Goal: Task Accomplishment & Management: Complete application form

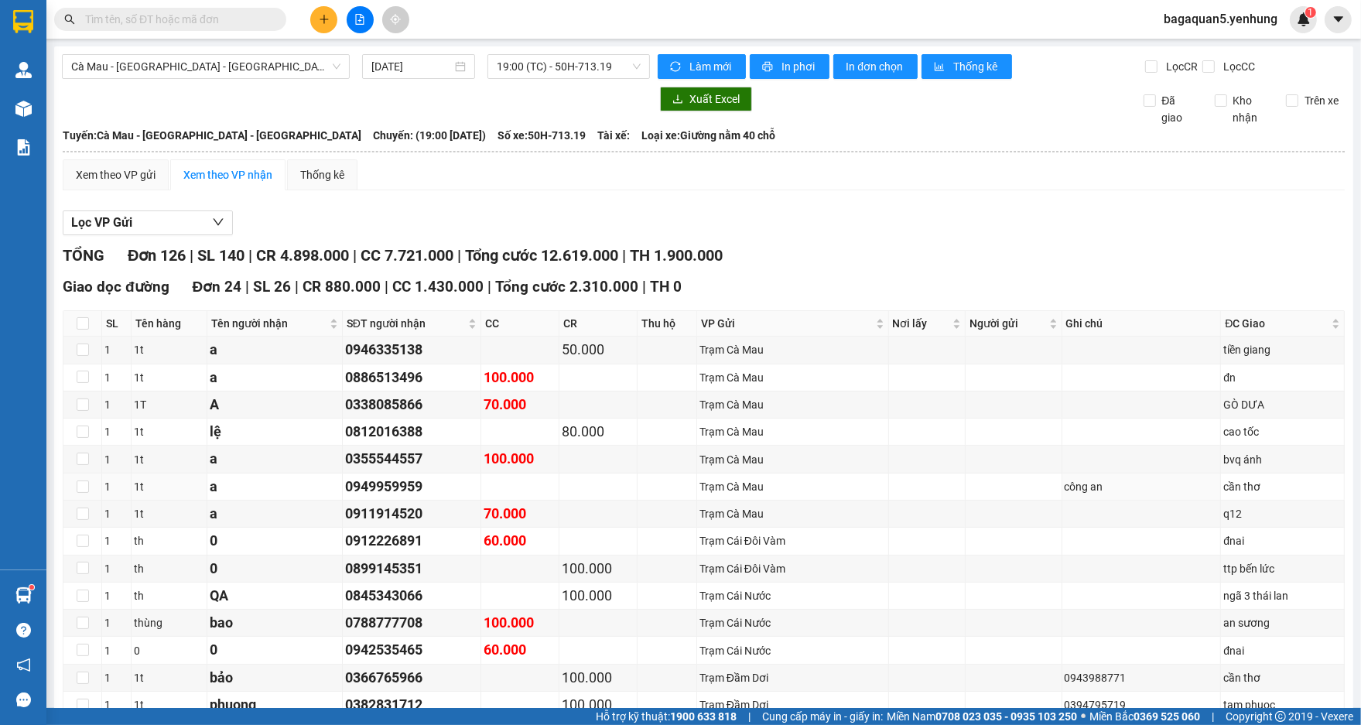
scroll to position [1238, 0]
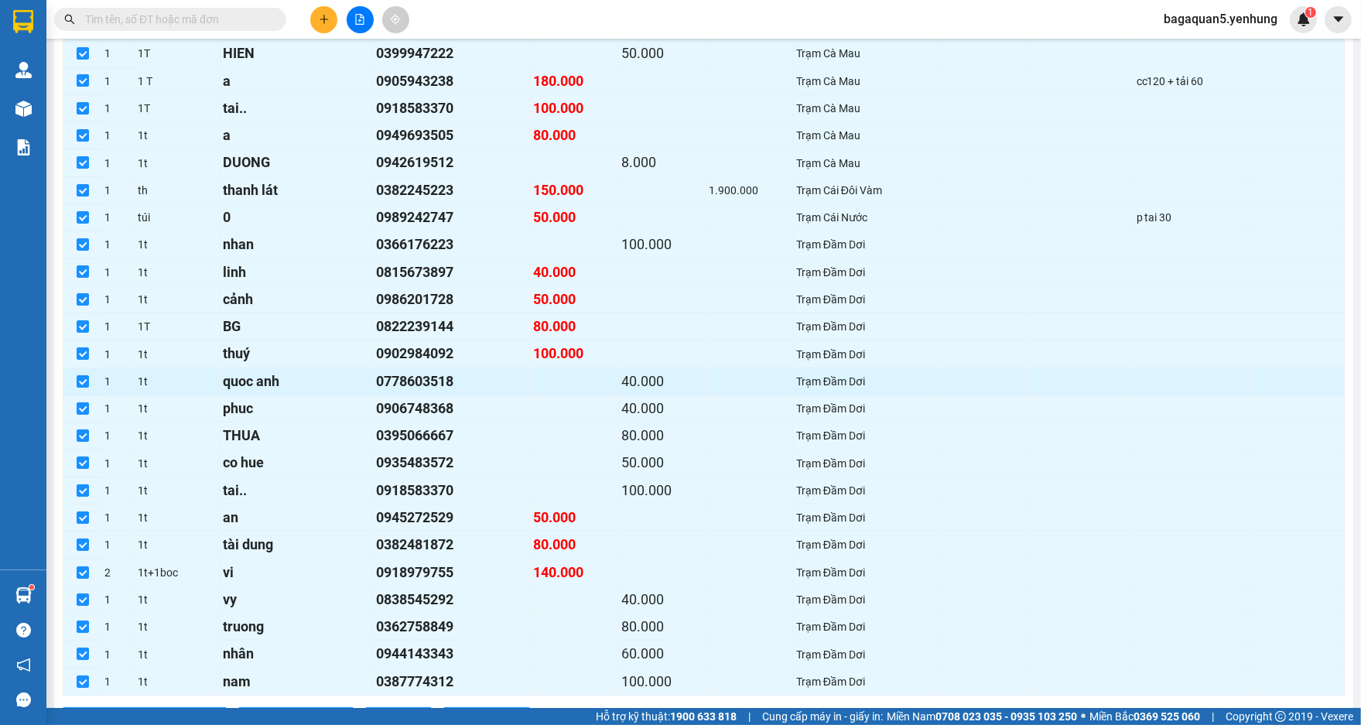
drag, startPoint x: 354, startPoint y: 467, endPoint x: 351, endPoint y: 413, distance: 54.2
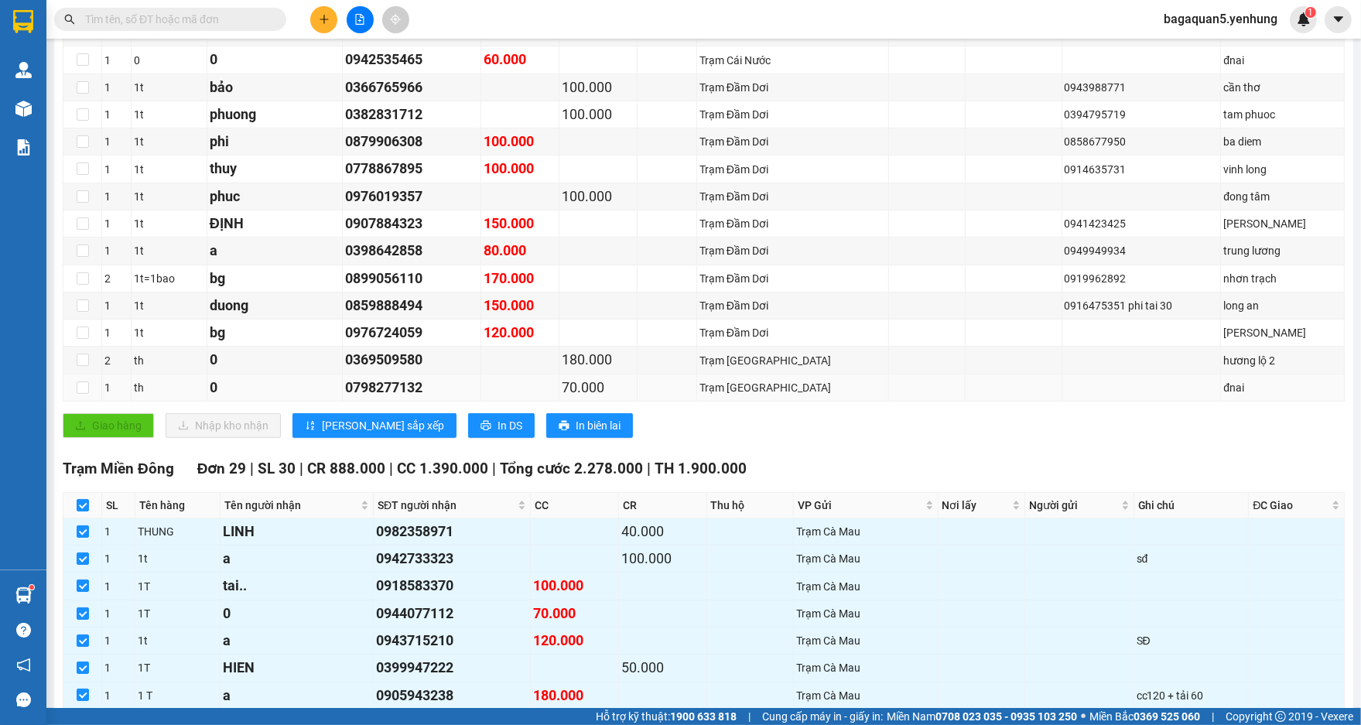
drag, startPoint x: 368, startPoint y: 365, endPoint x: 371, endPoint y: 391, distance: 26.5
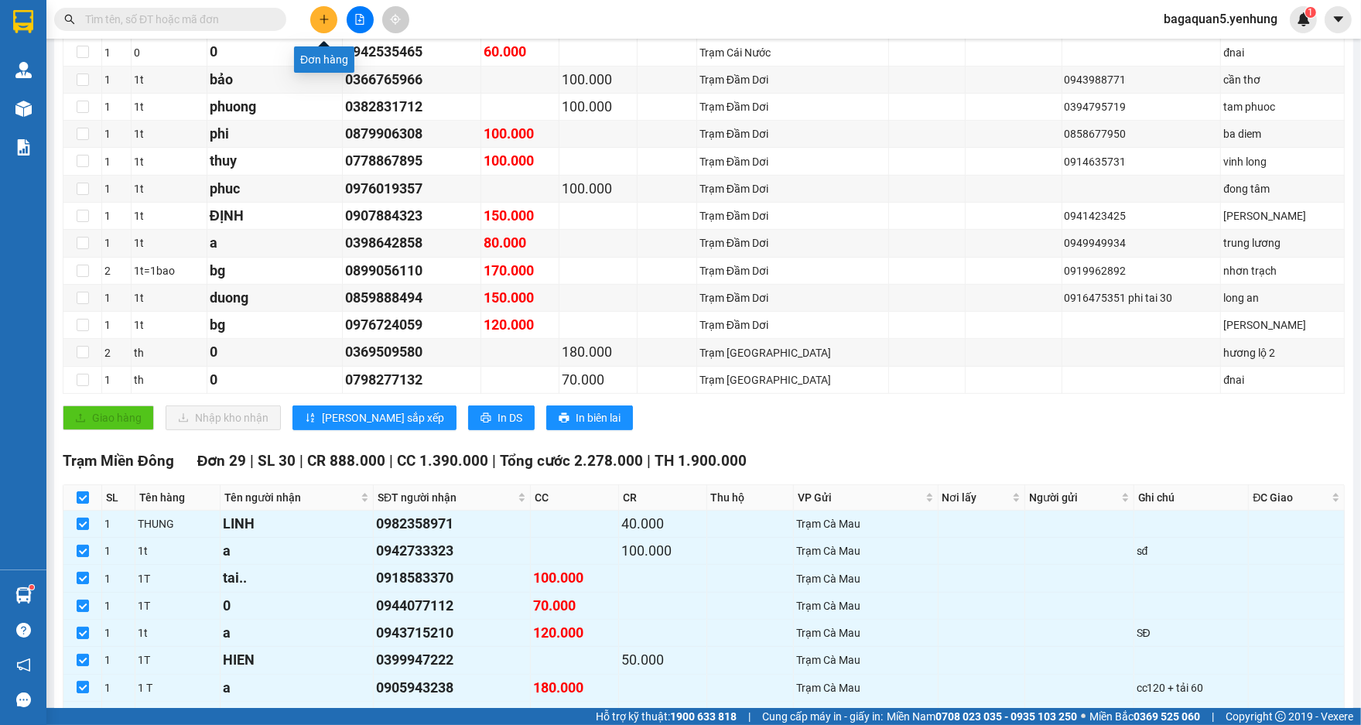
click at [319, 16] on icon "plus" at bounding box center [324, 19] width 11 height 11
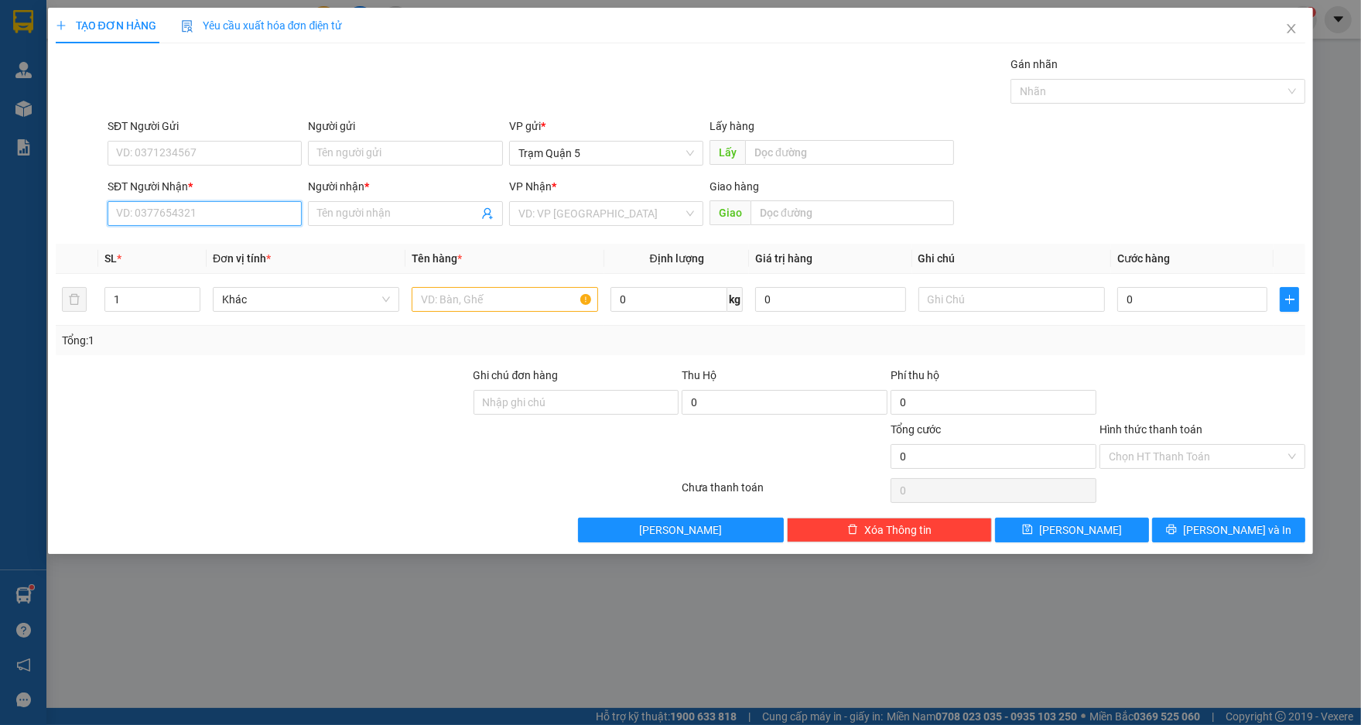
drag, startPoint x: 230, startPoint y: 211, endPoint x: 254, endPoint y: 213, distance: 24.1
click at [231, 211] on input "SĐT Người Nhận *" at bounding box center [205, 213] width 194 height 25
type input "0912877360"
click at [342, 207] on input "Người nhận *" at bounding box center [397, 213] width 160 height 17
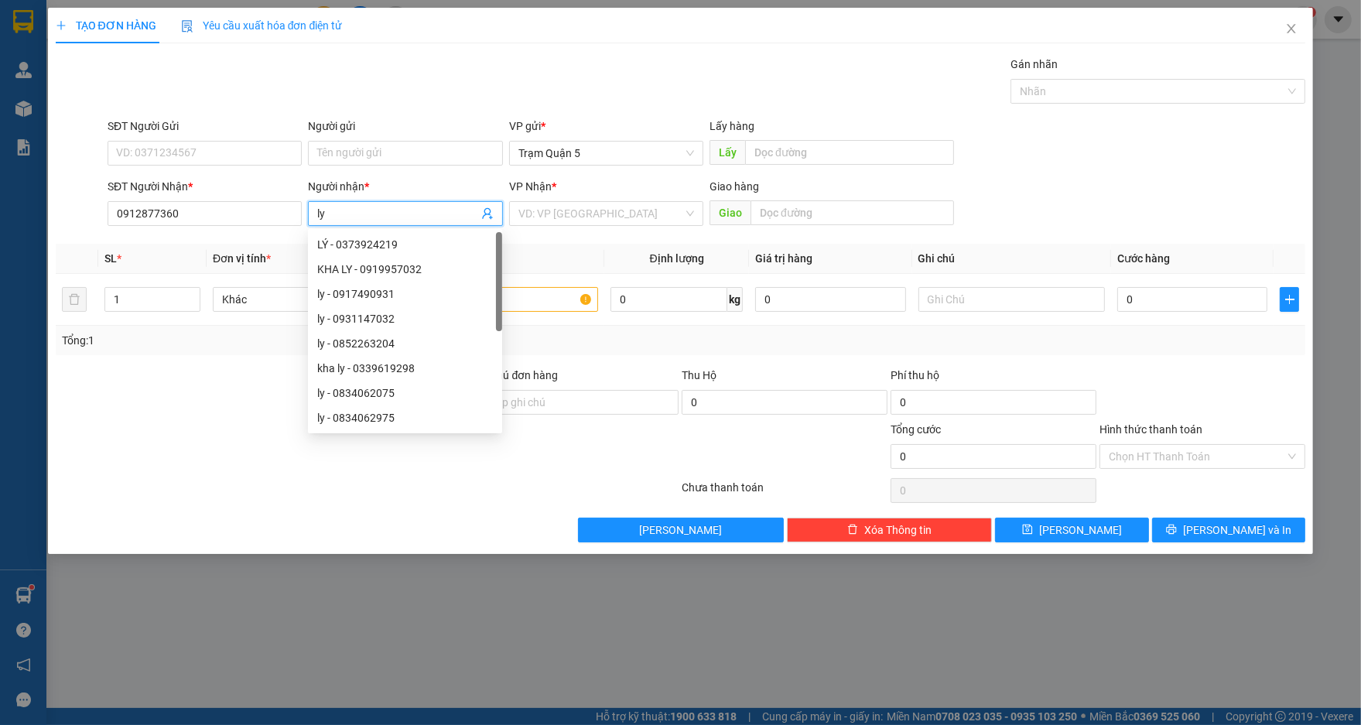
type input "ly"
click at [541, 226] on div "VP Nhận * VD: VP Sài Gòn" at bounding box center [606, 205] width 194 height 54
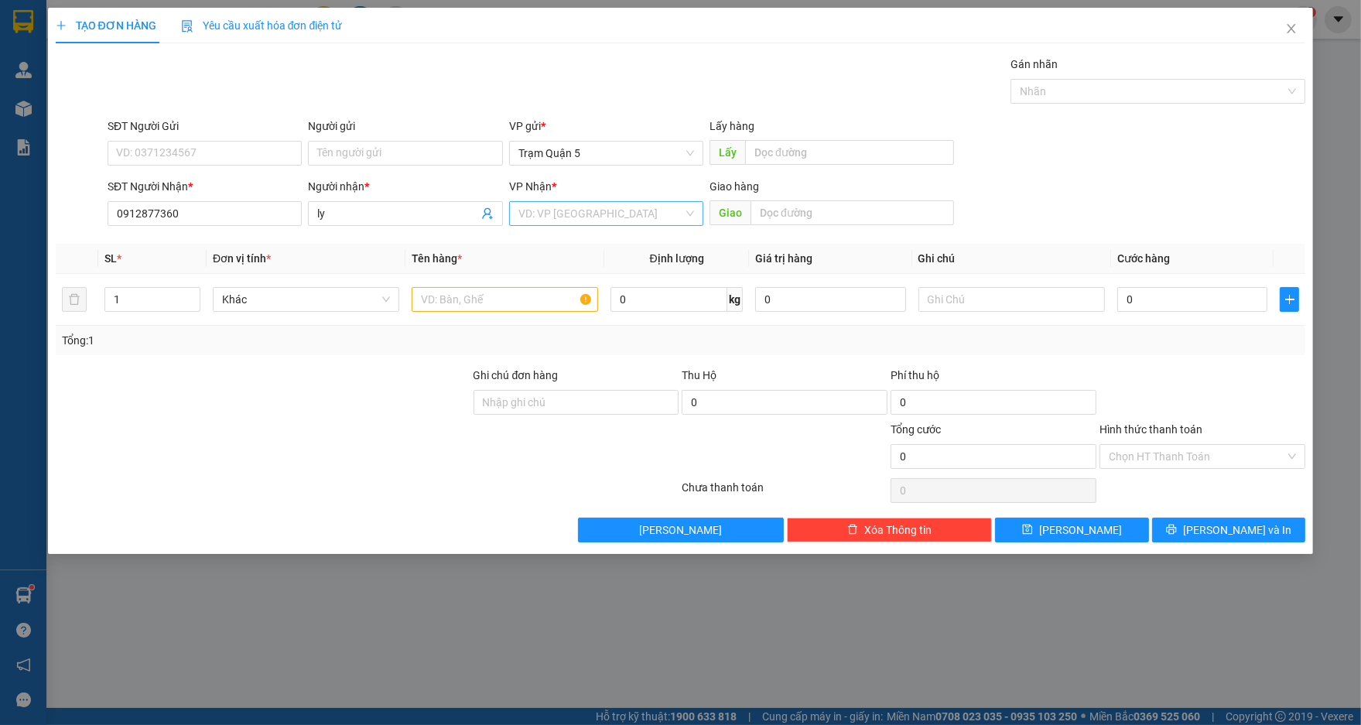
click at [545, 214] on input "search" at bounding box center [600, 213] width 165 height 23
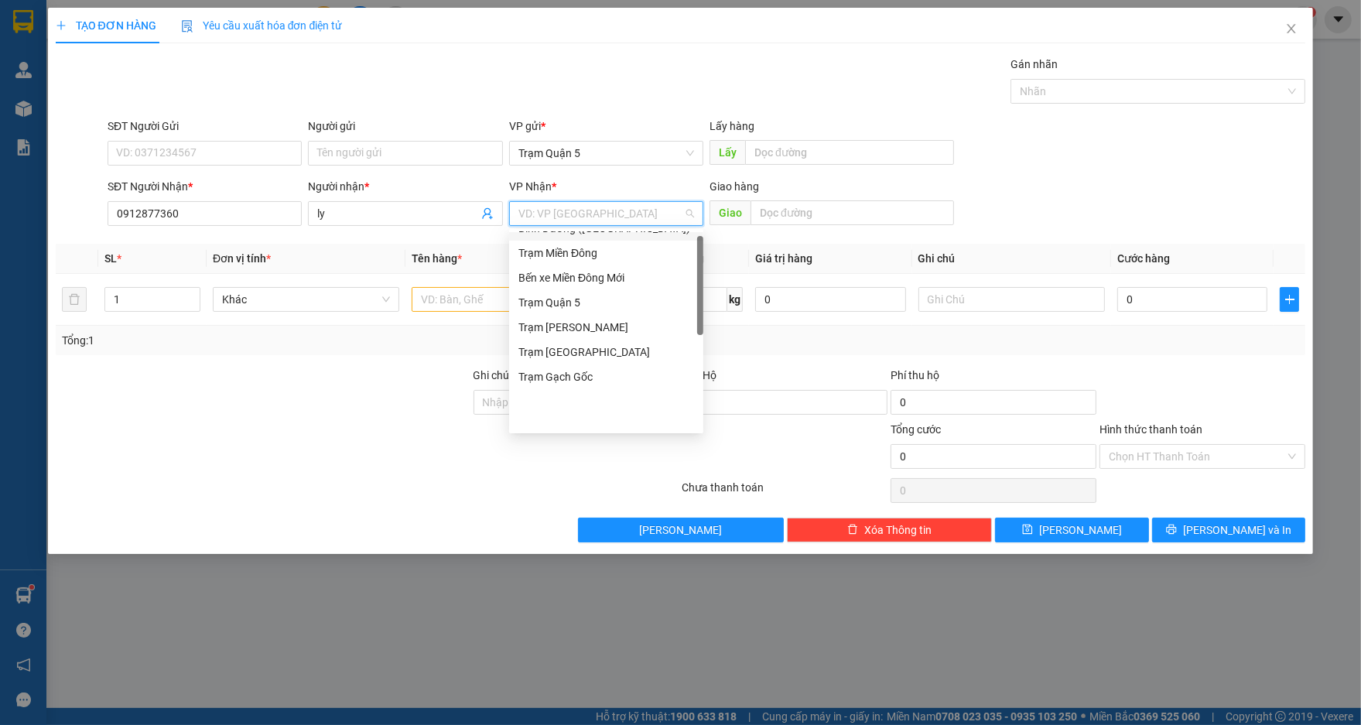
scroll to position [148, 0]
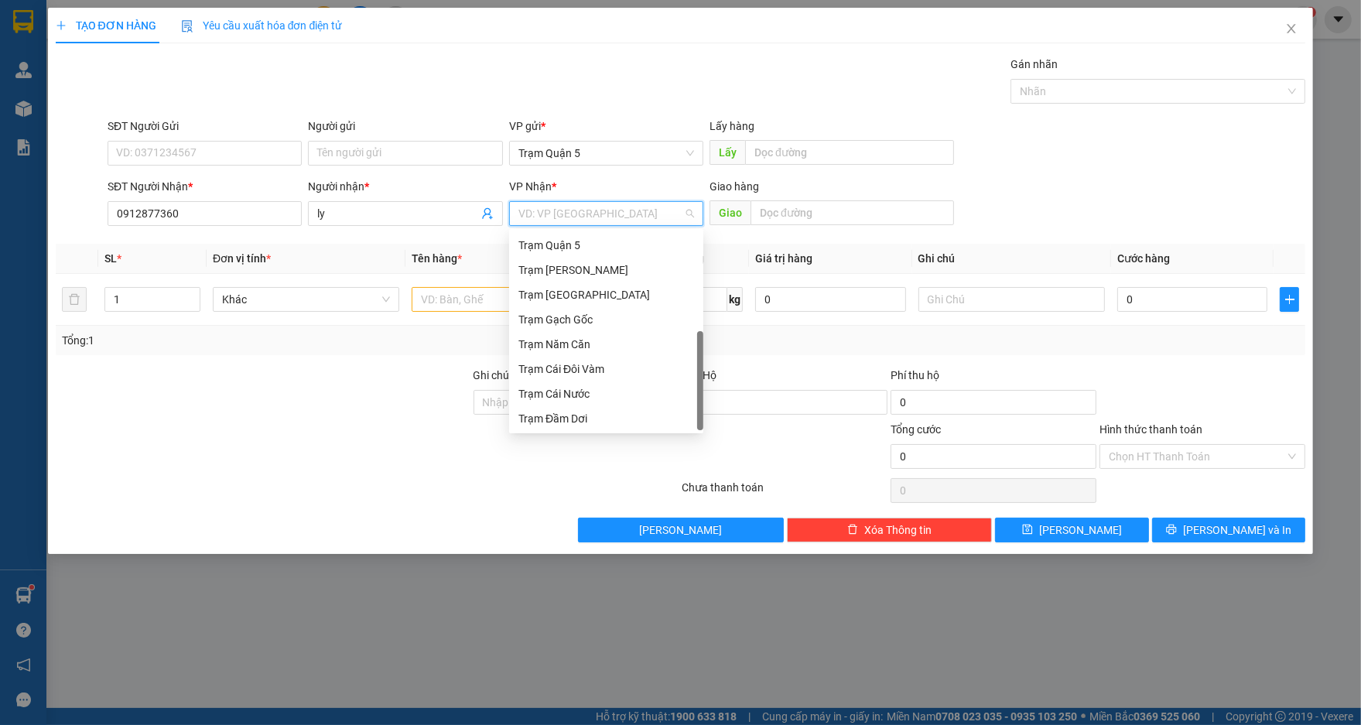
drag, startPoint x: 698, startPoint y: 317, endPoint x: 675, endPoint y: 472, distance: 156.6
click at [682, 480] on body "Kết quả tìm kiếm ( 0 ) Bộ lọc No Data bagaquan5.yenhung 1 Quản Lý Quản lý khách…" at bounding box center [680, 362] width 1361 height 725
drag, startPoint x: 696, startPoint y: 355, endPoint x: 606, endPoint y: 241, distance: 144.8
click at [606, 241] on div "Trạm Đất Mũi Trạm Sông Đốc Trạm Cà Mau Bình Dương (BX Bàu Bàng) Trạm Miền Đông …" at bounding box center [606, 331] width 194 height 198
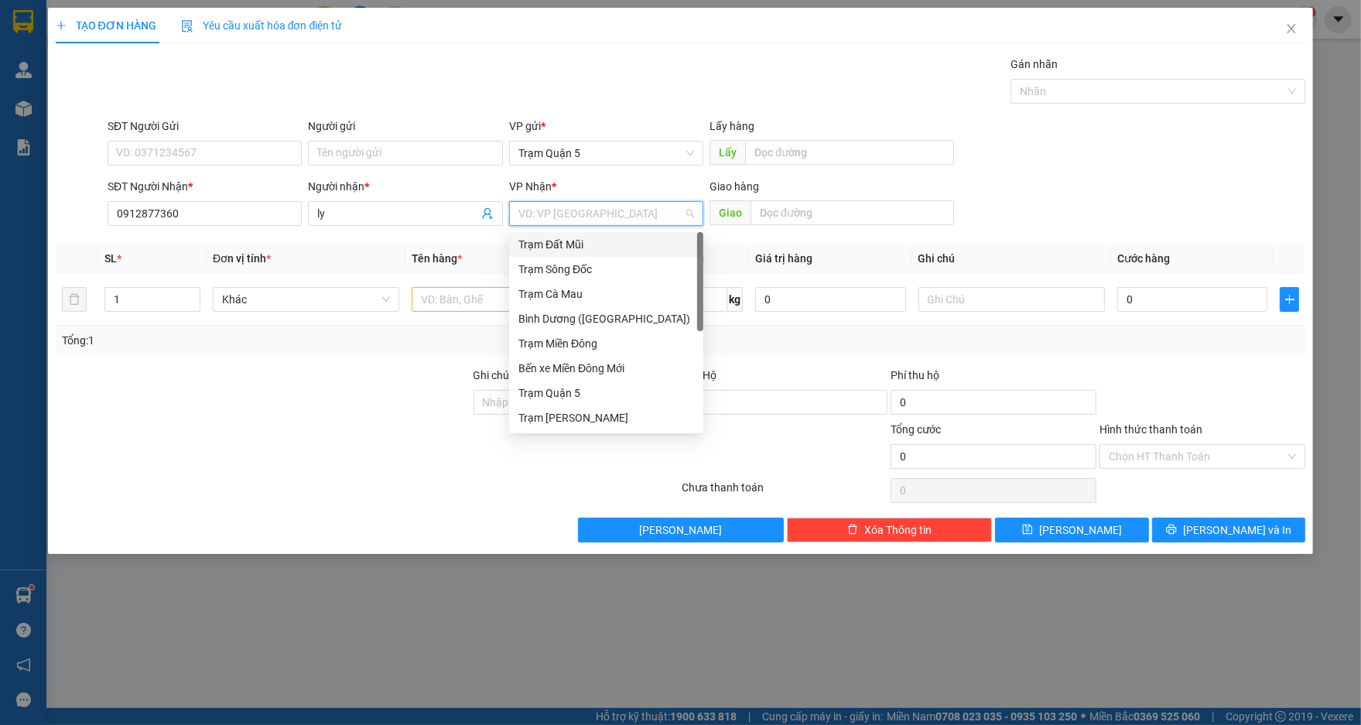
click at [606, 241] on div "Trạm Đất Mũi" at bounding box center [606, 244] width 176 height 17
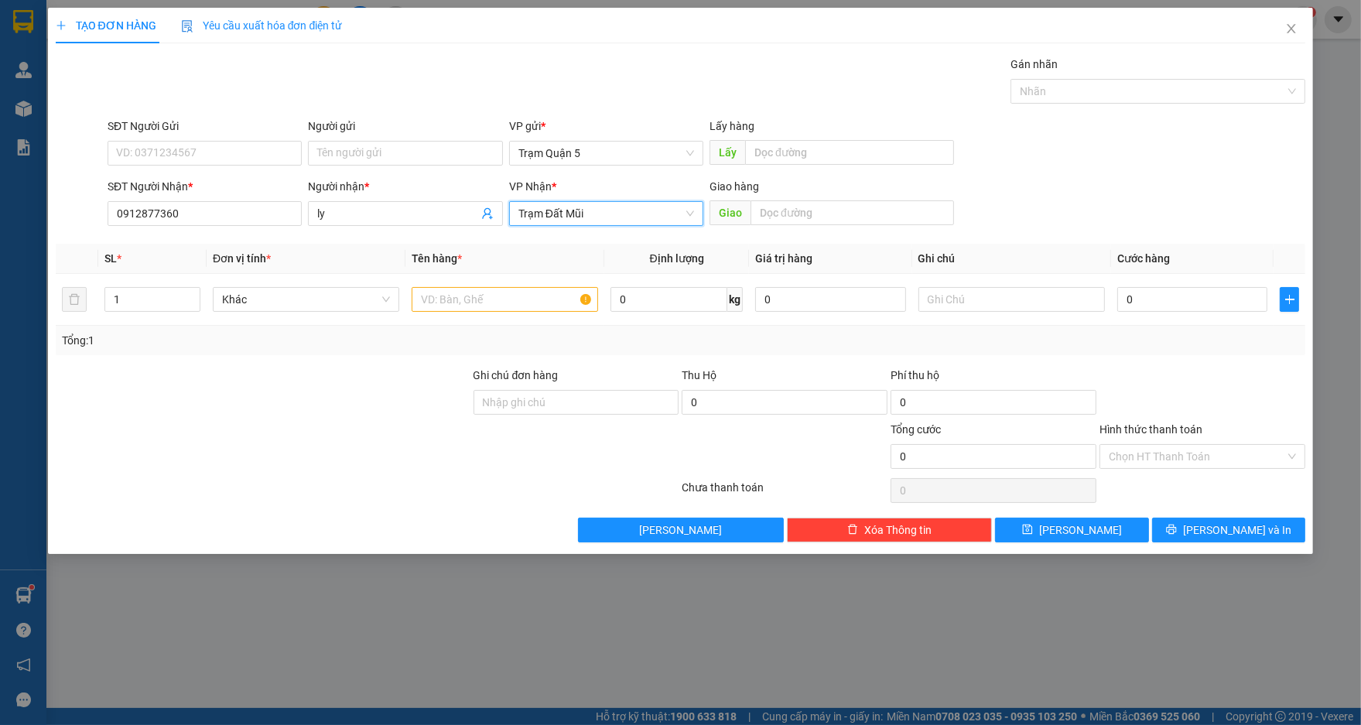
drag, startPoint x: 605, startPoint y: 222, endPoint x: 603, endPoint y: 239, distance: 17.2
click at [605, 224] on div "Trạm Đất Mũi" at bounding box center [606, 213] width 194 height 25
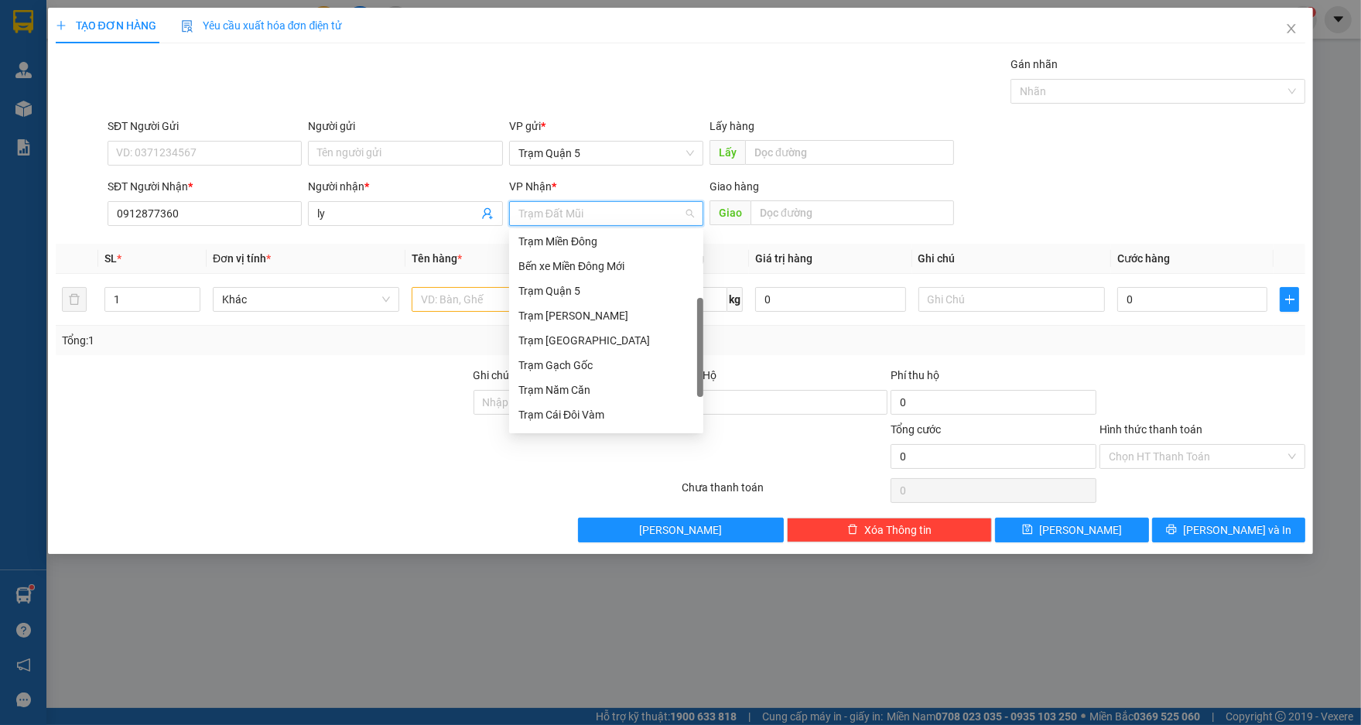
scroll to position [103, 0]
drag, startPoint x: 698, startPoint y: 306, endPoint x: 695, endPoint y: 373, distance: 67.4
click at [695, 373] on div "Bình Dương (BX Bàu Bàng) Trạm Miền Đông Bến xe Miền Đông Mới Trạm Quận 5 Trạm Đ…" at bounding box center [606, 331] width 194 height 198
click at [659, 363] on div "Trạm Gạch Gốc" at bounding box center [606, 364] width 176 height 17
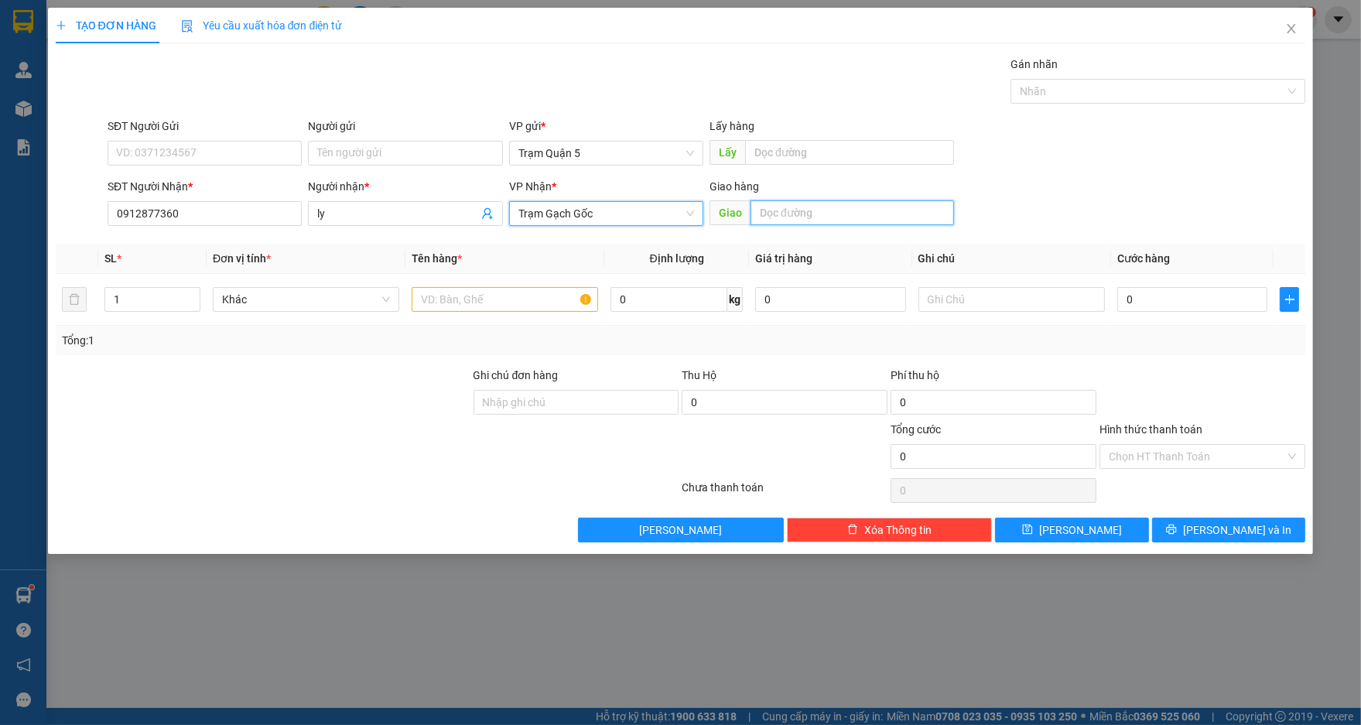
click at [791, 216] on input "text" at bounding box center [851, 212] width 203 height 25
type input "gạch tau"
click at [442, 306] on input "text" at bounding box center [505, 299] width 186 height 25
type input "dt"
click at [1177, 290] on input "0" at bounding box center [1192, 299] width 150 height 25
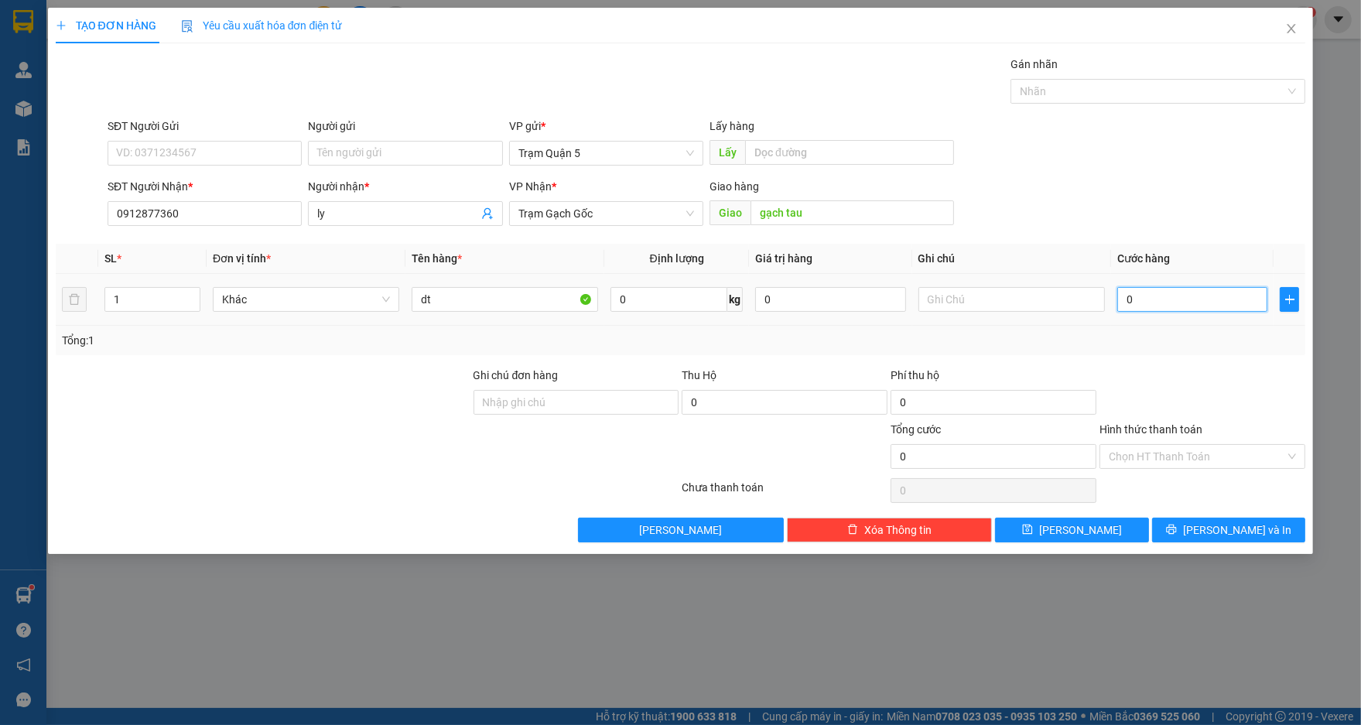
click at [1180, 295] on input "0" at bounding box center [1192, 299] width 150 height 25
type input "3"
type input "30"
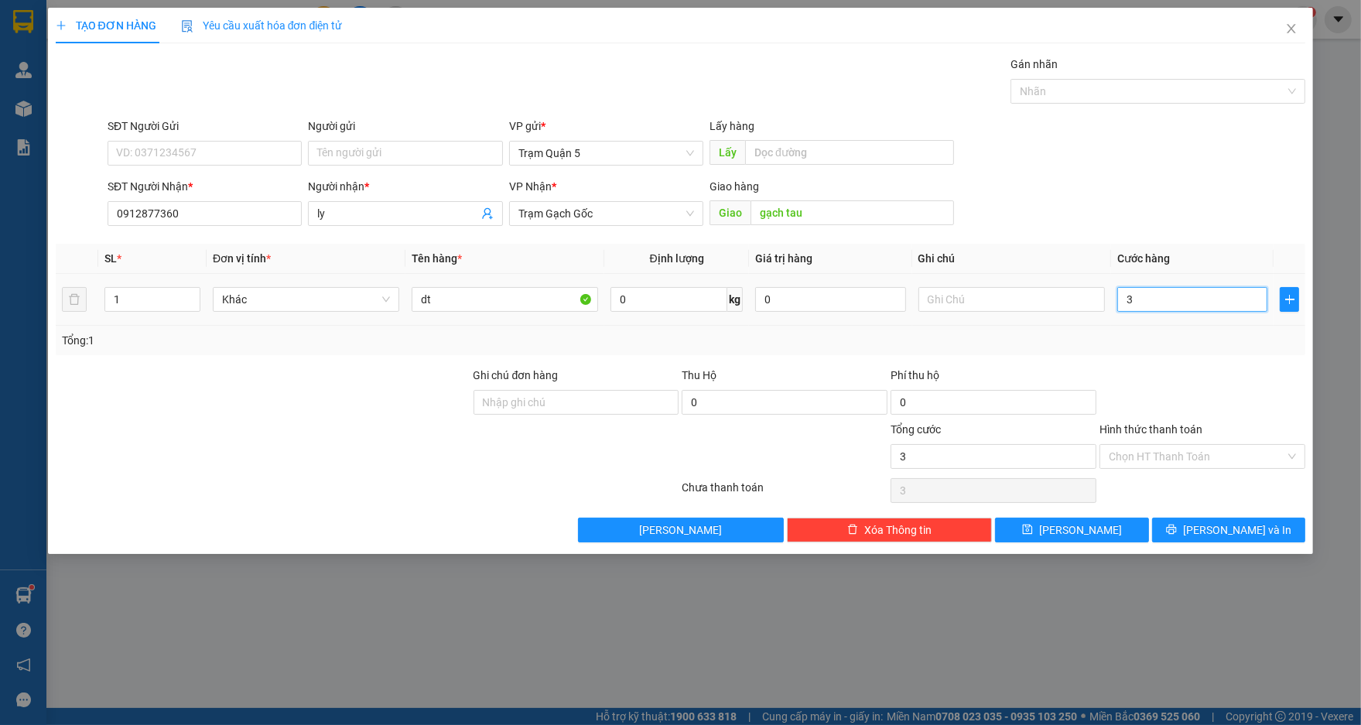
type input "30"
type input "3"
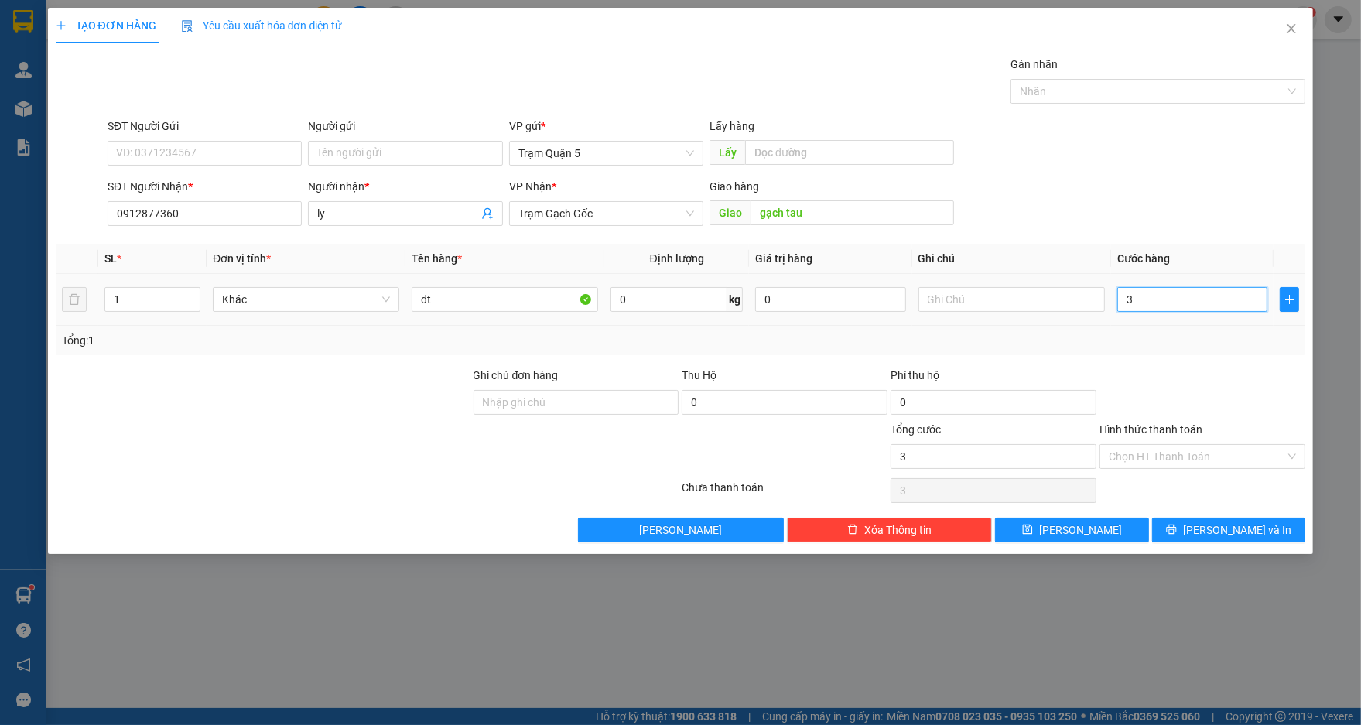
type input "0"
type input "02"
type input "2"
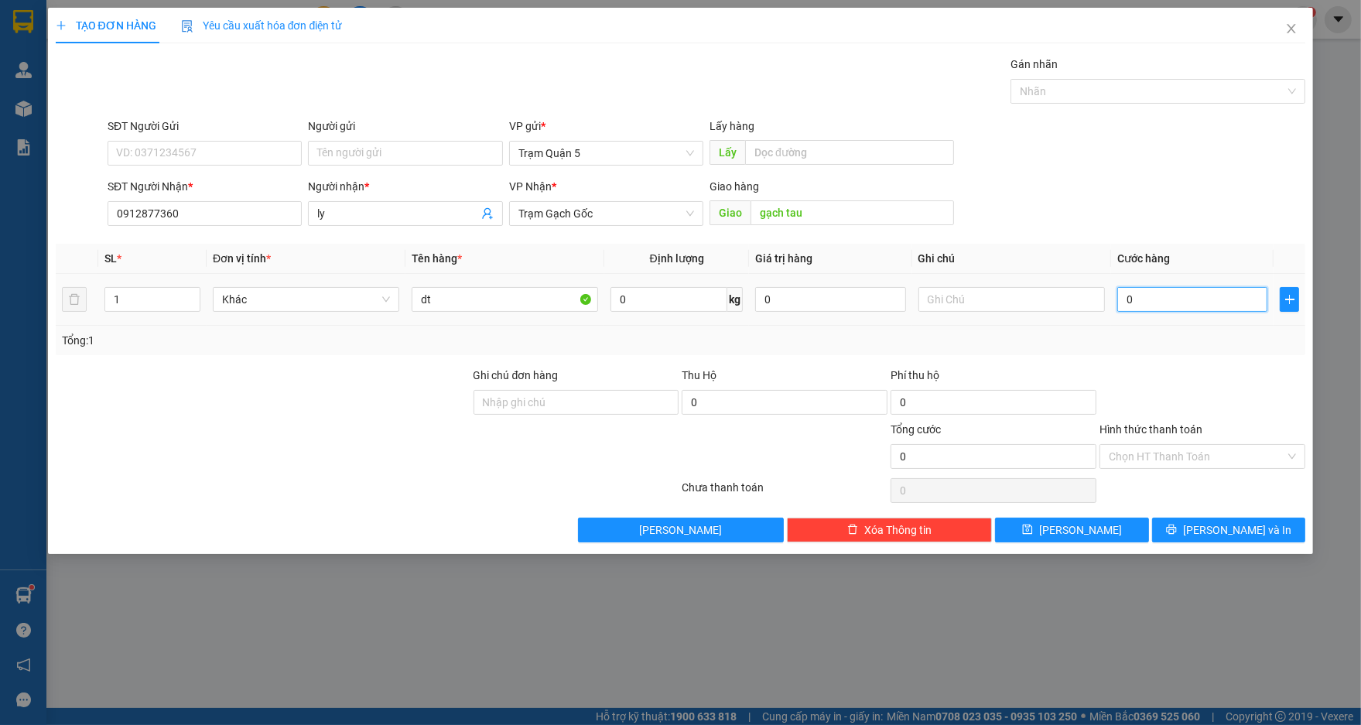
type input "2"
type input "025"
type input "25"
type input "02"
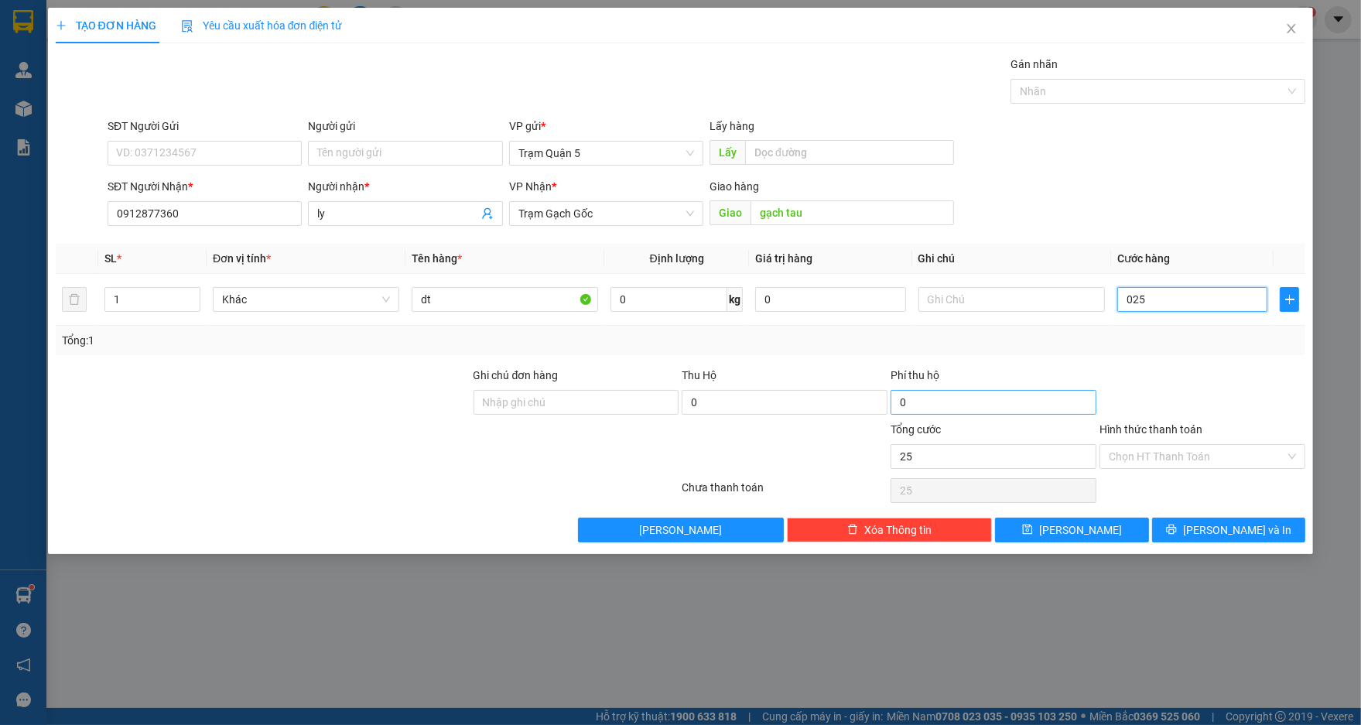
type input "2"
type input "020"
type input "20"
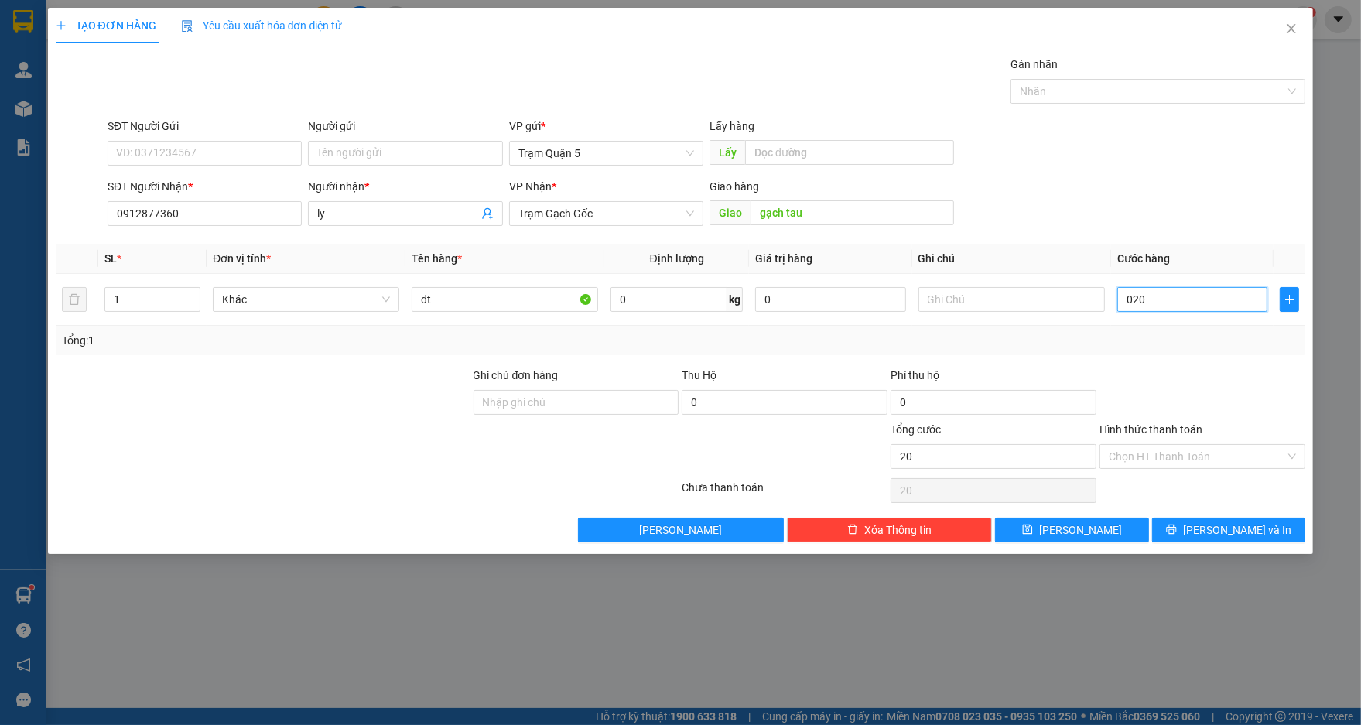
type input "0.200"
type input "200"
type input "200.000"
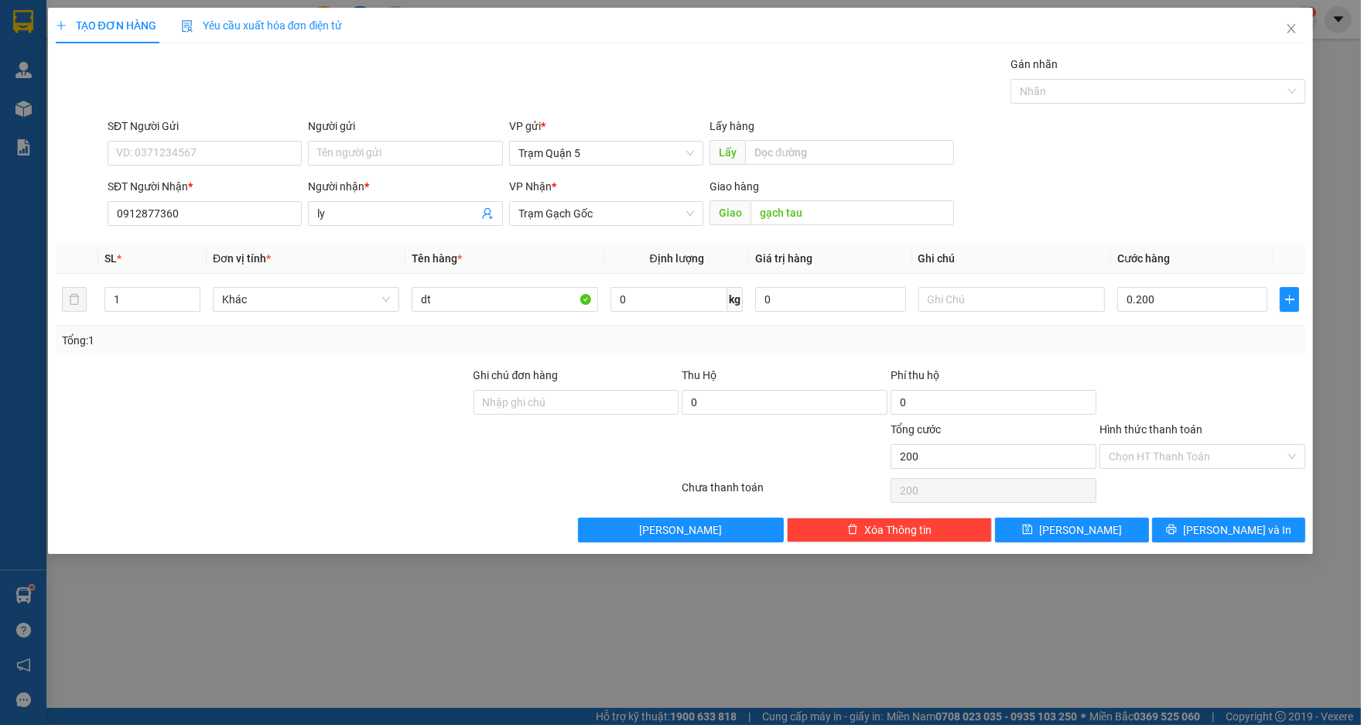
type input "200.000"
click at [1297, 408] on div at bounding box center [1202, 394] width 209 height 54
type input "2"
click at [196, 288] on span "Increase Value" at bounding box center [191, 295] width 17 height 14
click at [1218, 446] on input "Hình thức thanh toán" at bounding box center [1196, 456] width 176 height 23
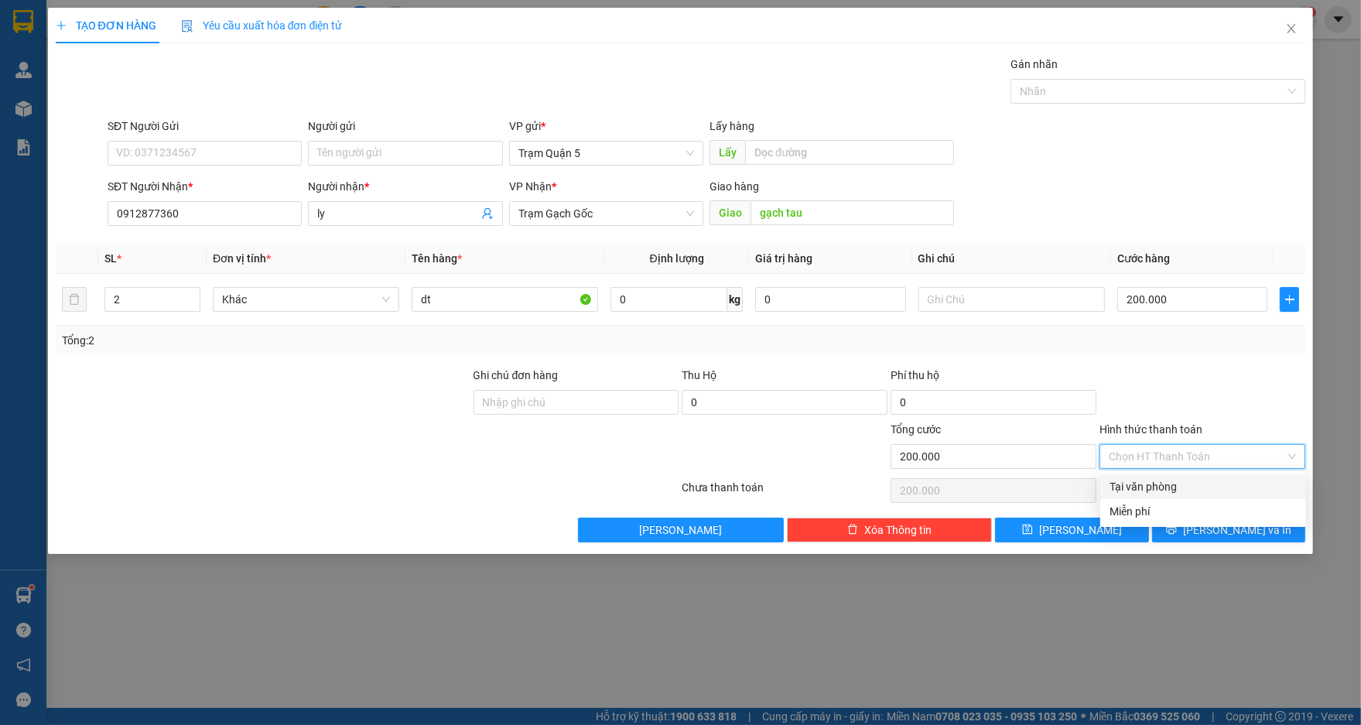
click at [1227, 393] on div at bounding box center [1202, 394] width 209 height 54
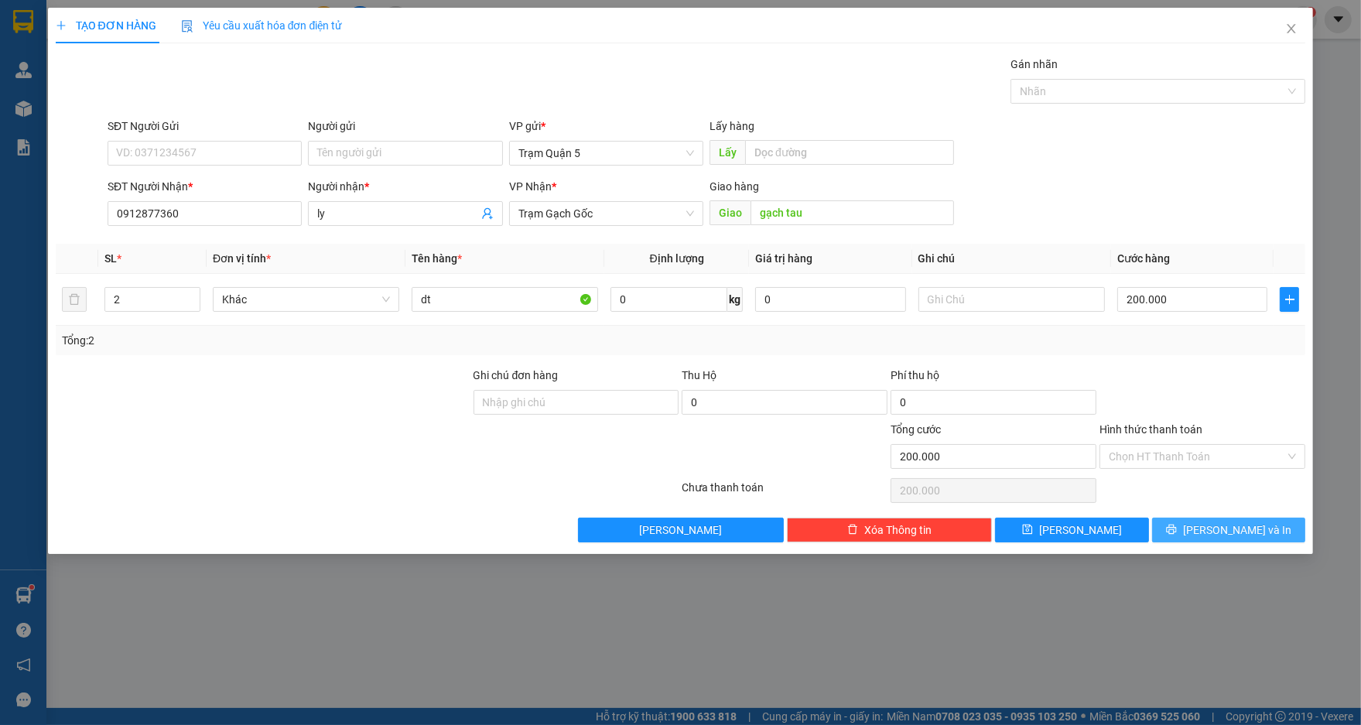
click at [1246, 524] on span "[PERSON_NAME] và In" at bounding box center [1237, 529] width 108 height 17
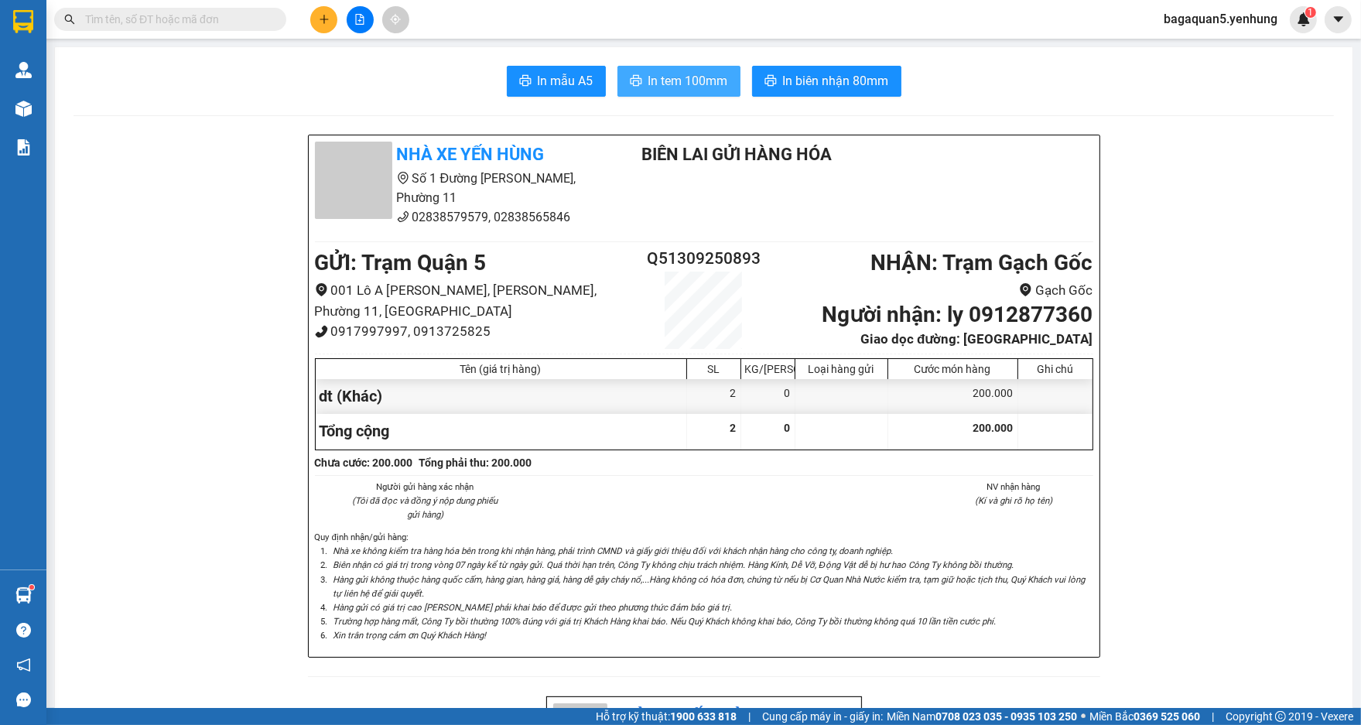
click at [648, 82] on span "In tem 100mm" at bounding box center [688, 80] width 80 height 19
click at [684, 94] on button "In tem 100mm" at bounding box center [678, 81] width 123 height 31
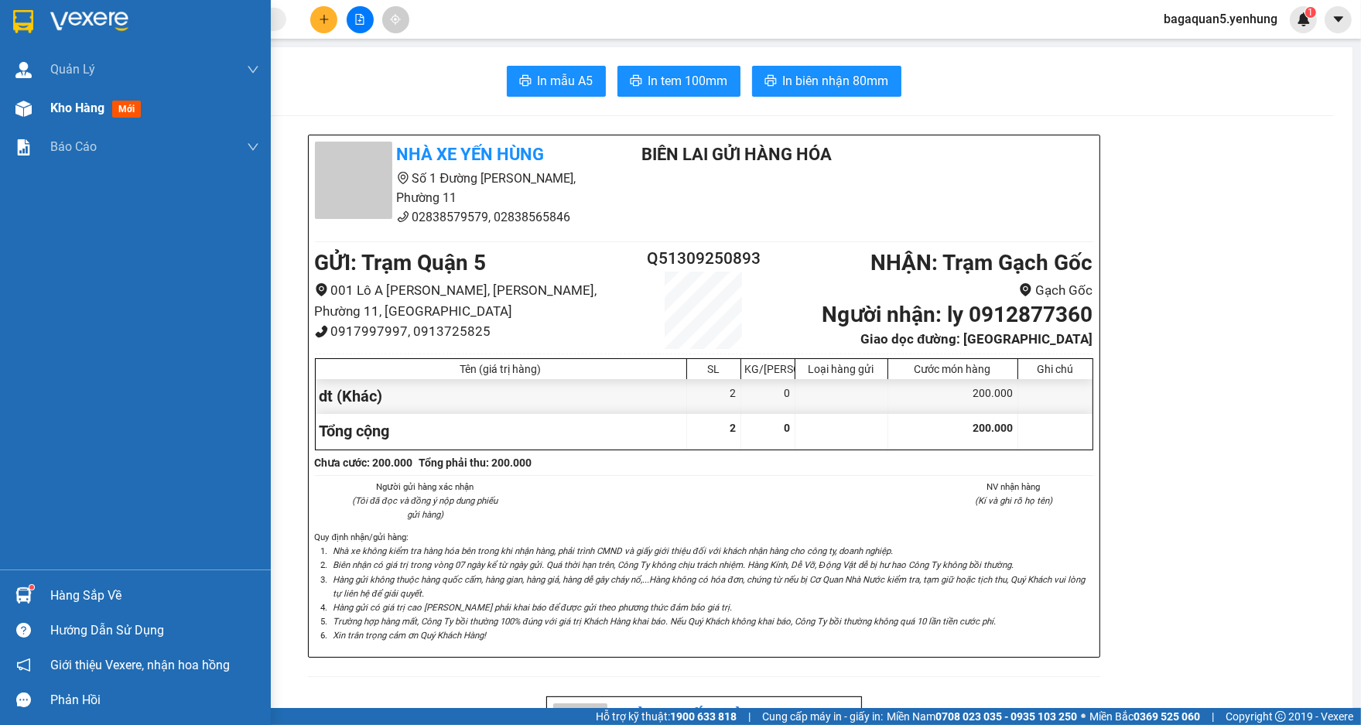
click at [29, 119] on div at bounding box center [23, 108] width 27 height 27
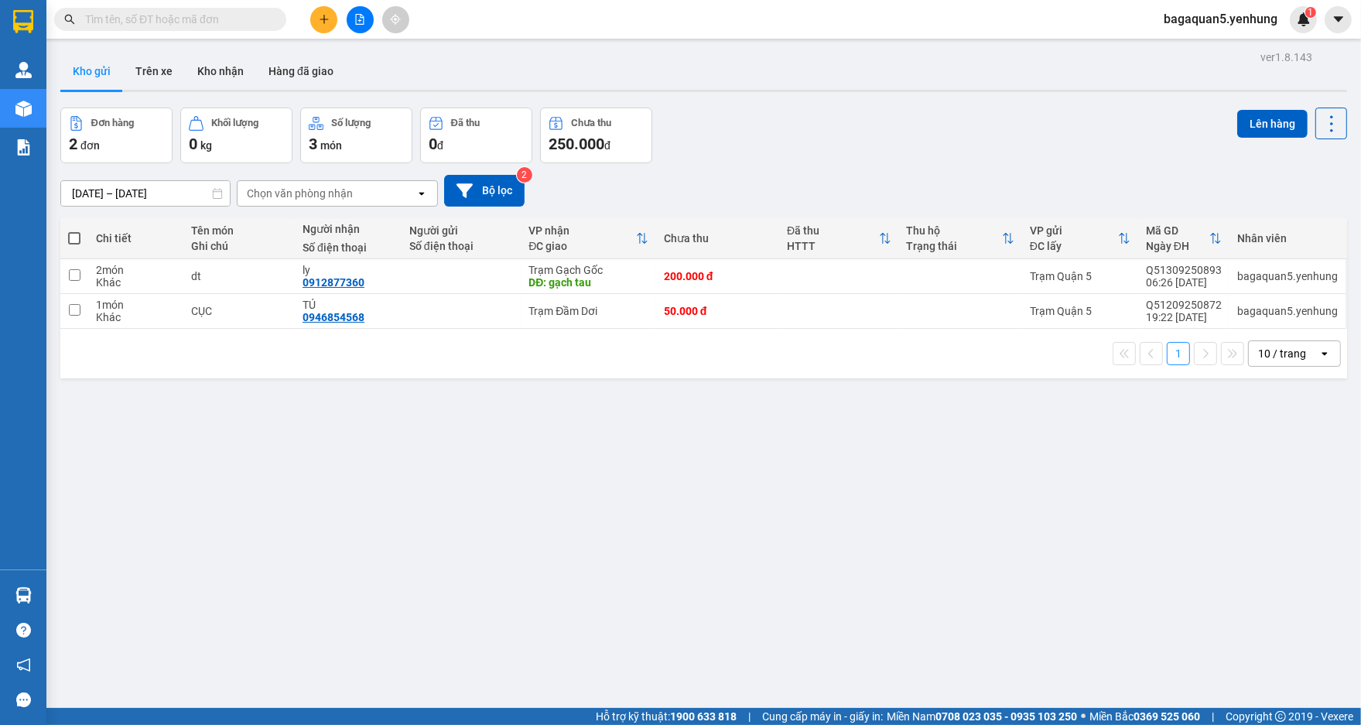
drag, startPoint x: 51, startPoint y: 488, endPoint x: 39, endPoint y: 528, distance: 41.3
click at [39, 528] on section "Kết quả tìm kiếm ( 0 ) Bộ lọc No Data bagaquan5.yenhung 1 Quản Lý Quản lý khách…" at bounding box center [680, 362] width 1361 height 725
click at [36, 528] on div "Quản [PERSON_NAME] lý khách hàng mới Kho hàng mới Báo cáo Báo cáo thống kê đơn …" at bounding box center [23, 309] width 46 height 519
click at [425, 323] on td at bounding box center [460, 311] width 119 height 35
checkbox input "true"
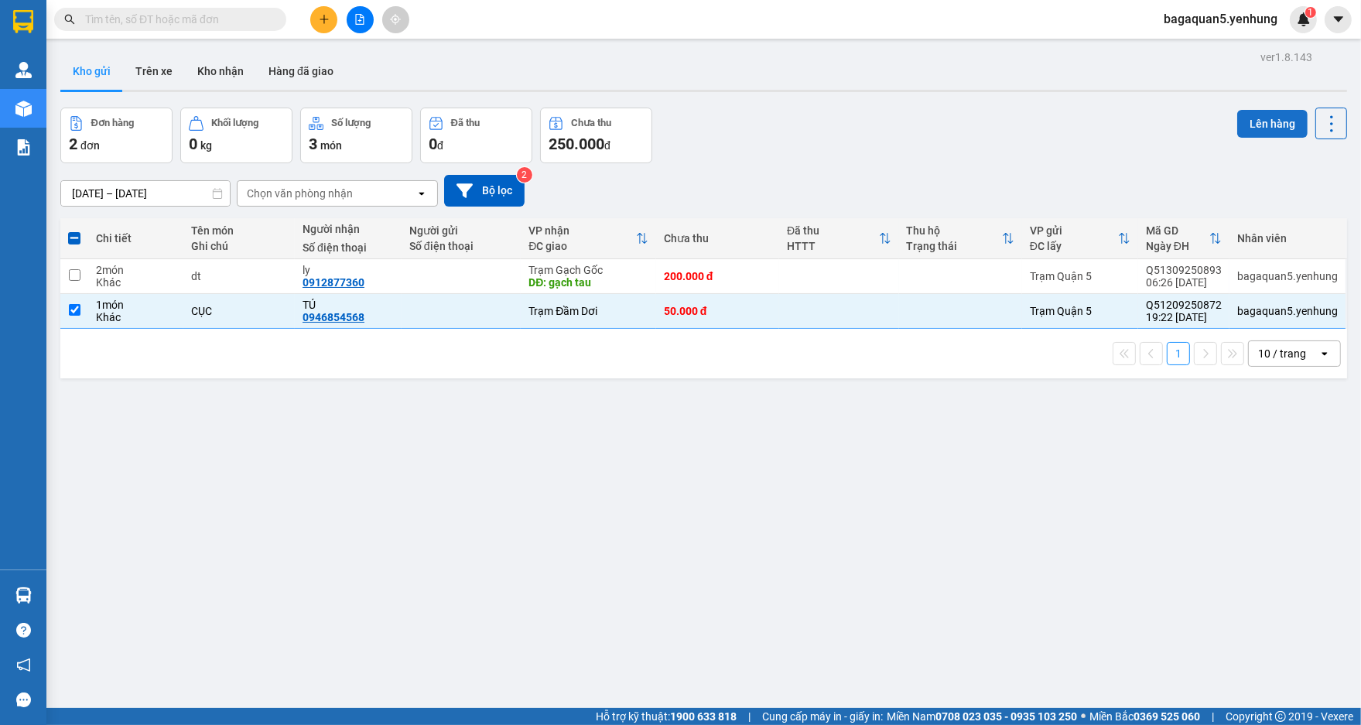
click at [1294, 118] on button "Lên hàng" at bounding box center [1272, 124] width 70 height 28
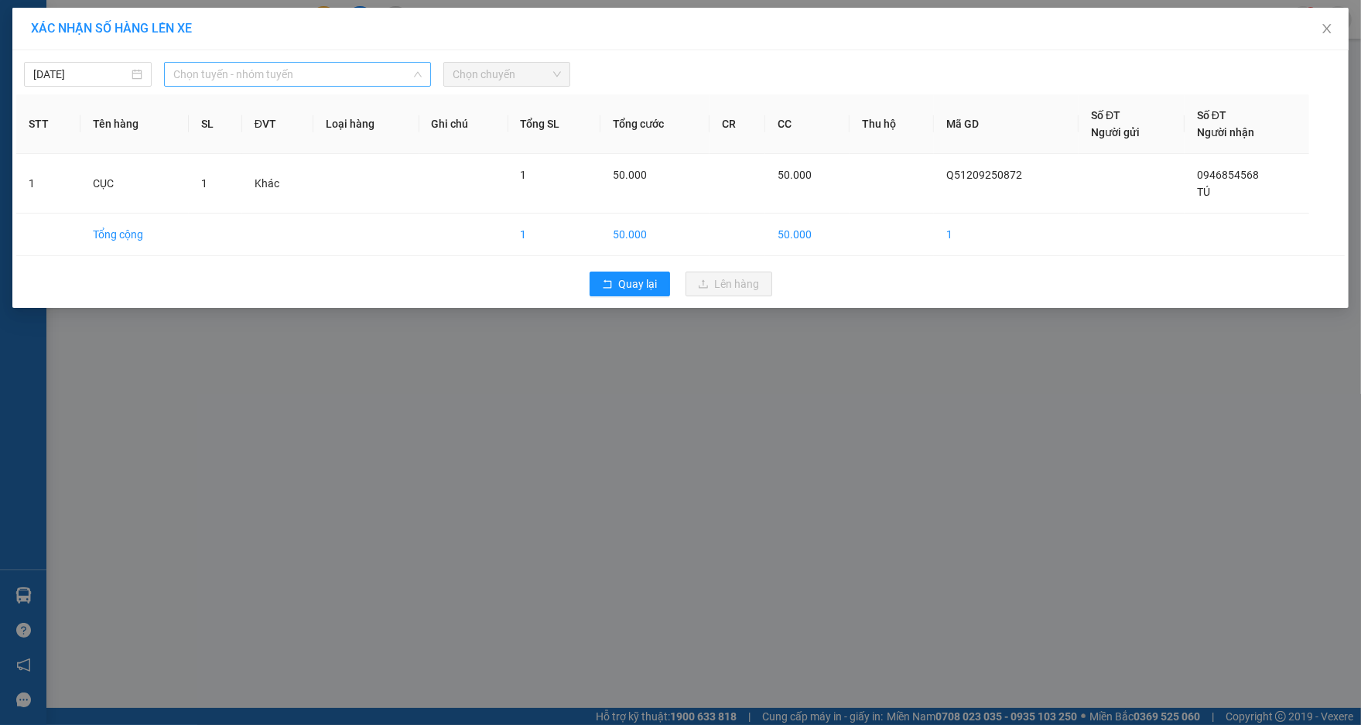
click at [345, 74] on span "Chọn tuyến - nhóm tuyến" at bounding box center [297, 74] width 248 height 23
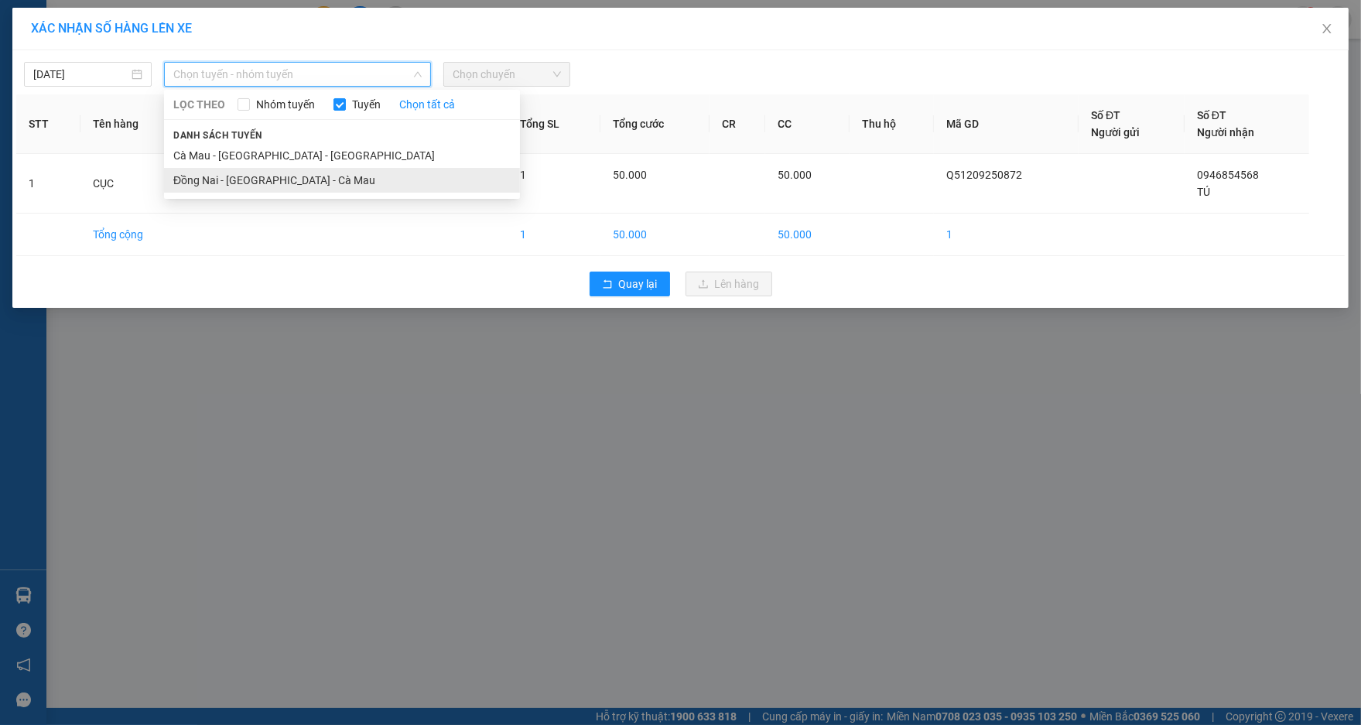
click at [372, 186] on li "Đồng Nai - [GEOGRAPHIC_DATA] - Cà Mau" at bounding box center [342, 180] width 356 height 25
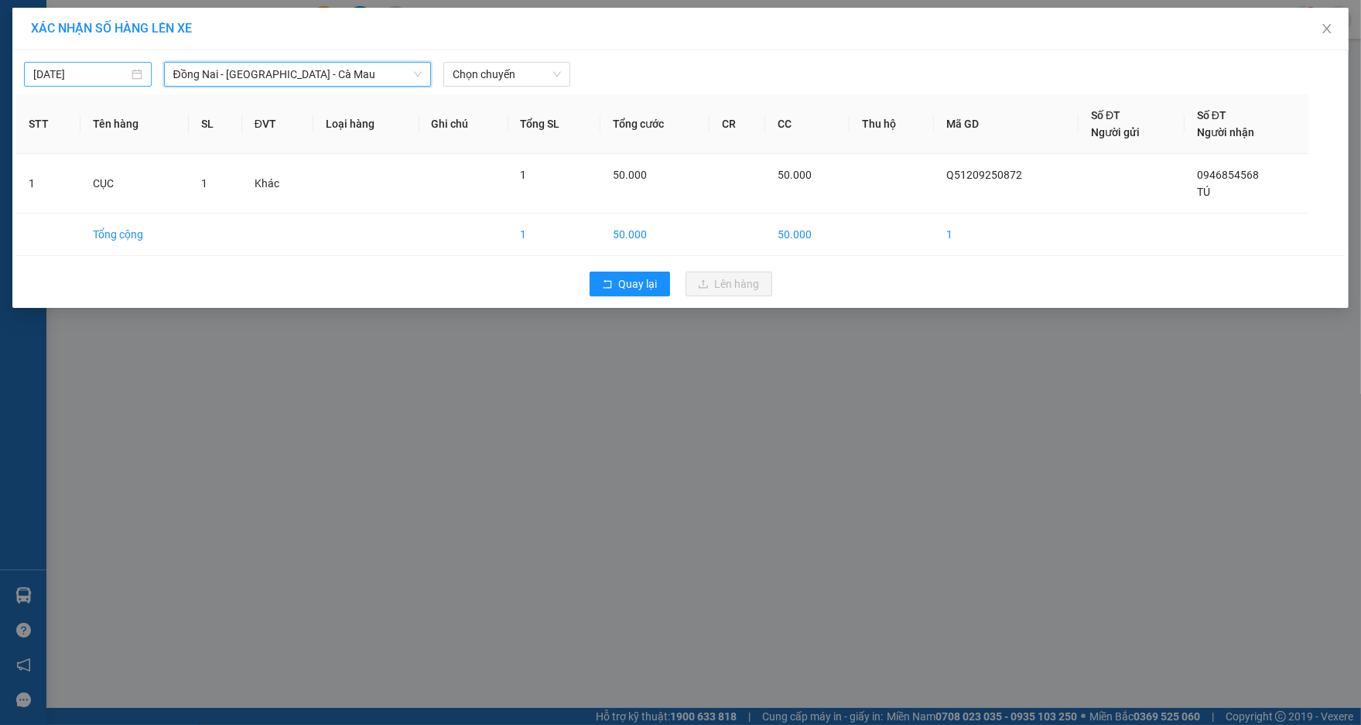
click at [144, 71] on div "[DATE]" at bounding box center [88, 74] width 128 height 25
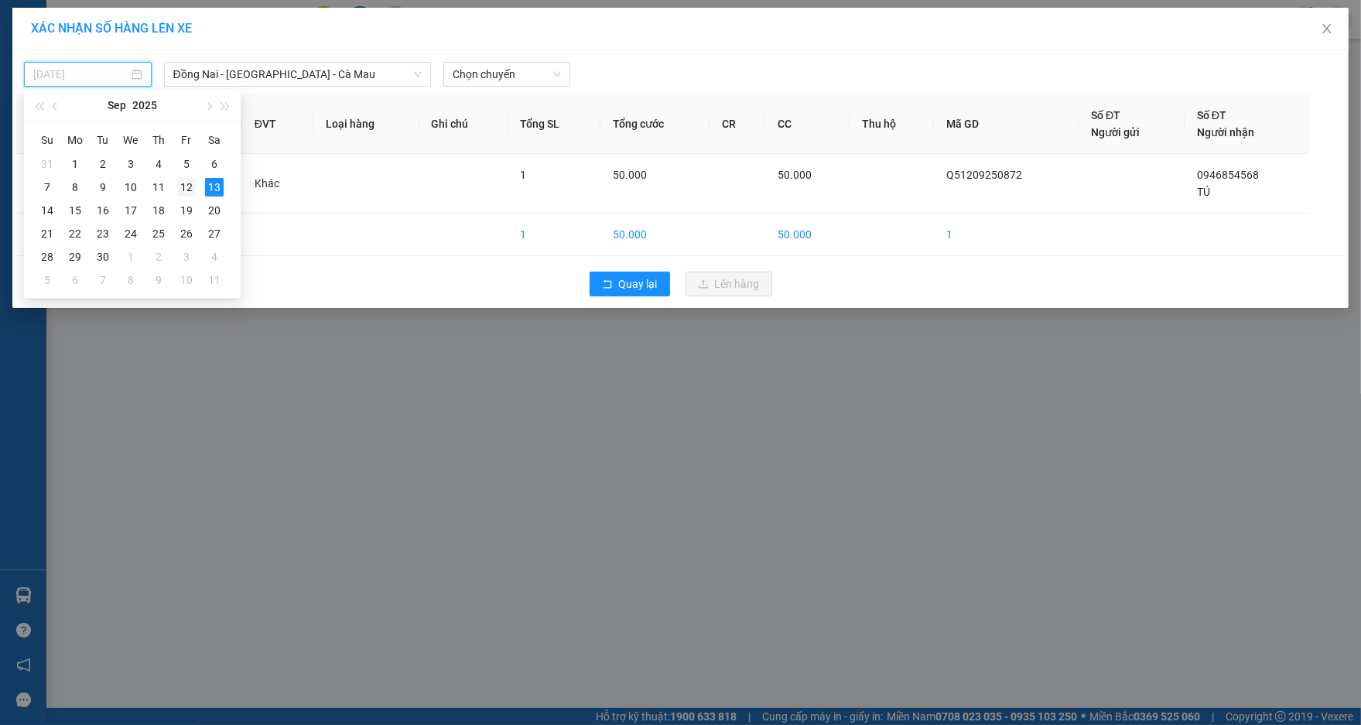
click at [196, 180] on td "12" at bounding box center [186, 187] width 28 height 23
type input "[DATE]"
click at [473, 82] on span "Chọn chuyến" at bounding box center [507, 74] width 109 height 23
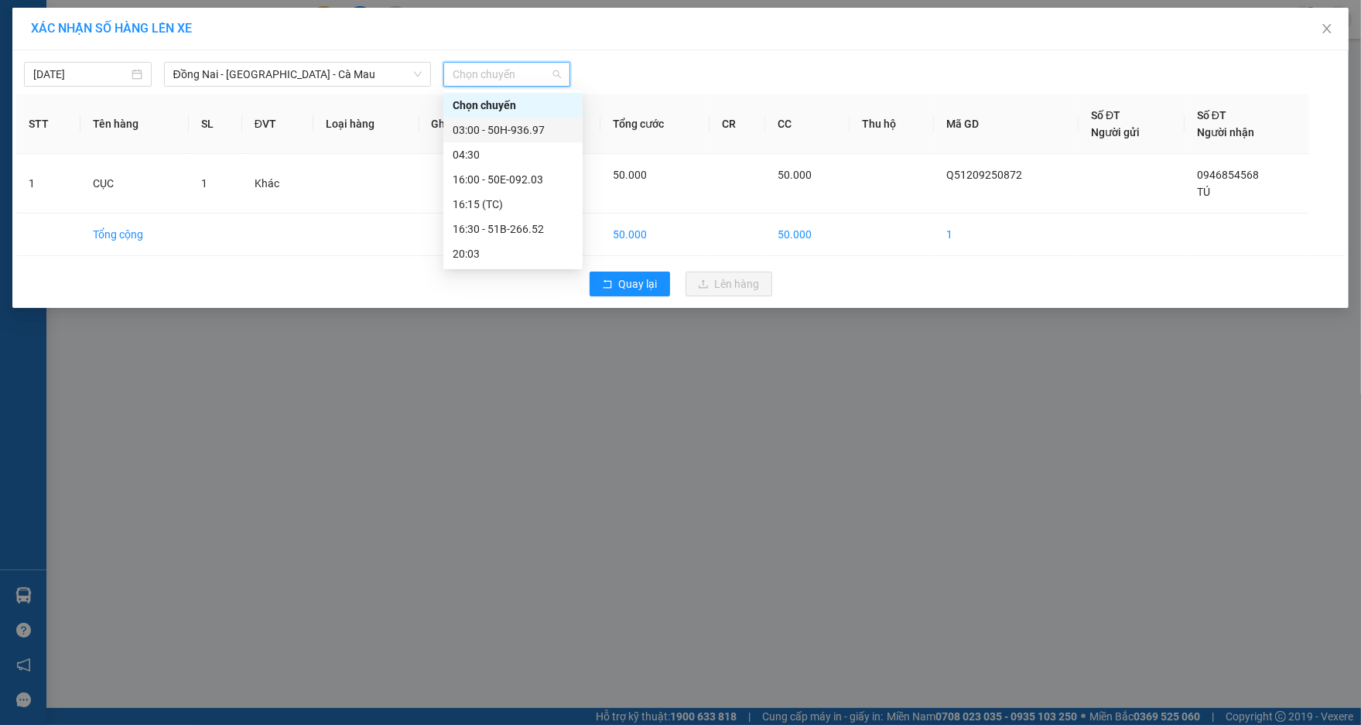
click at [533, 125] on div "03:00 - 50H-936.97" at bounding box center [513, 129] width 121 height 17
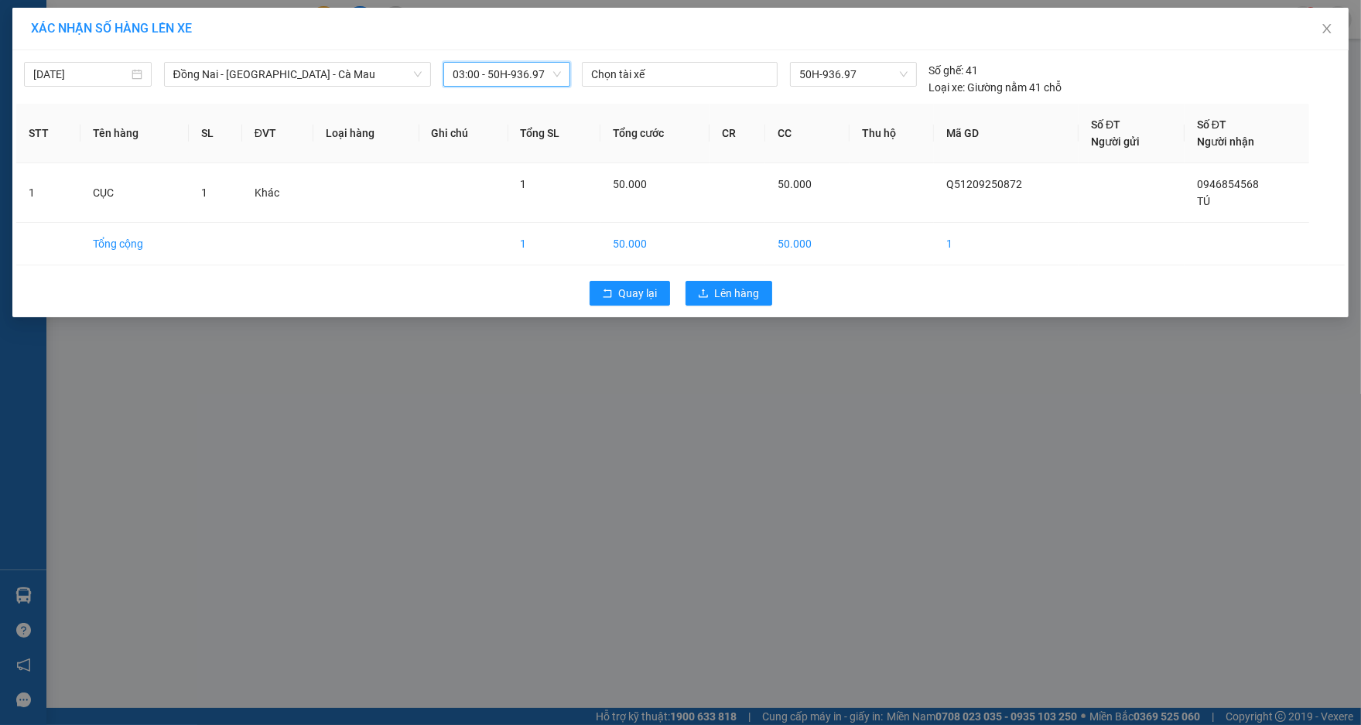
click at [528, 51] on div "XÁC NHẬN SỐ HÀNG LÊN XE [DATE] Đồng Nai - [GEOGRAPHIC_DATA] - [GEOGRAPHIC_DATA]…" at bounding box center [680, 162] width 1336 height 309
drag, startPoint x: 549, startPoint y: 93, endPoint x: 555, endPoint y: 108, distance: 16.7
click at [549, 94] on div "[DATE] Đồng Nai - [GEOGRAPHIC_DATA] - Cà Mau LỌC THEO Nhóm tuyến Tuyến Chọn tất…" at bounding box center [299, 79] width 550 height 34
click at [555, 81] on span "03:00 - 50H-936.97" at bounding box center [507, 74] width 109 height 23
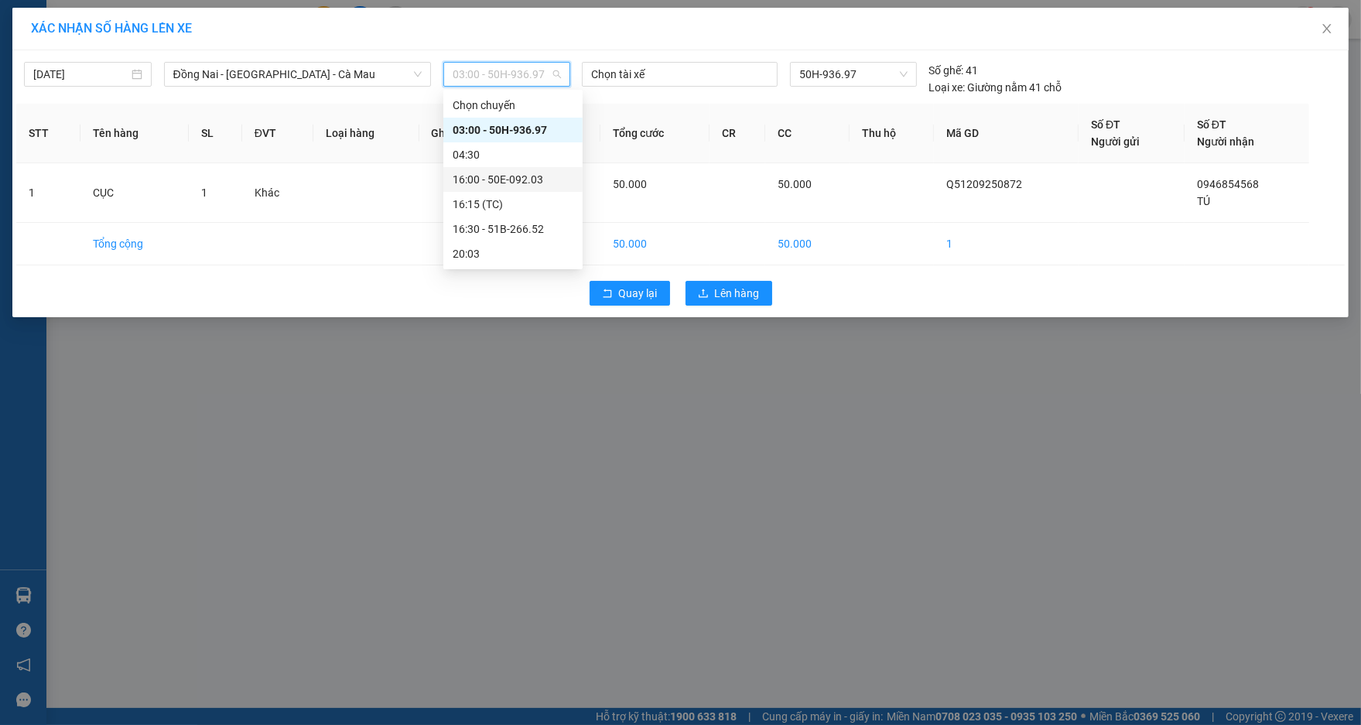
click at [546, 169] on div "16:00 - 50E-092.03" at bounding box center [512, 179] width 139 height 25
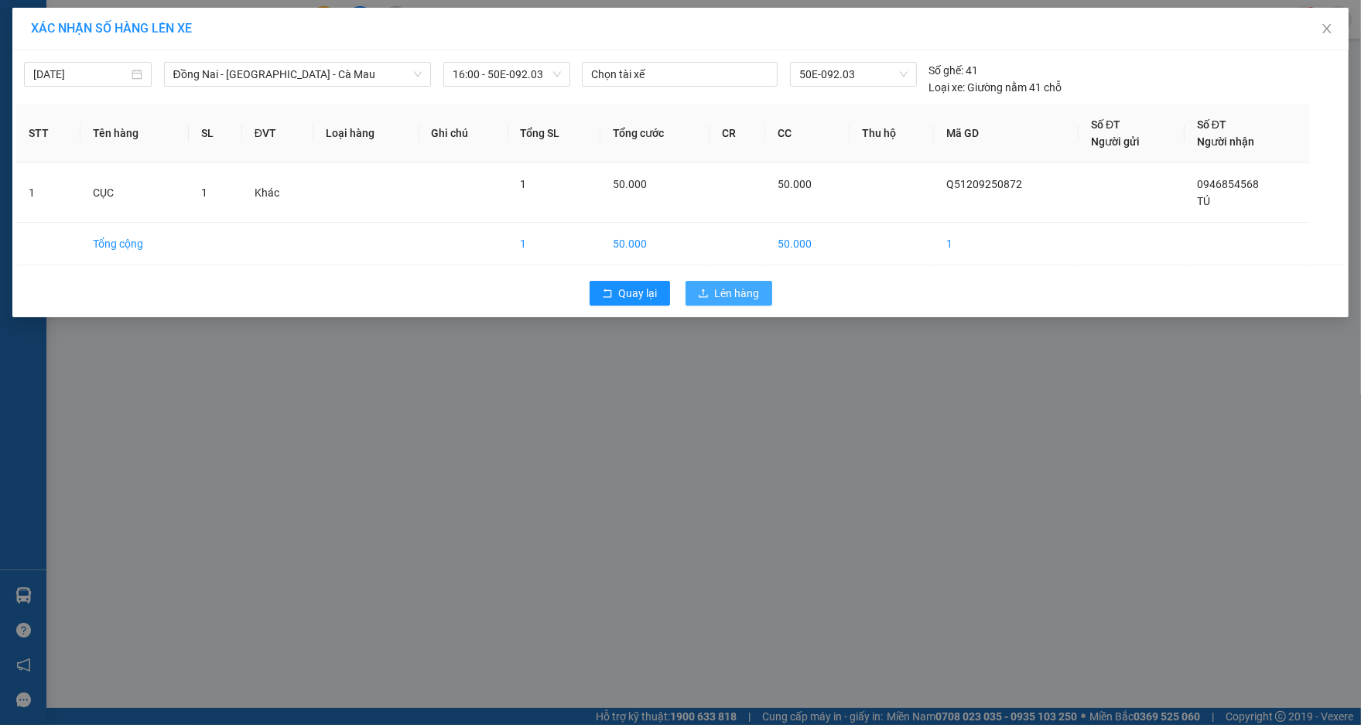
click at [743, 299] on span "Lên hàng" at bounding box center [737, 293] width 45 height 17
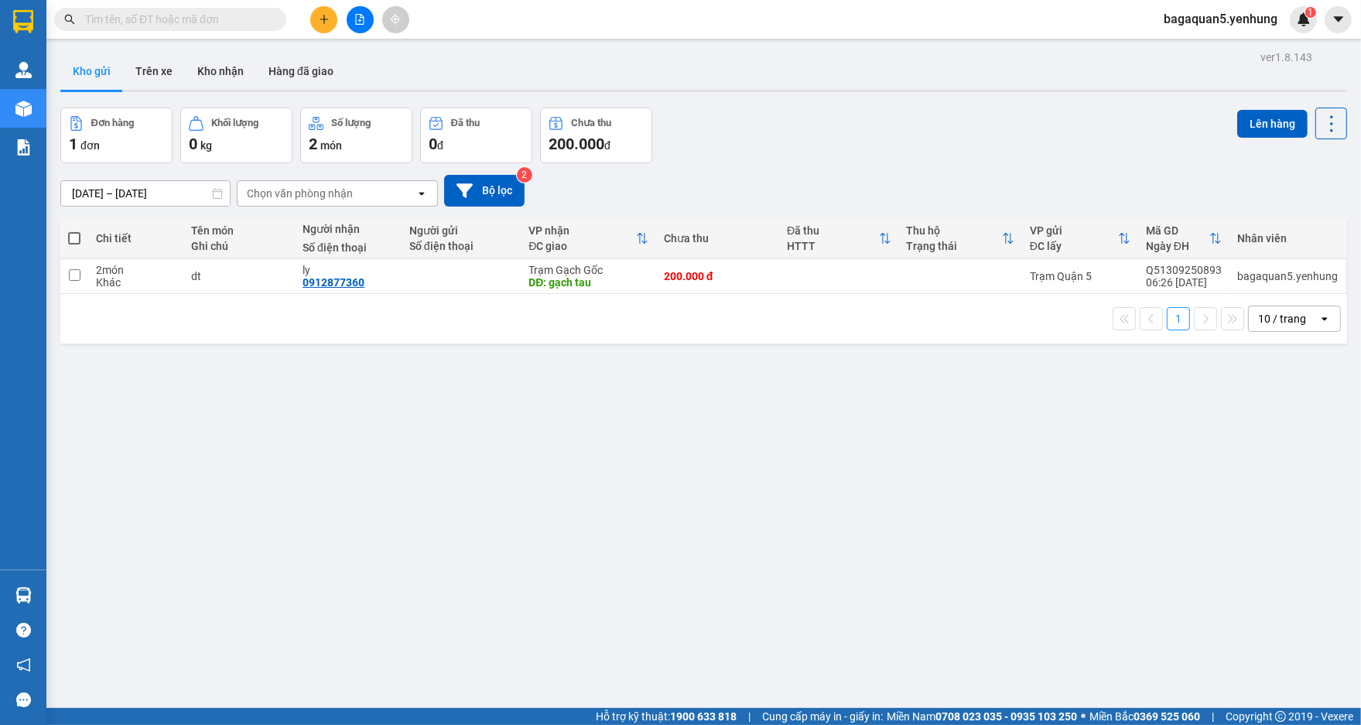
click at [355, 12] on button at bounding box center [360, 19] width 27 height 27
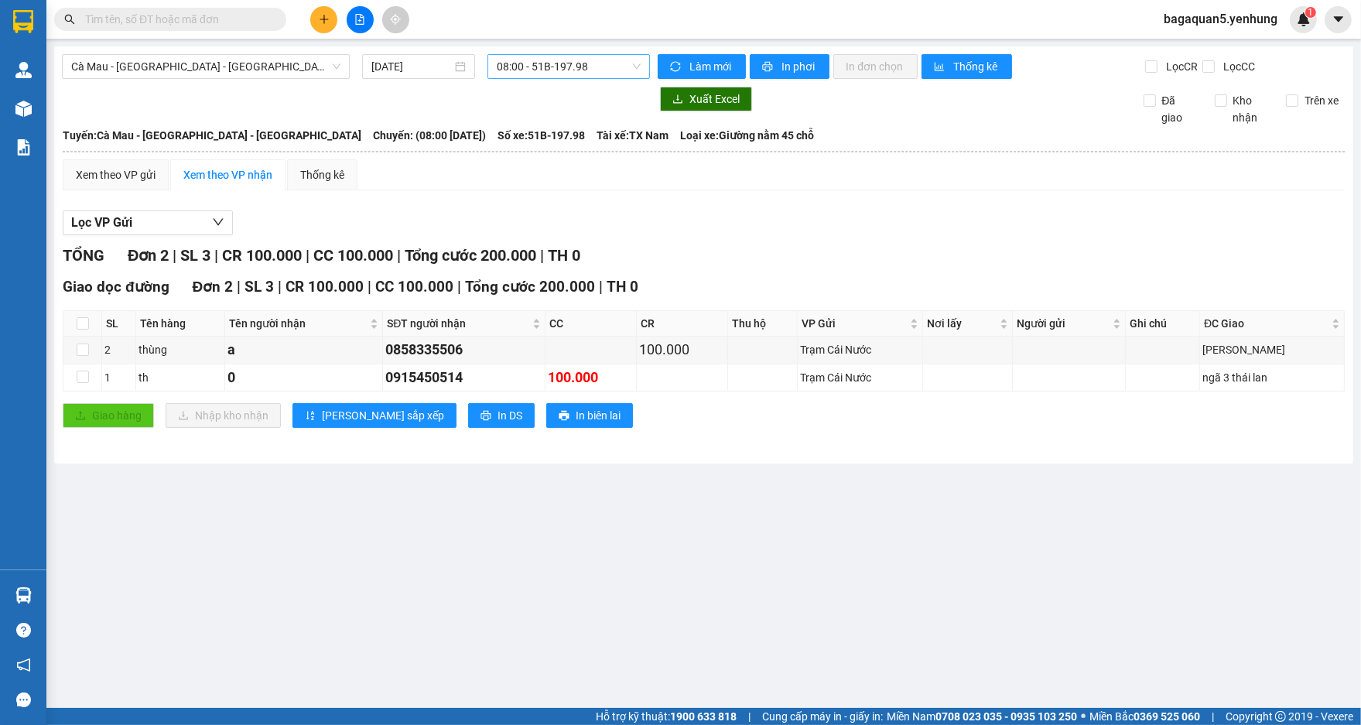
click at [504, 65] on span "08:00 - 51B-197.98" at bounding box center [569, 66] width 144 height 23
click at [394, 71] on input "[DATE]" at bounding box center [411, 66] width 80 height 17
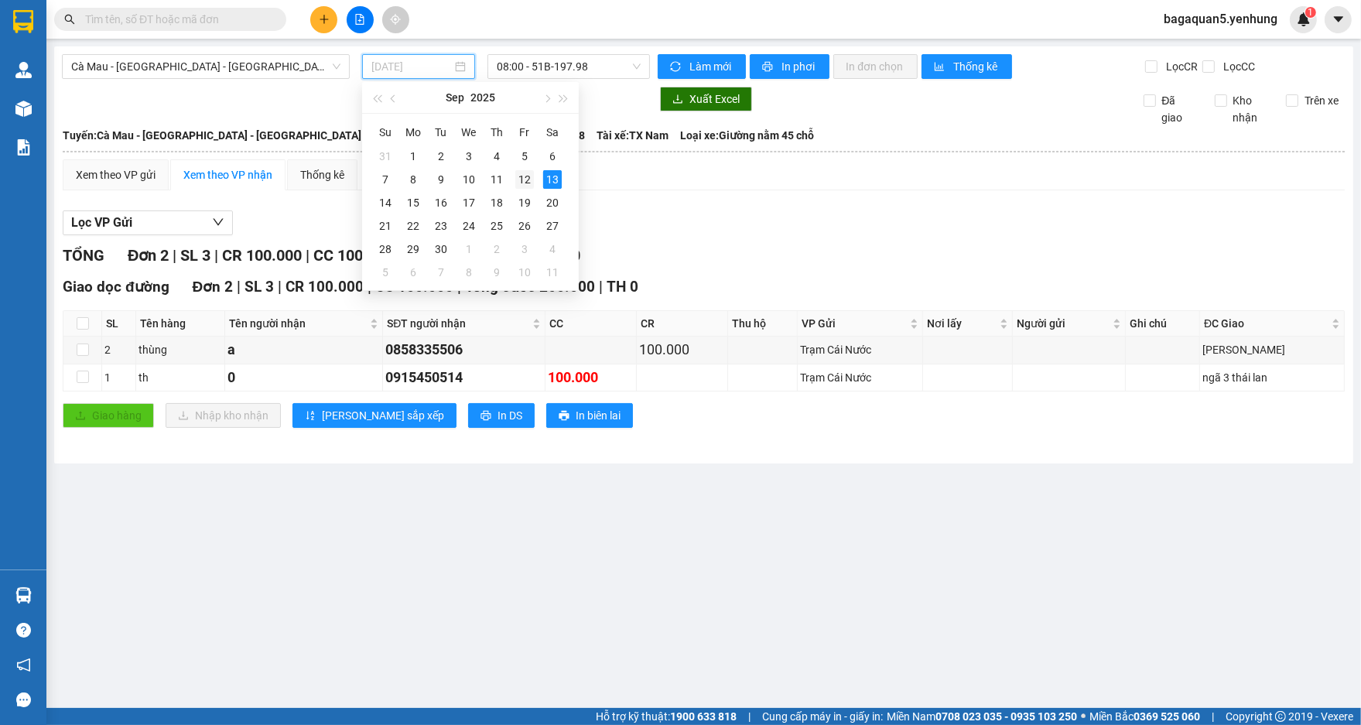
click at [532, 176] on div "12" at bounding box center [524, 179] width 19 height 19
type input "[DATE]"
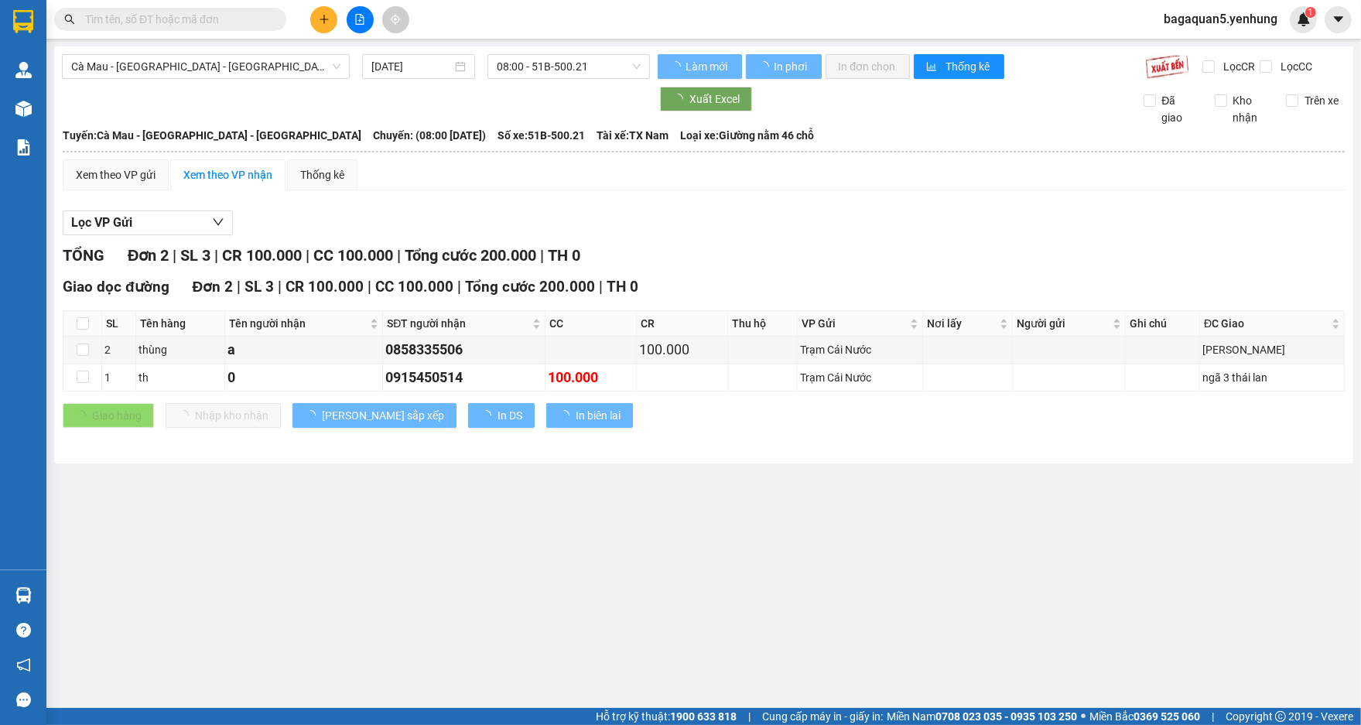
drag, startPoint x: 550, startPoint y: 71, endPoint x: 549, endPoint y: 82, distance: 10.9
click at [550, 79] on main "Cà Mau - [GEOGRAPHIC_DATA] - [GEOGRAPHIC_DATA] [DATE] 08:00 - 51B-500.21 Làm mớ…" at bounding box center [680, 354] width 1361 height 708
click at [548, 83] on div "Cà Mau - [GEOGRAPHIC_DATA] - [GEOGRAPHIC_DATA] [DATE] 08:00 - 51B-500.21 Làm mớ…" at bounding box center [703, 254] width 1299 height 417
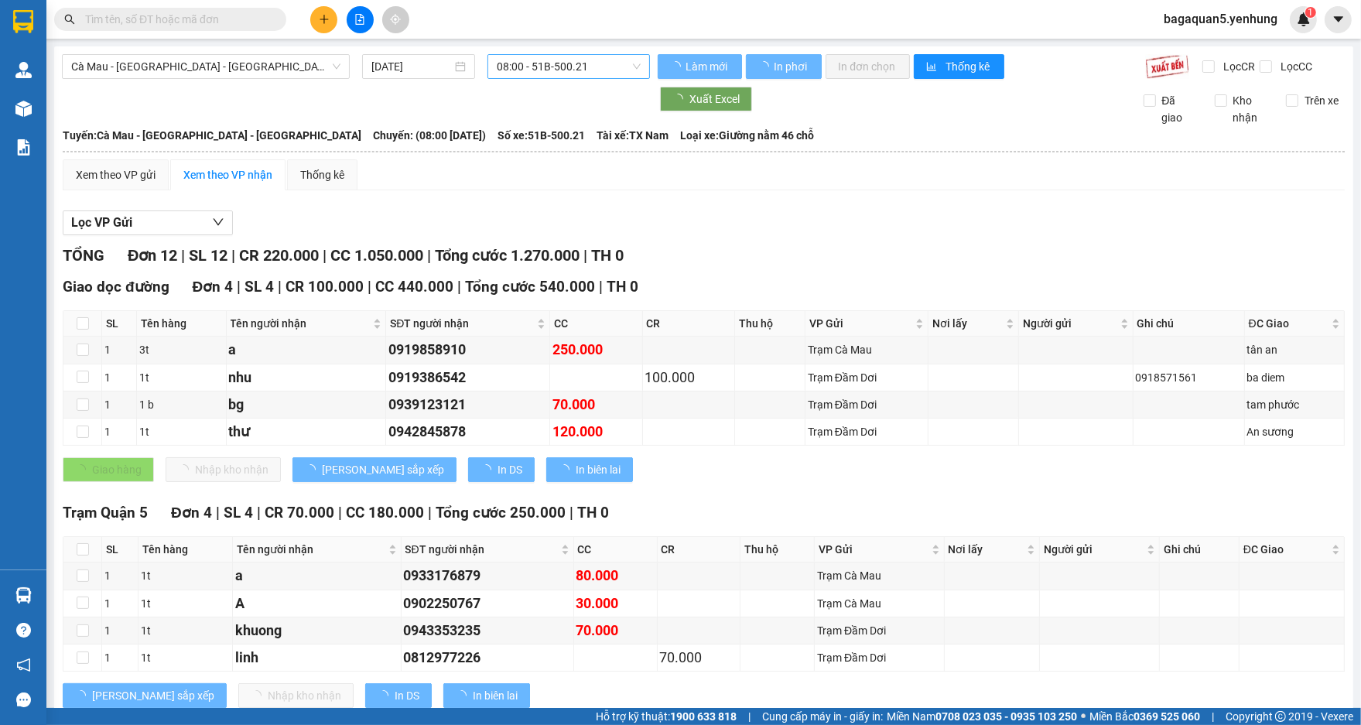
click at [547, 76] on span "08:00 - 51B-500.21" at bounding box center [569, 66] width 144 height 23
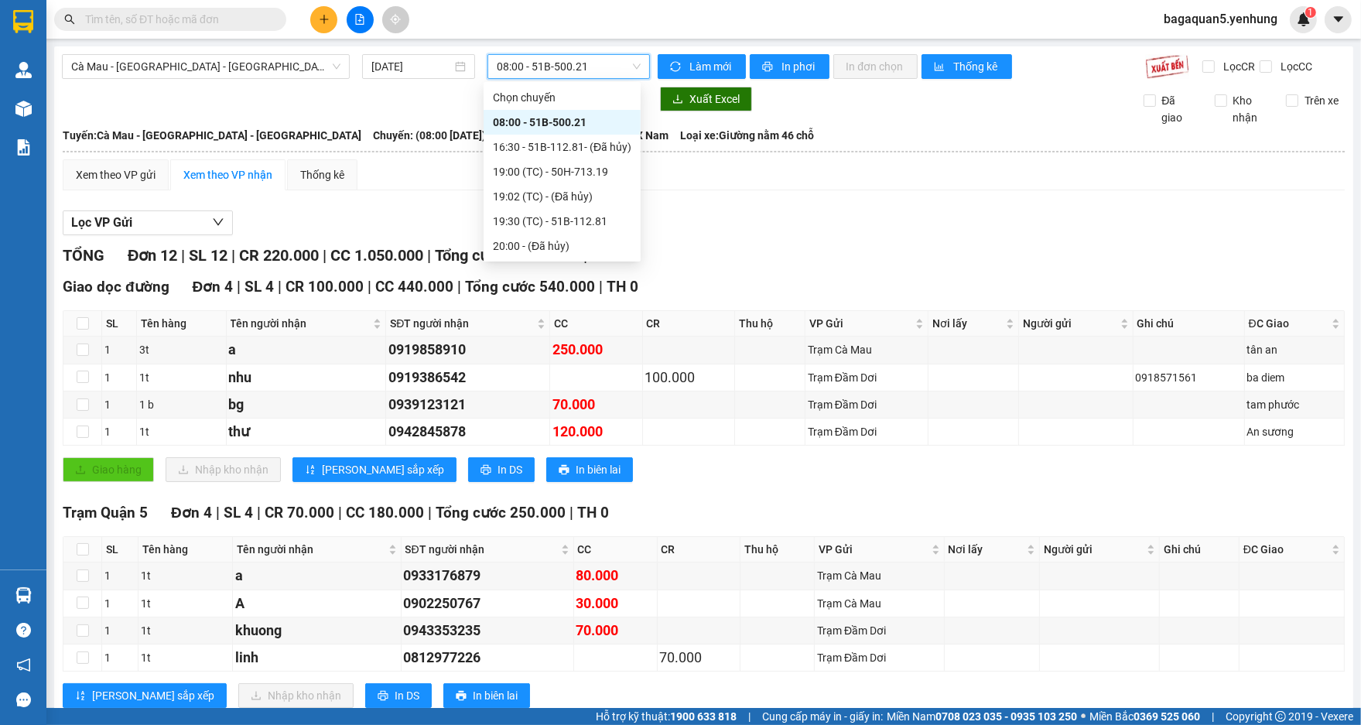
click at [546, 76] on span "08:00 - 51B-500.21" at bounding box center [569, 66] width 144 height 23
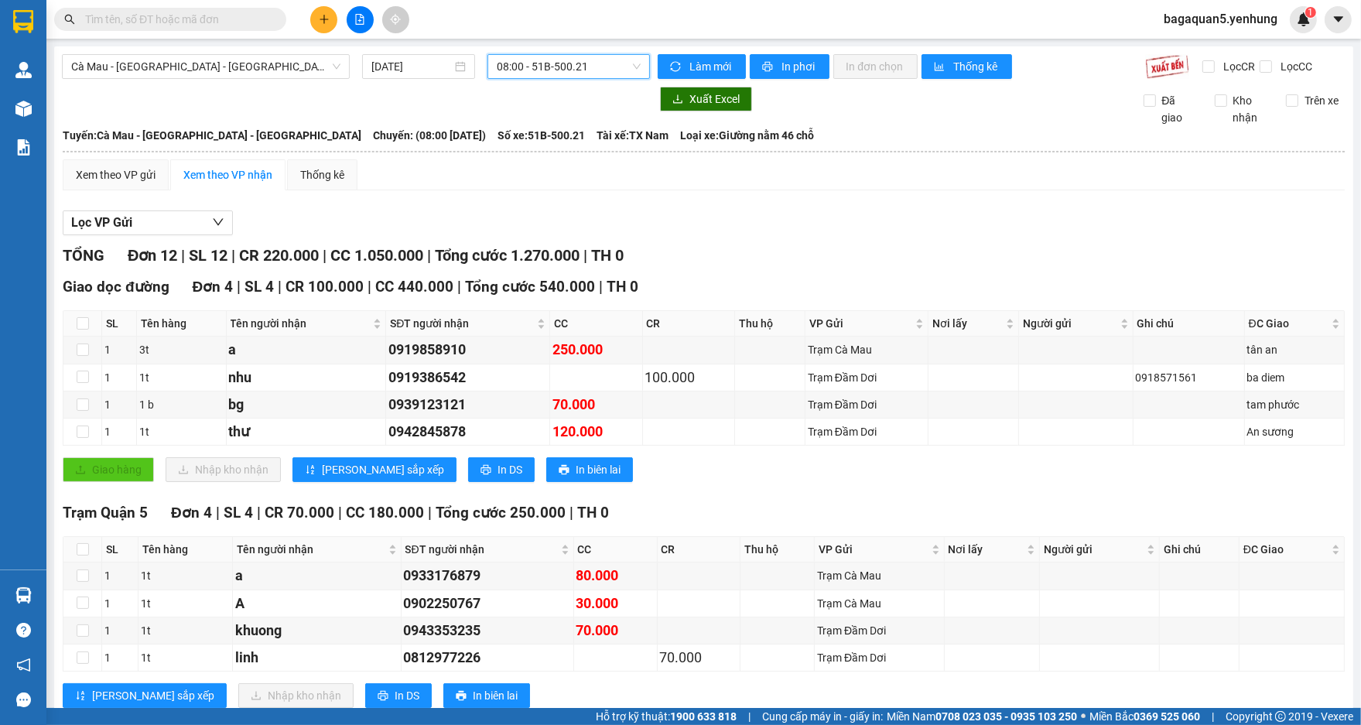
click at [535, 90] on div at bounding box center [356, 99] width 588 height 25
click at [541, 73] on div "Cà Mau - [GEOGRAPHIC_DATA] - [GEOGRAPHIC_DATA] [DATE] 08:00 - 51B-500.21 Làm mớ…" at bounding box center [703, 624] width 1299 height 1156
drag, startPoint x: 541, startPoint y: 72, endPoint x: 536, endPoint y: 85, distance: 14.2
click at [538, 83] on body "Kết quả tìm kiếm ( 0 ) Bộ lọc No Data bagaquan5.yenhung 1 Quản Lý Quản lý khách…" at bounding box center [680, 362] width 1361 height 725
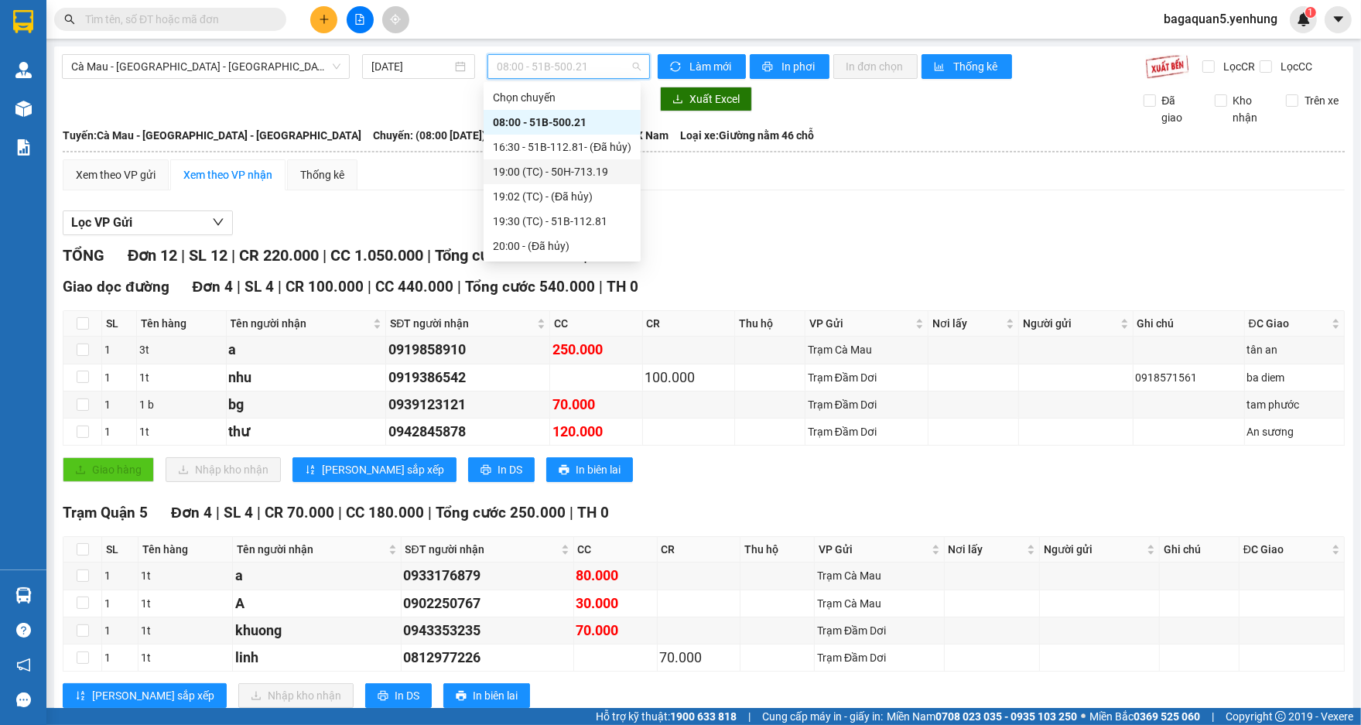
click at [541, 162] on div "19:00 (TC) - 50H-713.19" at bounding box center [561, 171] width 157 height 25
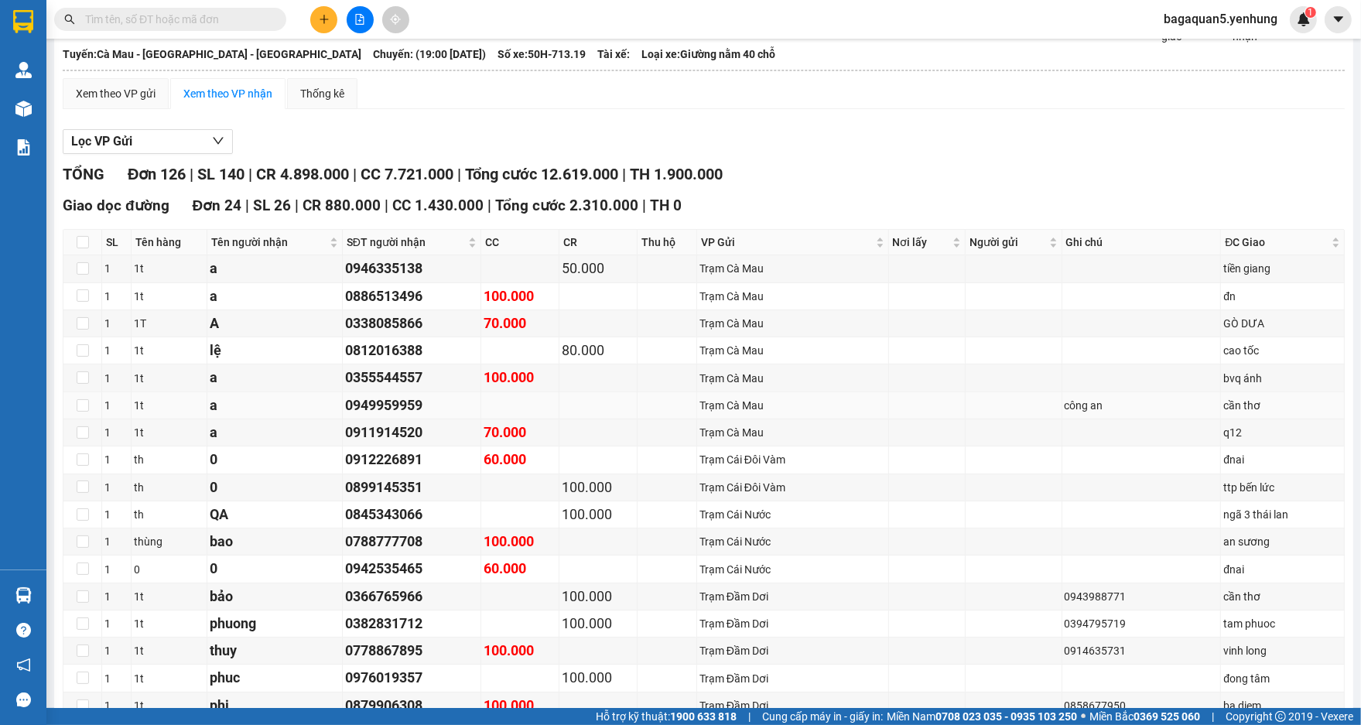
scroll to position [12, 0]
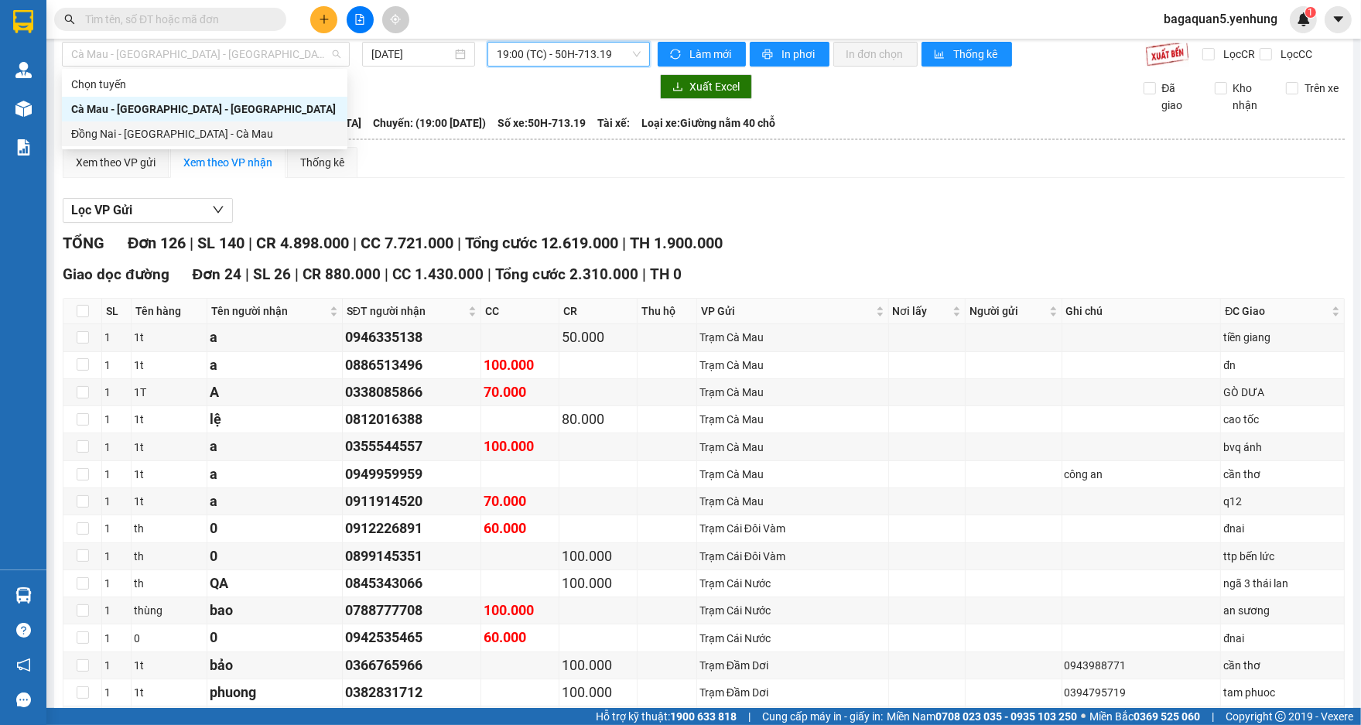
click at [265, 137] on div "Đồng Nai - [GEOGRAPHIC_DATA] - Cà Mau" at bounding box center [204, 133] width 267 height 17
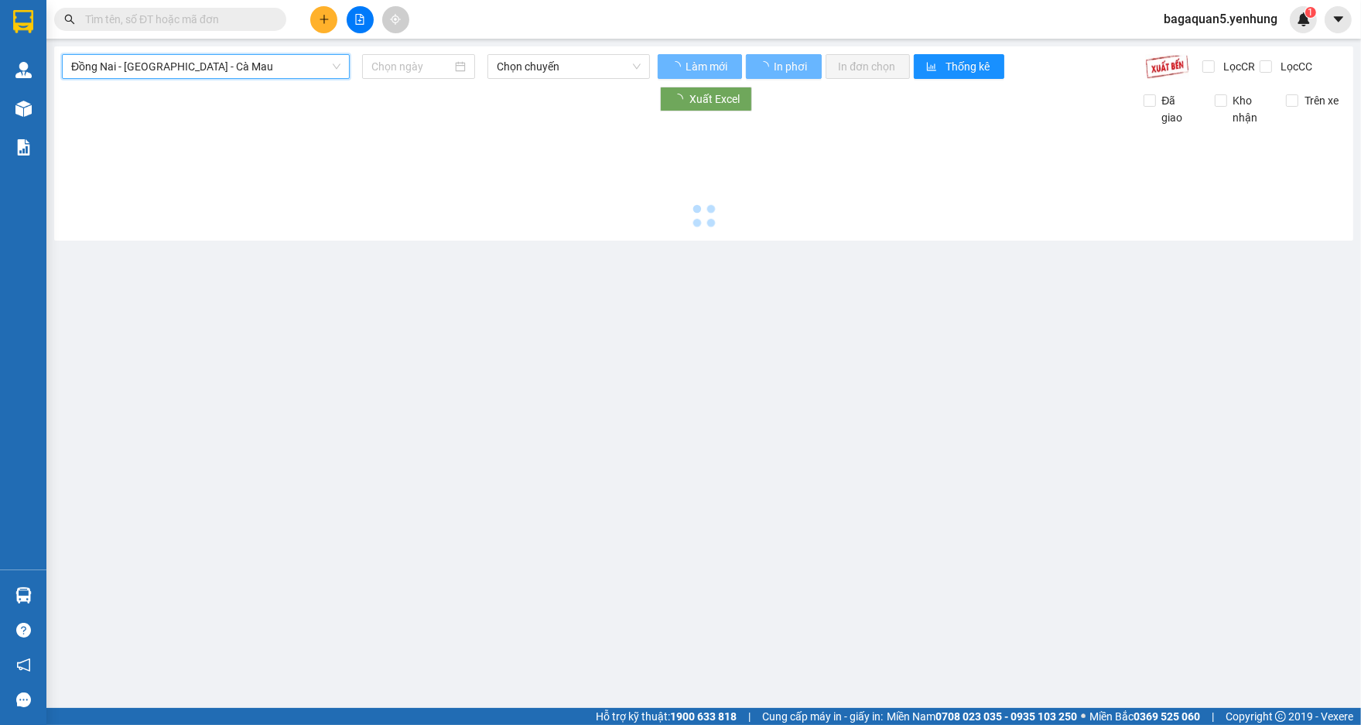
scroll to position [0, 0]
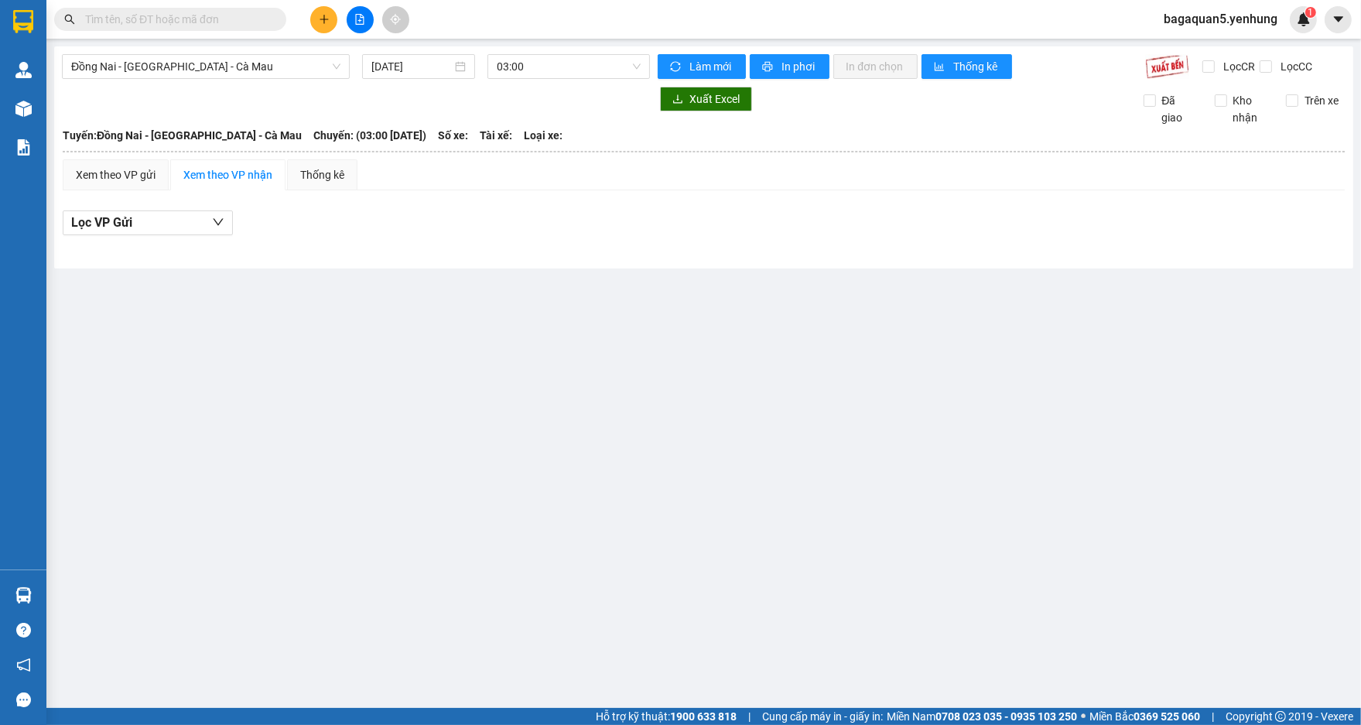
click at [442, 50] on div "Đồng Nai - [GEOGRAPHIC_DATA] - Cà Mau [DATE] 03:00 Làm mới In phơi In đơn chọn …" at bounding box center [703, 157] width 1299 height 222
click at [436, 54] on div "[DATE]" at bounding box center [418, 66] width 113 height 25
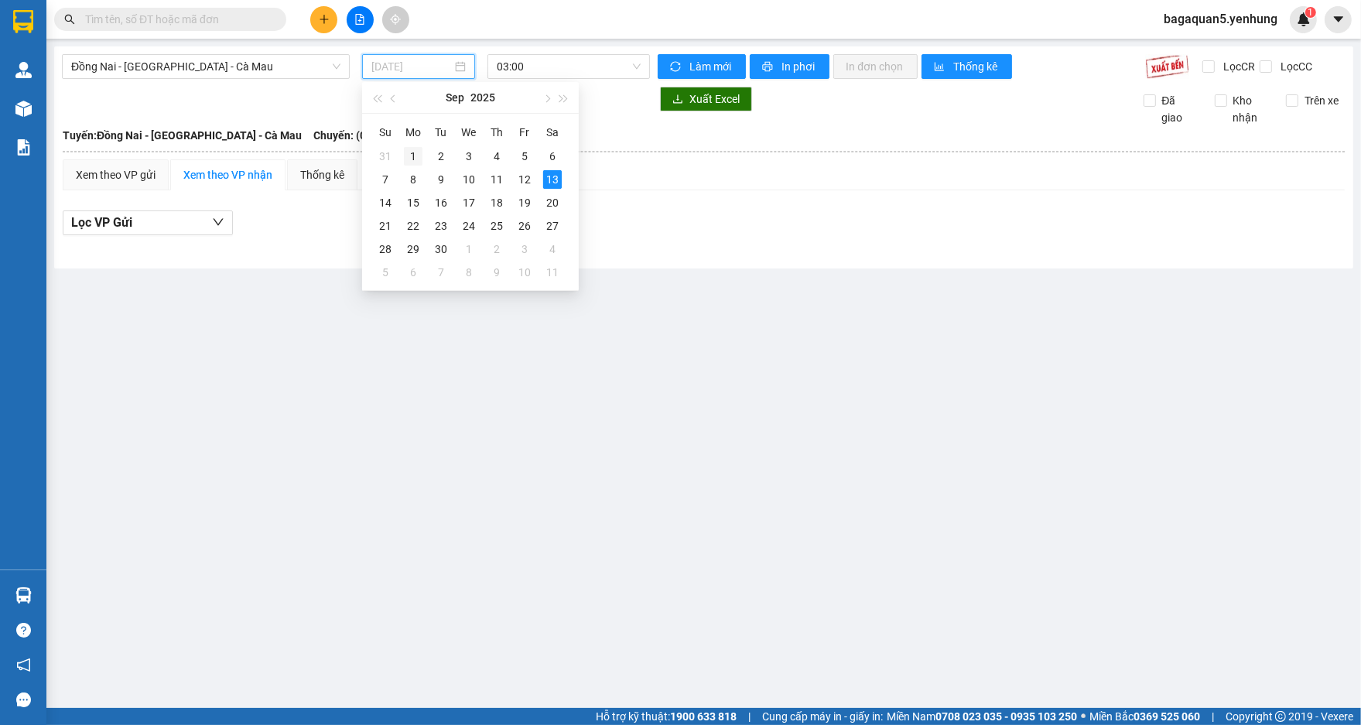
click at [420, 159] on div "1" at bounding box center [413, 156] width 19 height 19
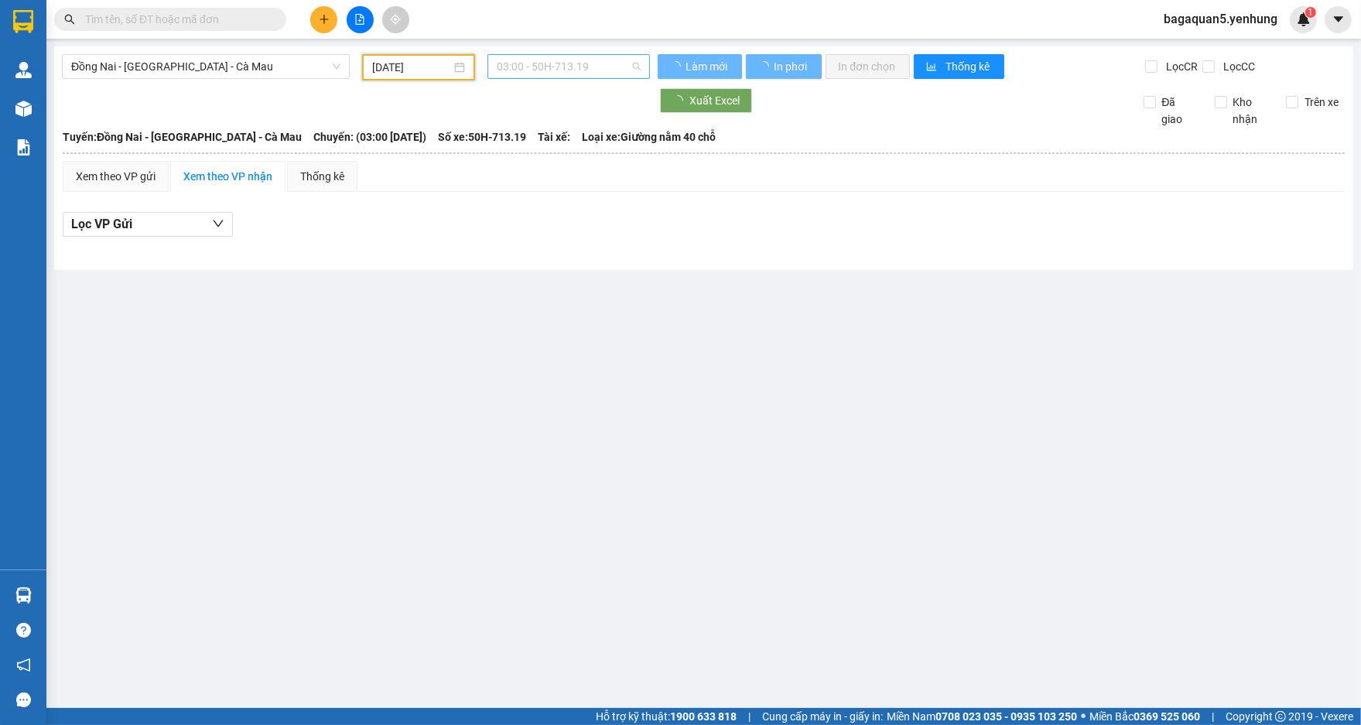
click at [566, 66] on span "03:00 - 50H-713.19" at bounding box center [569, 66] width 144 height 23
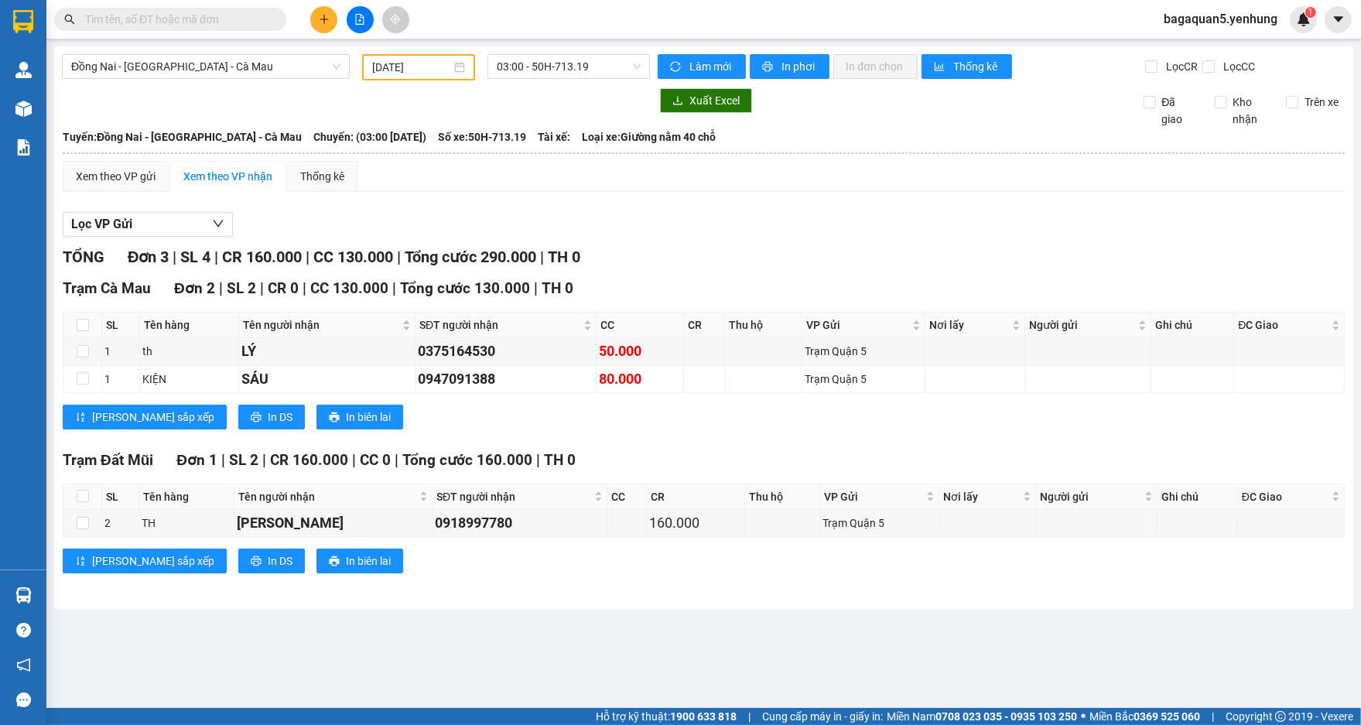
click at [456, 89] on div at bounding box center [356, 100] width 588 height 25
click at [445, 47] on main "Đồng Nai - [GEOGRAPHIC_DATA] - Cà Mau [DATE] 03:00 - 50H-713.19 Làm mới In phơi…" at bounding box center [680, 354] width 1361 height 708
click at [445, 53] on div "Đồng Nai - [GEOGRAPHIC_DATA] - Cà Mau [DATE] 03:00 - 50H-713.19 Làm mới In phơi…" at bounding box center [703, 327] width 1299 height 562
click at [446, 56] on div "[DATE]" at bounding box center [418, 67] width 113 height 26
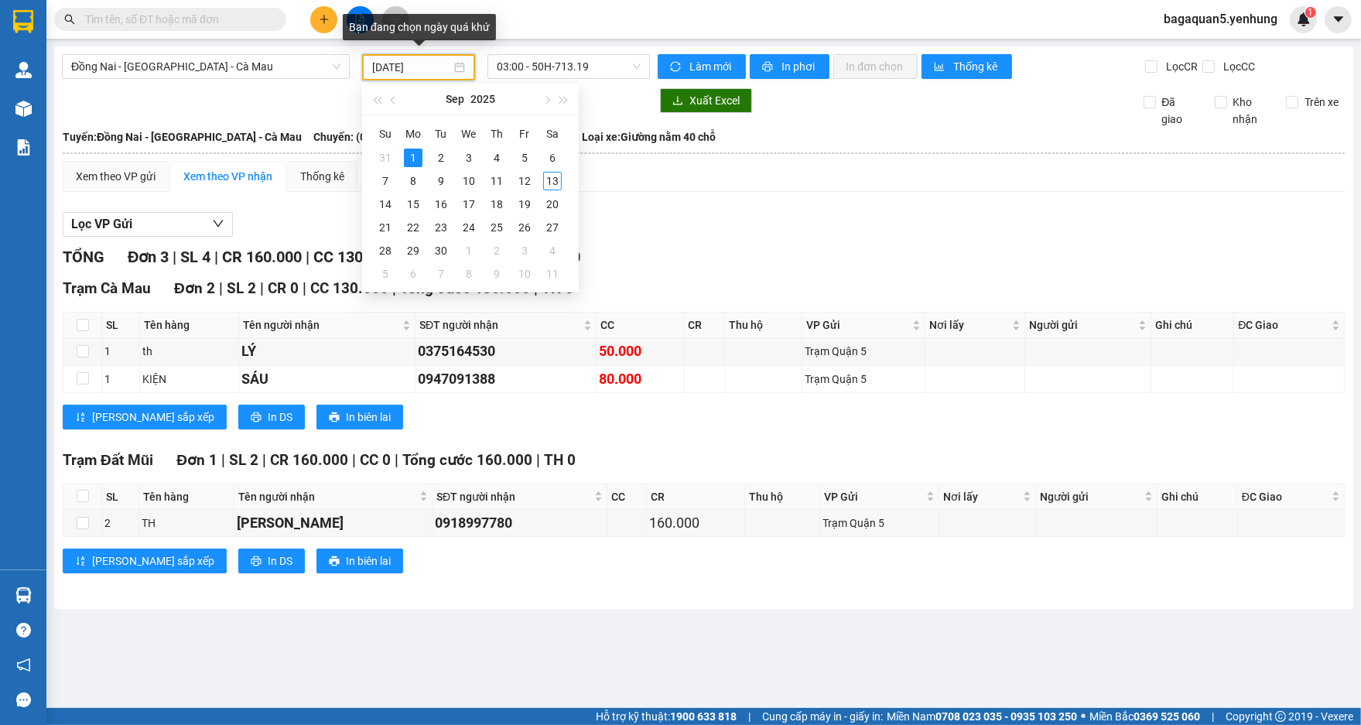
click at [449, 63] on input "[DATE]" at bounding box center [411, 67] width 79 height 17
click at [498, 172] on td "11" at bounding box center [497, 180] width 28 height 23
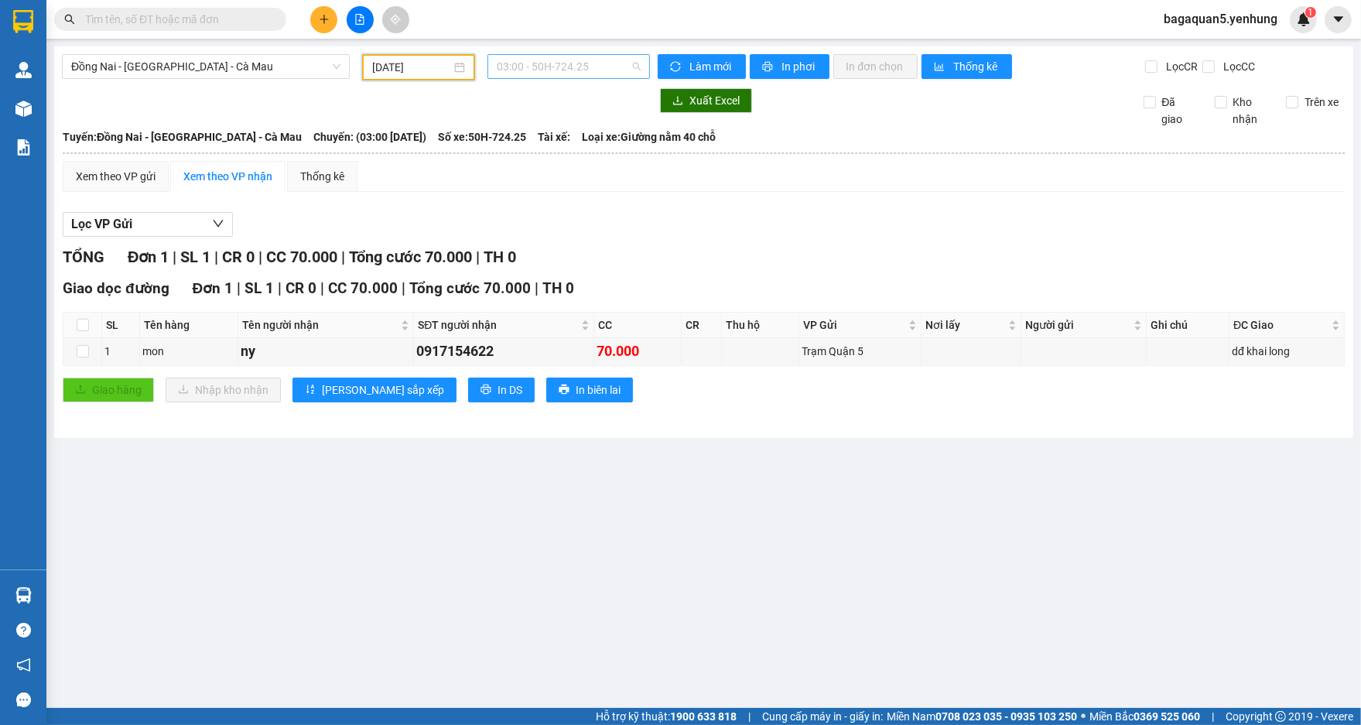
click at [534, 70] on span "03:00 - 50H-724.25" at bounding box center [569, 66] width 144 height 23
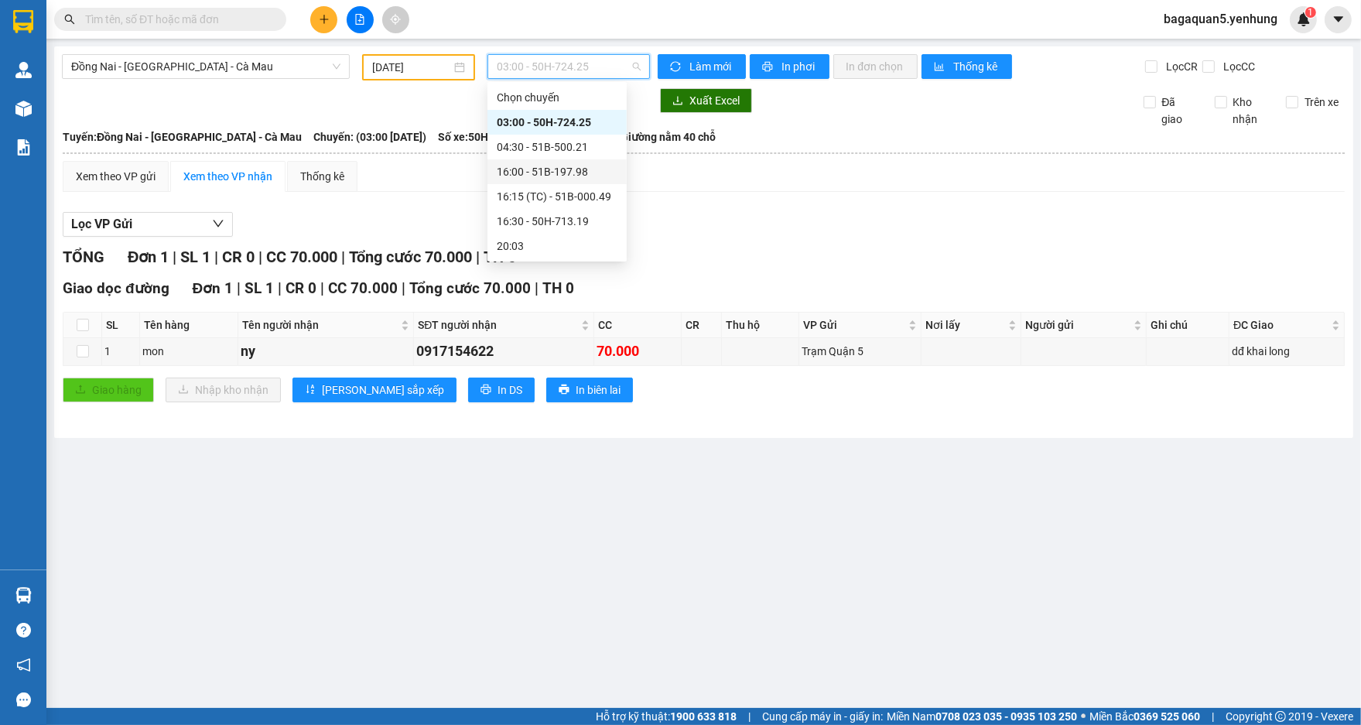
click at [575, 167] on div "16:00 - 51B-197.98" at bounding box center [557, 171] width 121 height 17
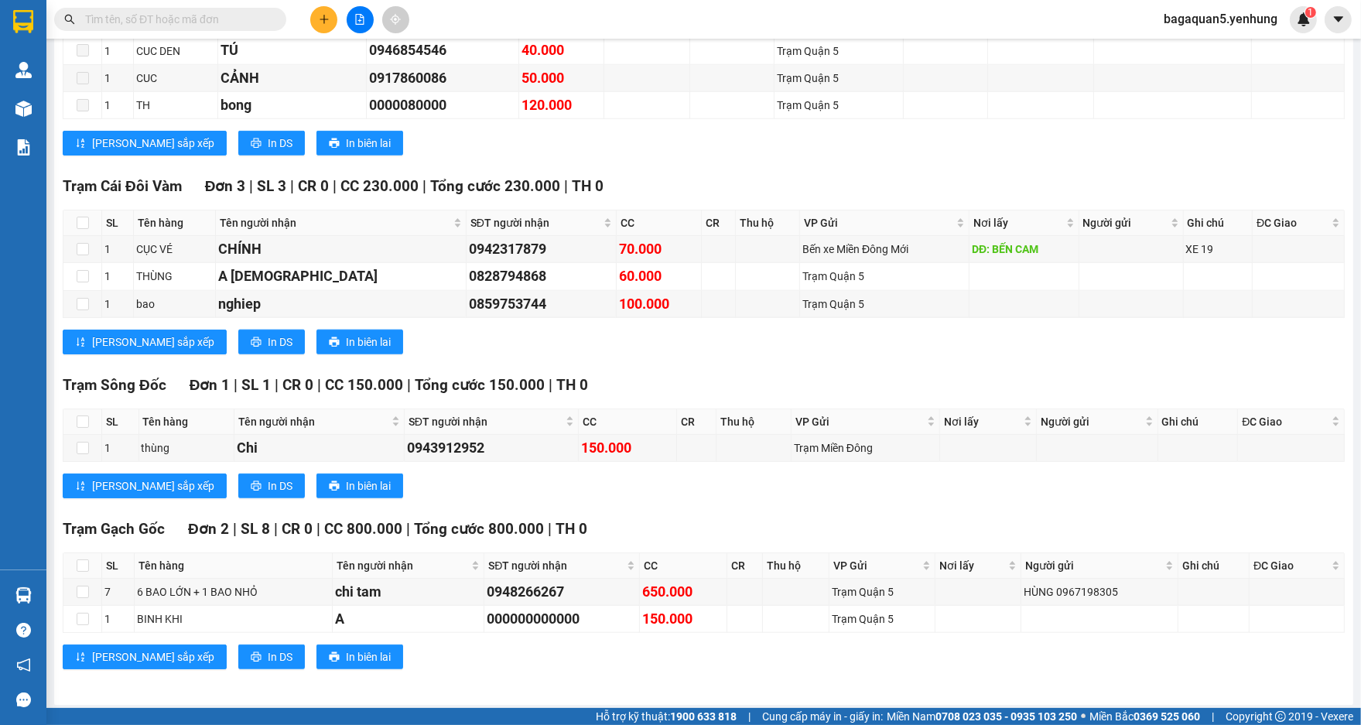
scroll to position [1616, 0]
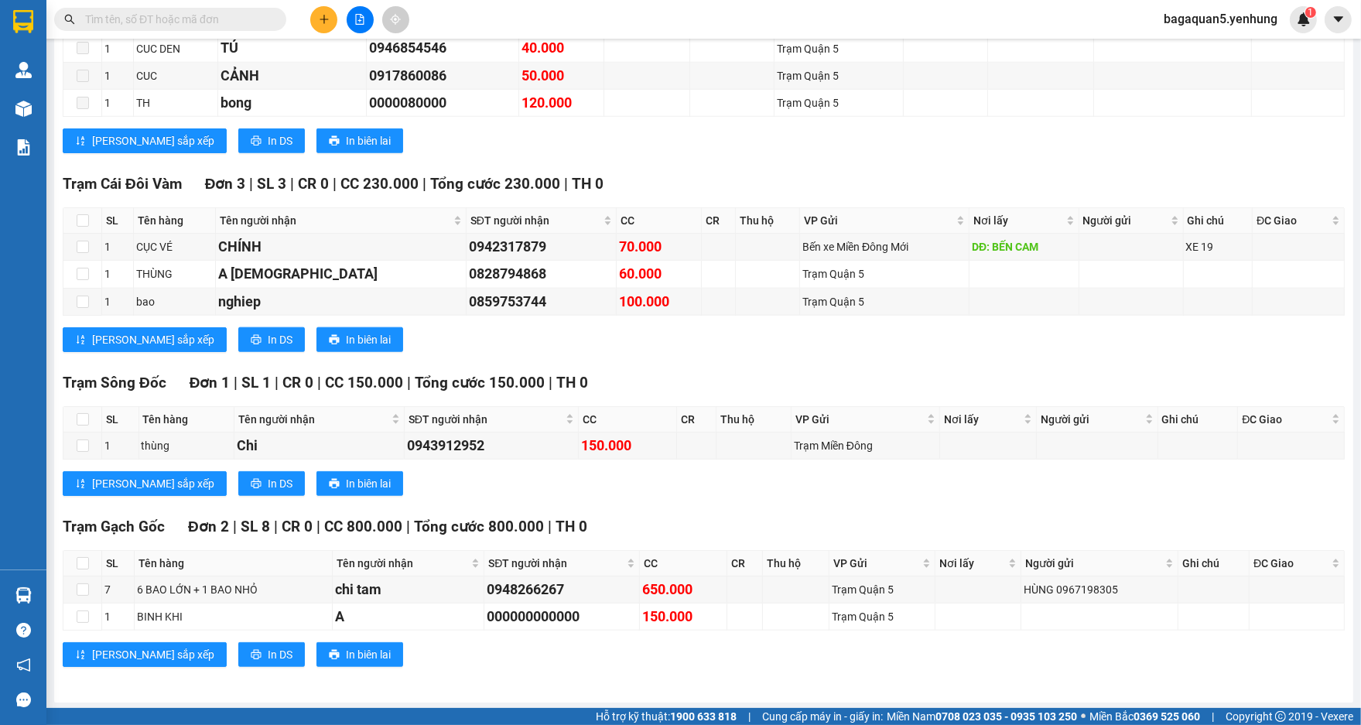
drag, startPoint x: 334, startPoint y: 644, endPoint x: 383, endPoint y: 667, distance: 53.6
click at [341, 650] on div "Trạm Gạch Gốc Đơn 2 | SL 8 | CR 0 | CC 800.000 | Tổng cước 800.000 | TH 0 SL Tê…" at bounding box center [704, 596] width 1282 height 163
click at [661, 722] on span "Hỗ trợ kỹ thuật: 1900 633 818" at bounding box center [666, 716] width 141 height 17
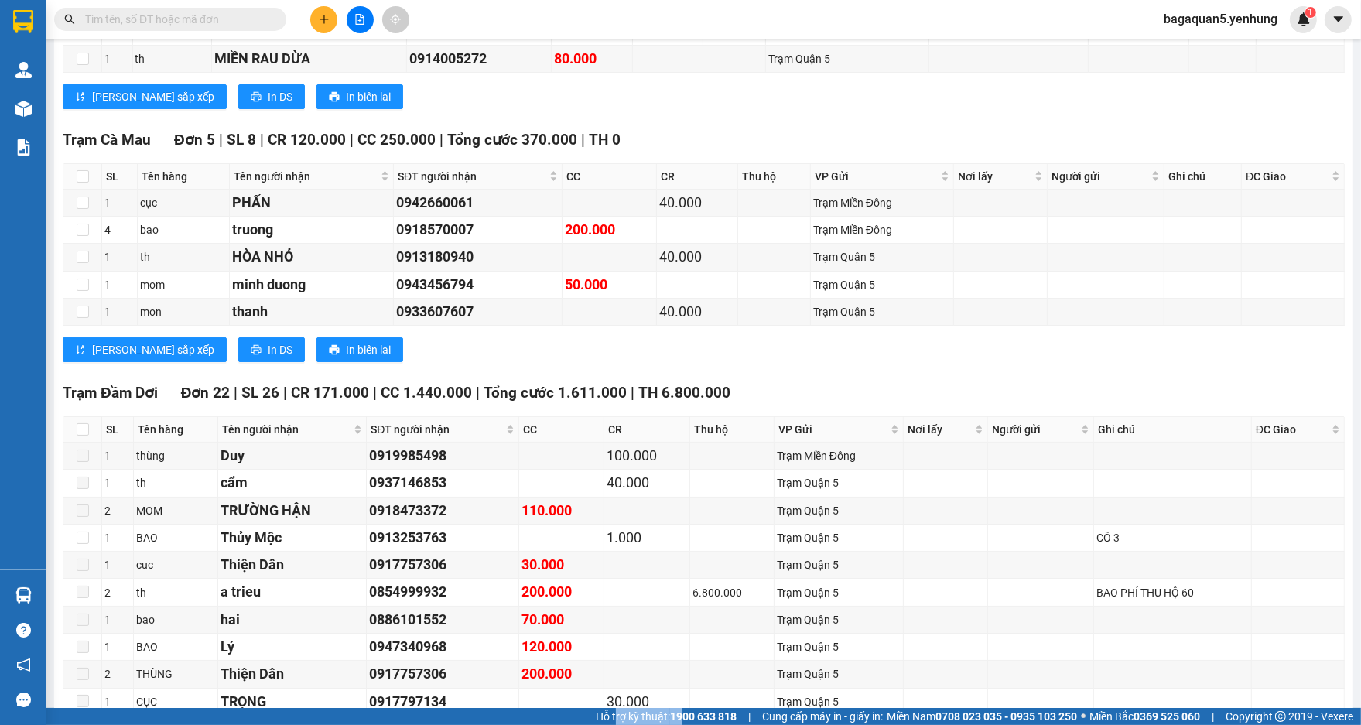
scroll to position [0, 0]
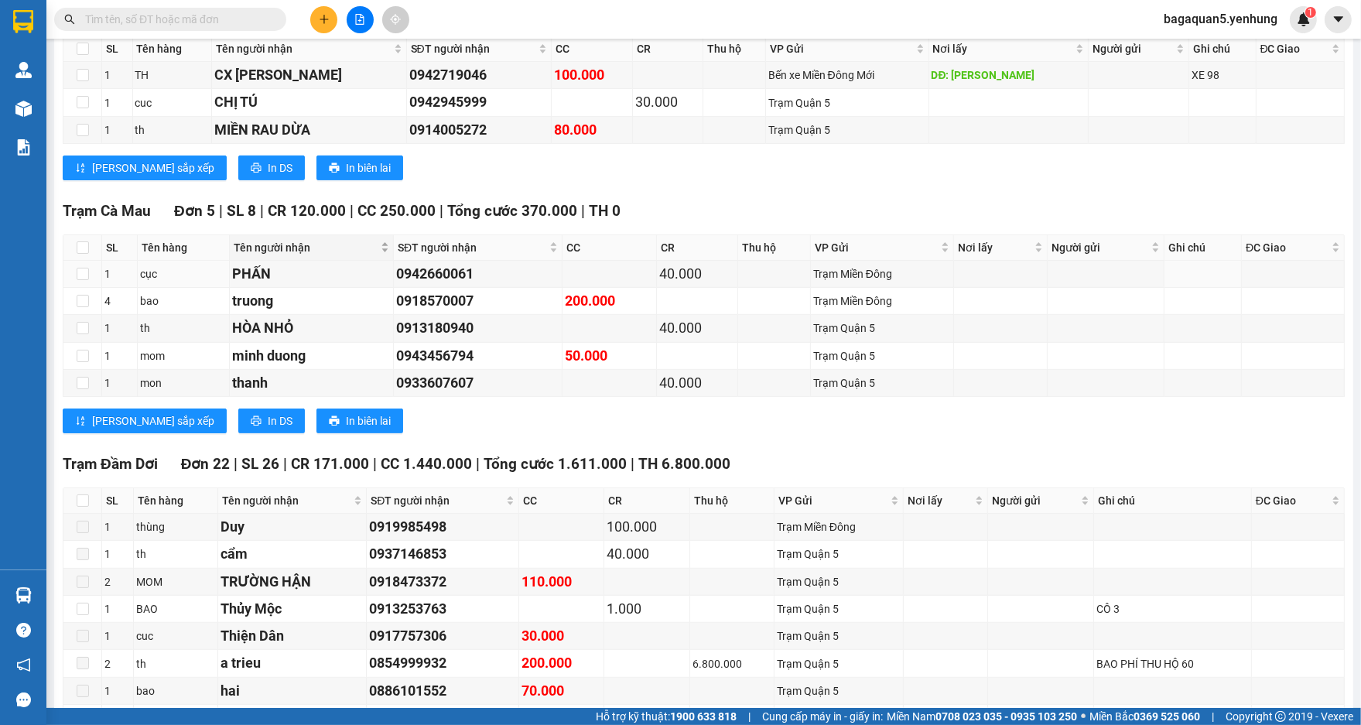
drag, startPoint x: 352, startPoint y: 265, endPoint x: 352, endPoint y: 251, distance: 13.9
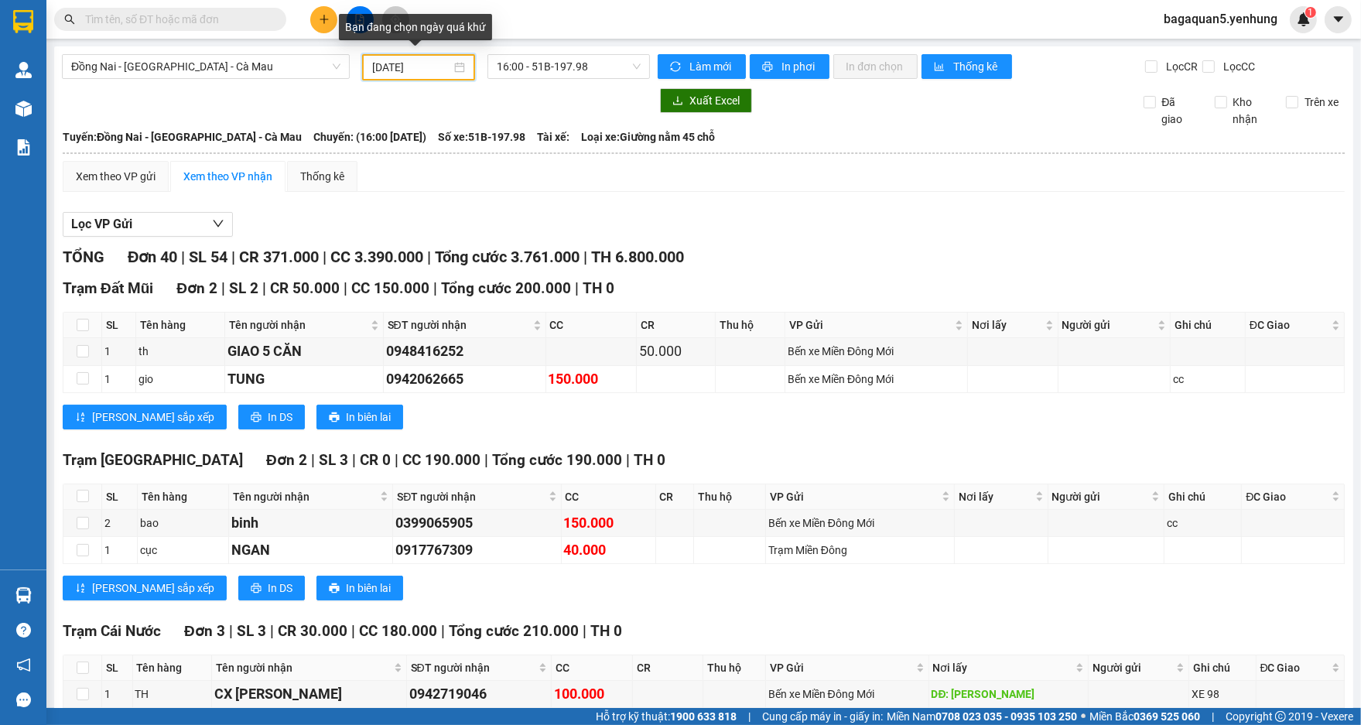
click at [414, 67] on input "[DATE]" at bounding box center [411, 67] width 79 height 17
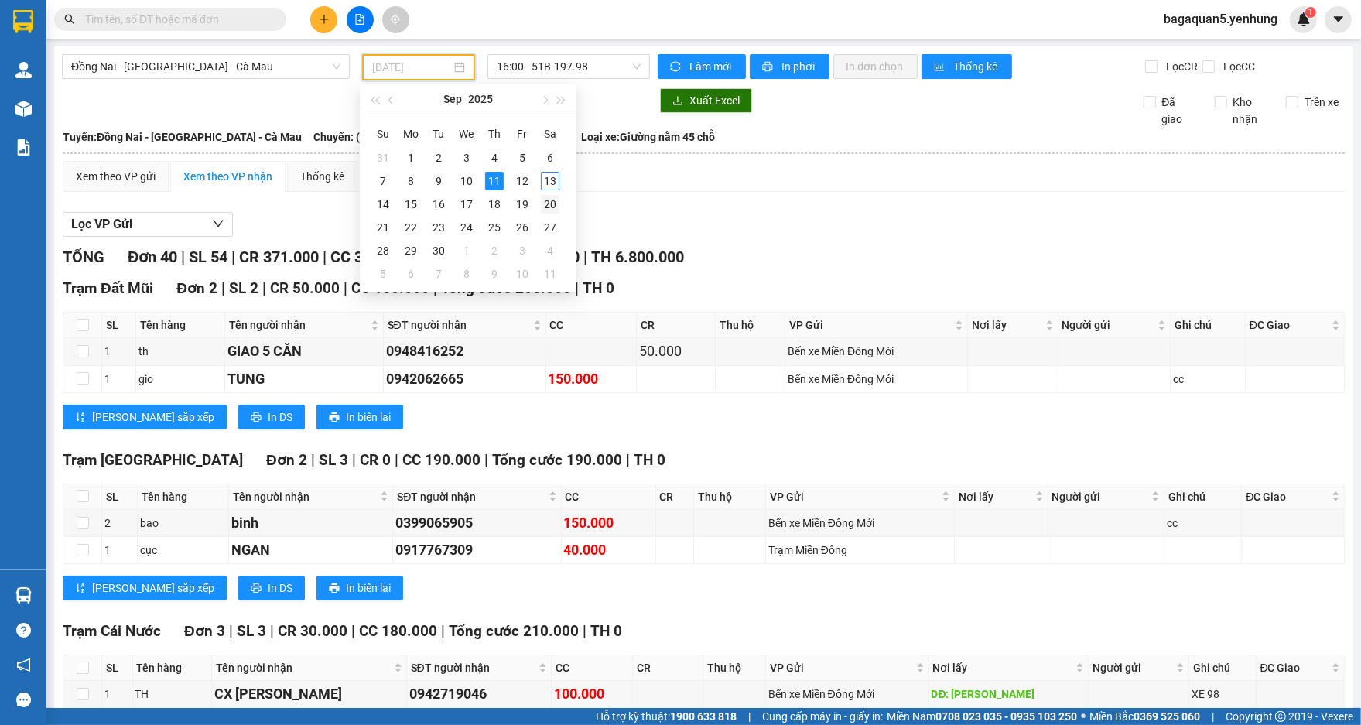
click at [541, 193] on td "20" at bounding box center [550, 204] width 28 height 23
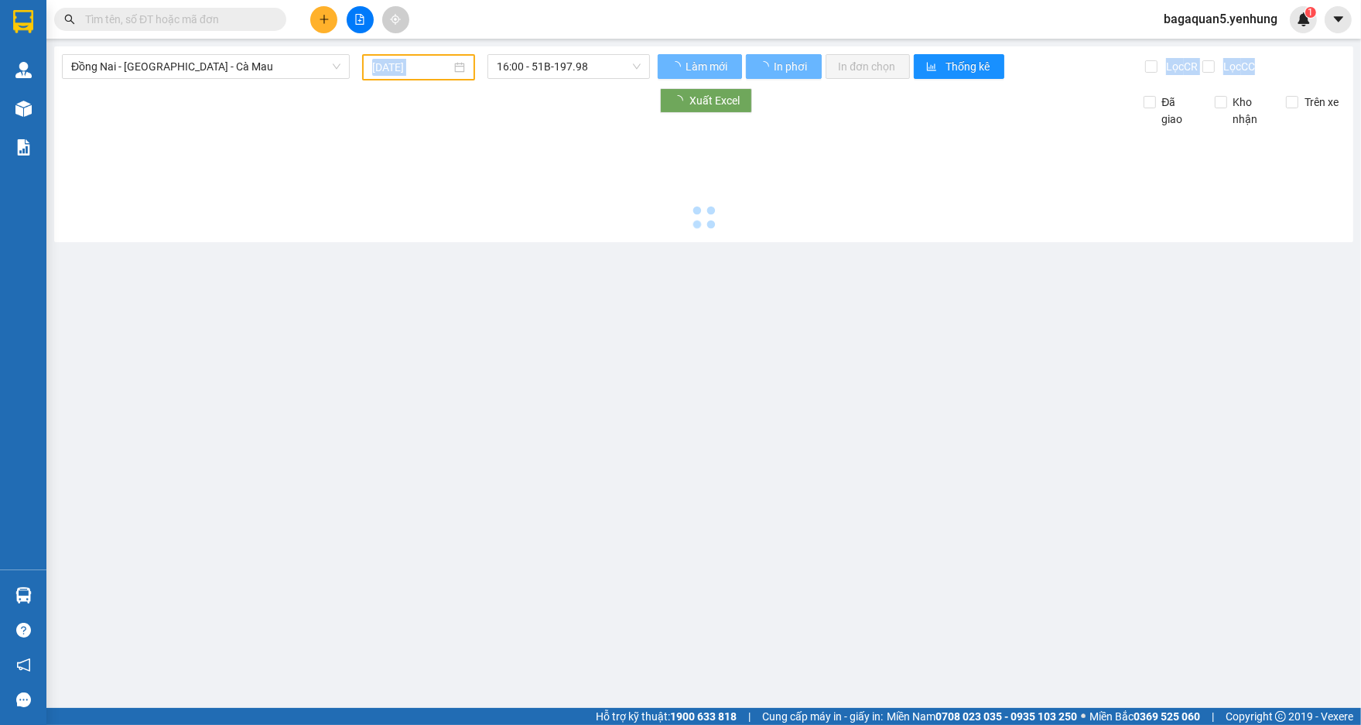
drag, startPoint x: 447, startPoint y: 42, endPoint x: 437, endPoint y: 58, distance: 19.1
click at [439, 60] on main "Đồng Nai - [GEOGRAPHIC_DATA] - Cà Mau [DATE] 16:00 - 51B-197.98 Làm mới In phơi…" at bounding box center [680, 354] width 1361 height 708
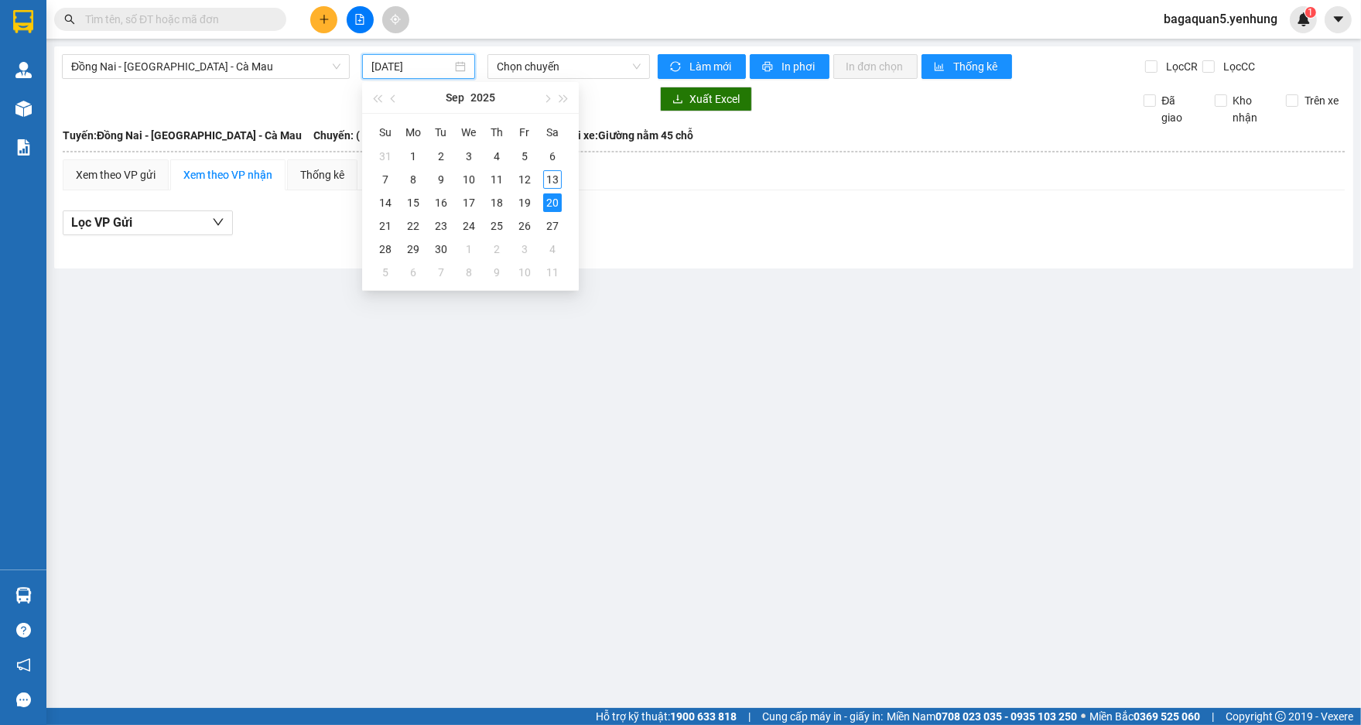
click at [440, 73] on input "[DATE]" at bounding box center [411, 66] width 80 height 17
click at [534, 186] on td "12" at bounding box center [525, 179] width 28 height 23
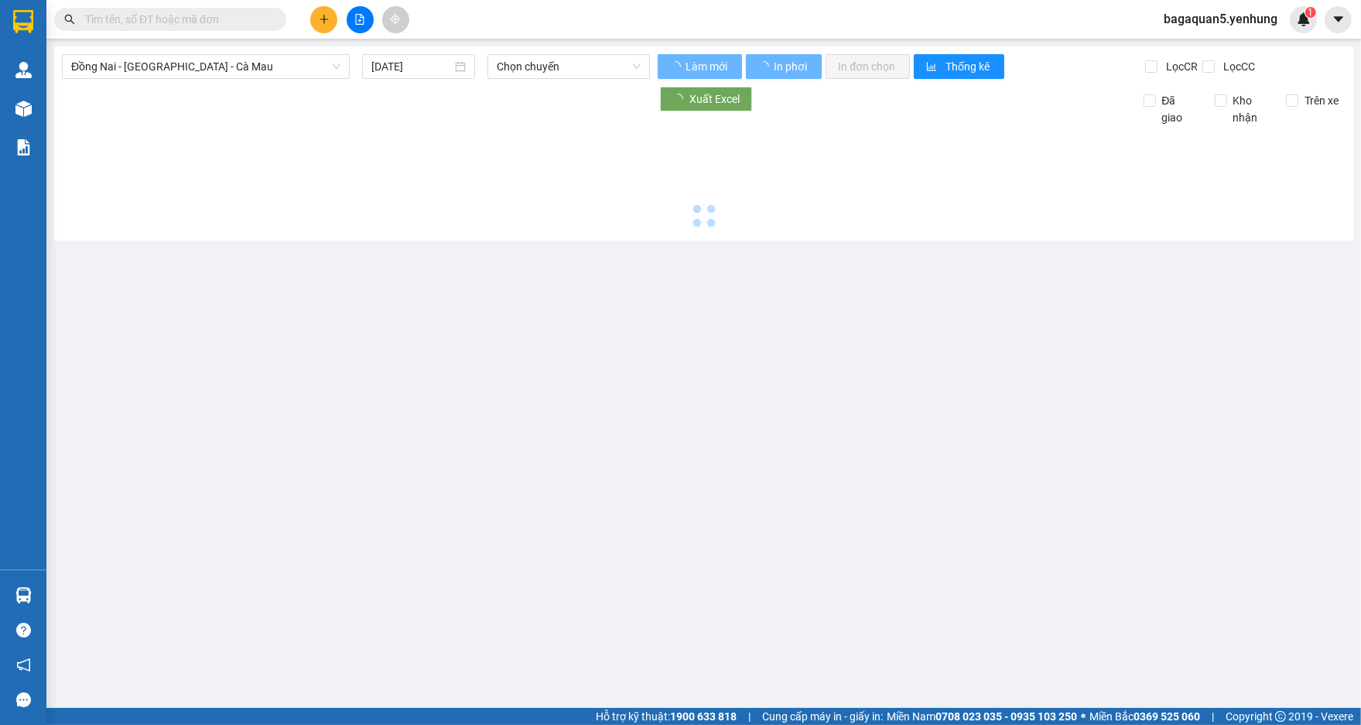
type input "[DATE]"
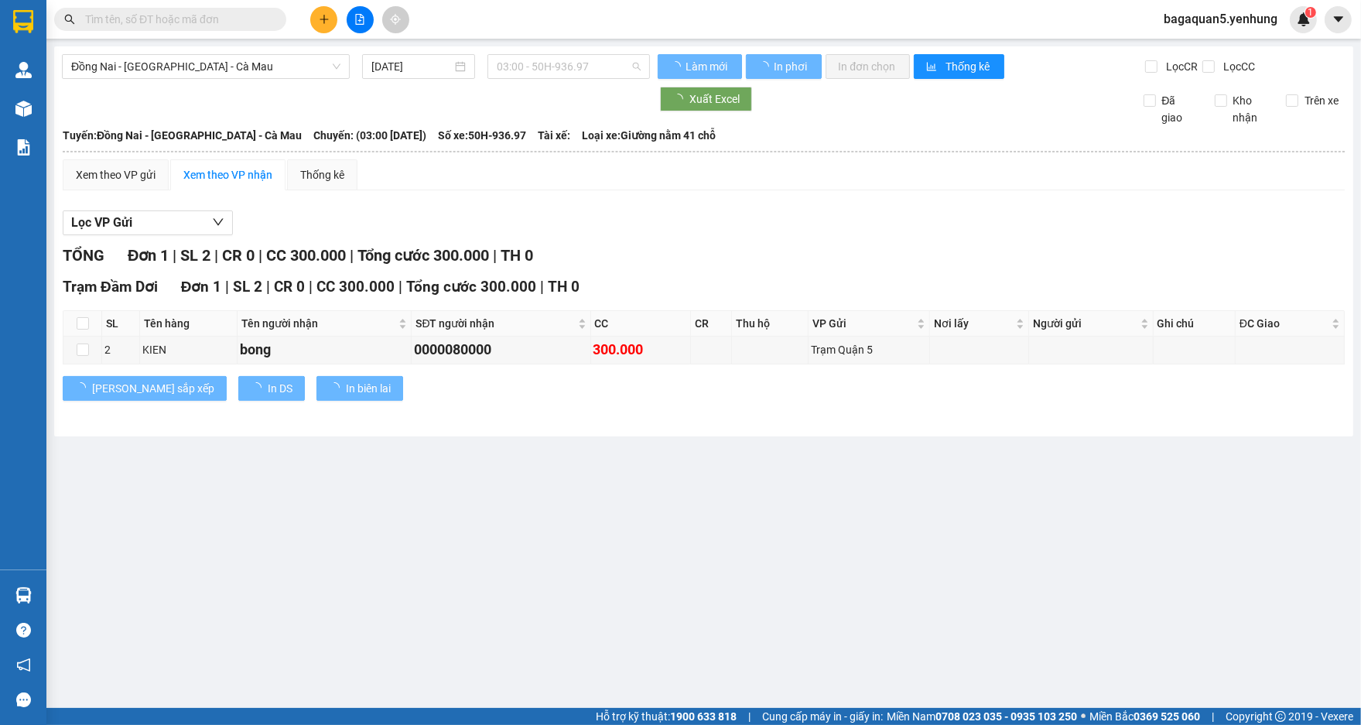
drag, startPoint x: 526, startPoint y: 71, endPoint x: 562, endPoint y: 155, distance: 91.1
click at [530, 77] on span "03:00 - 50H-936.97" at bounding box center [569, 66] width 144 height 23
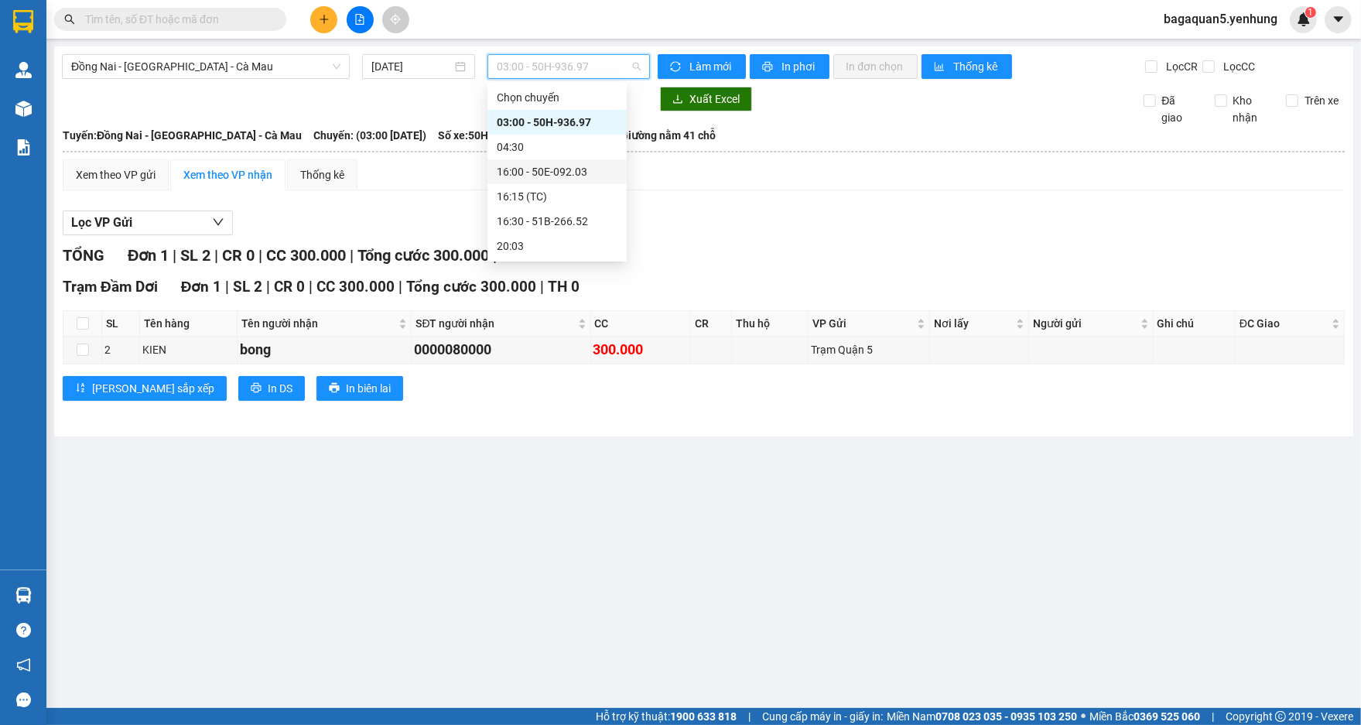
click at [566, 167] on div "16:00 - 50E-092.03" at bounding box center [557, 171] width 121 height 17
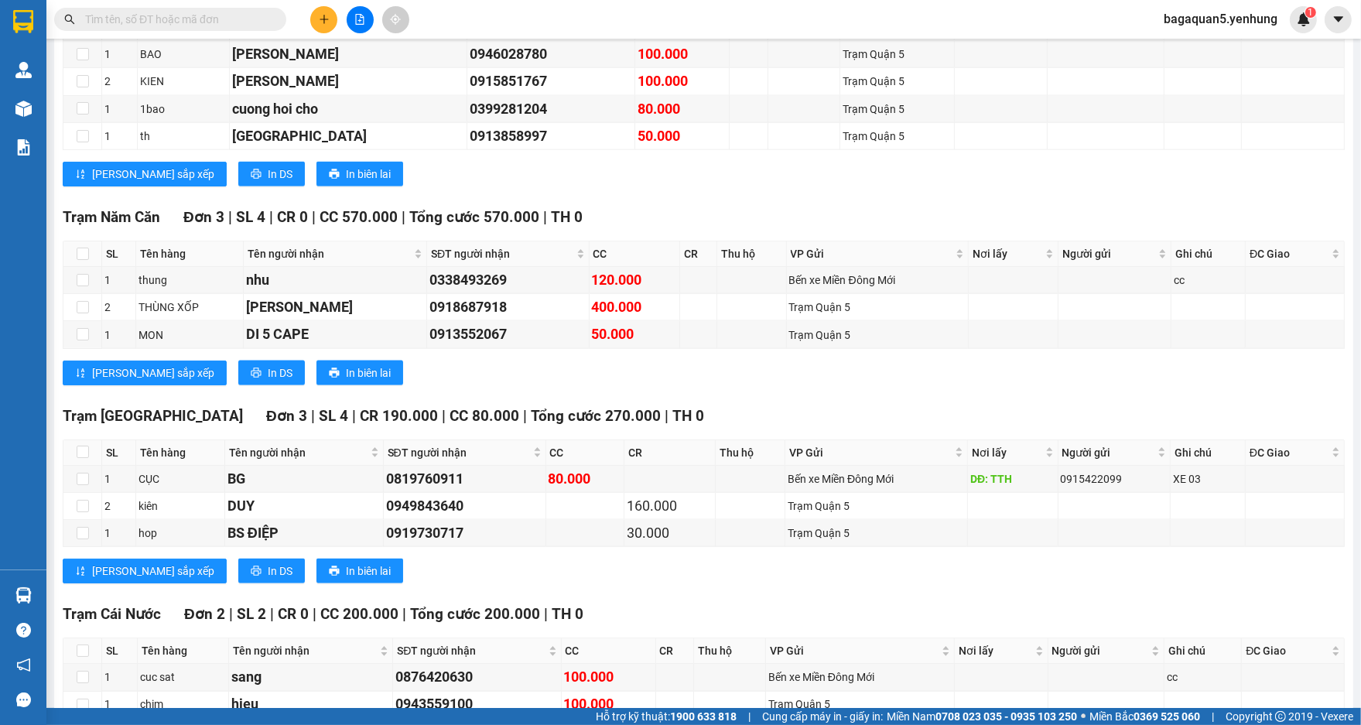
scroll to position [2340, 0]
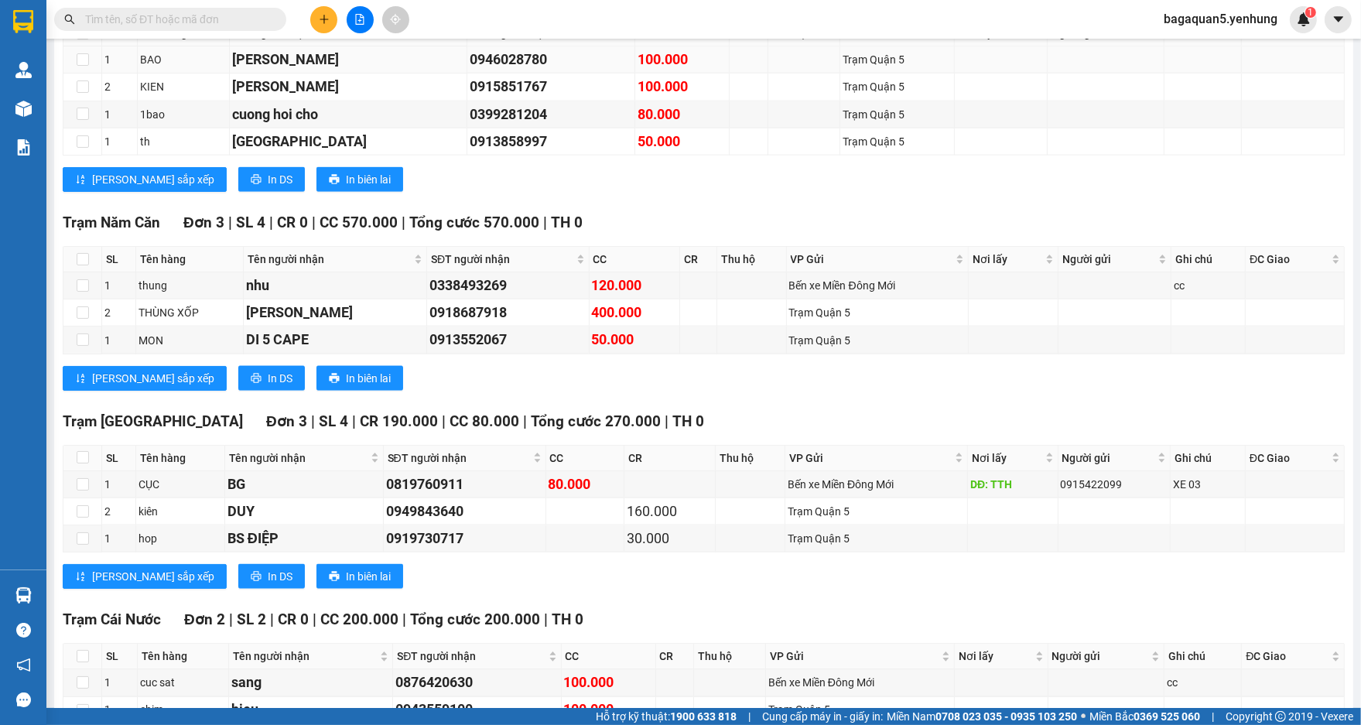
click at [768, 50] on td at bounding box center [804, 59] width 72 height 27
drag, startPoint x: 985, startPoint y: 46, endPoint x: 1019, endPoint y: 194, distance: 152.4
click at [988, 46] on td at bounding box center [1002, 59] width 94 height 27
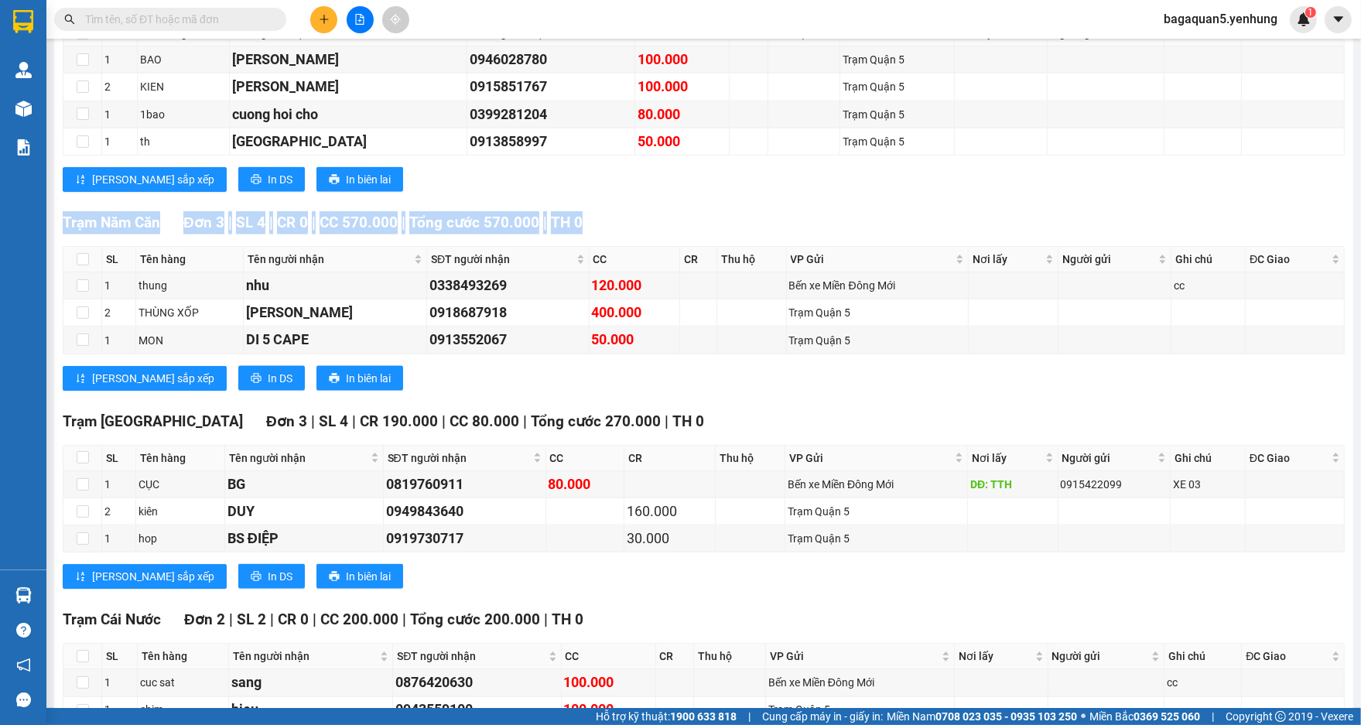
drag, startPoint x: 1019, startPoint y: 194, endPoint x: 1091, endPoint y: 198, distance: 72.0
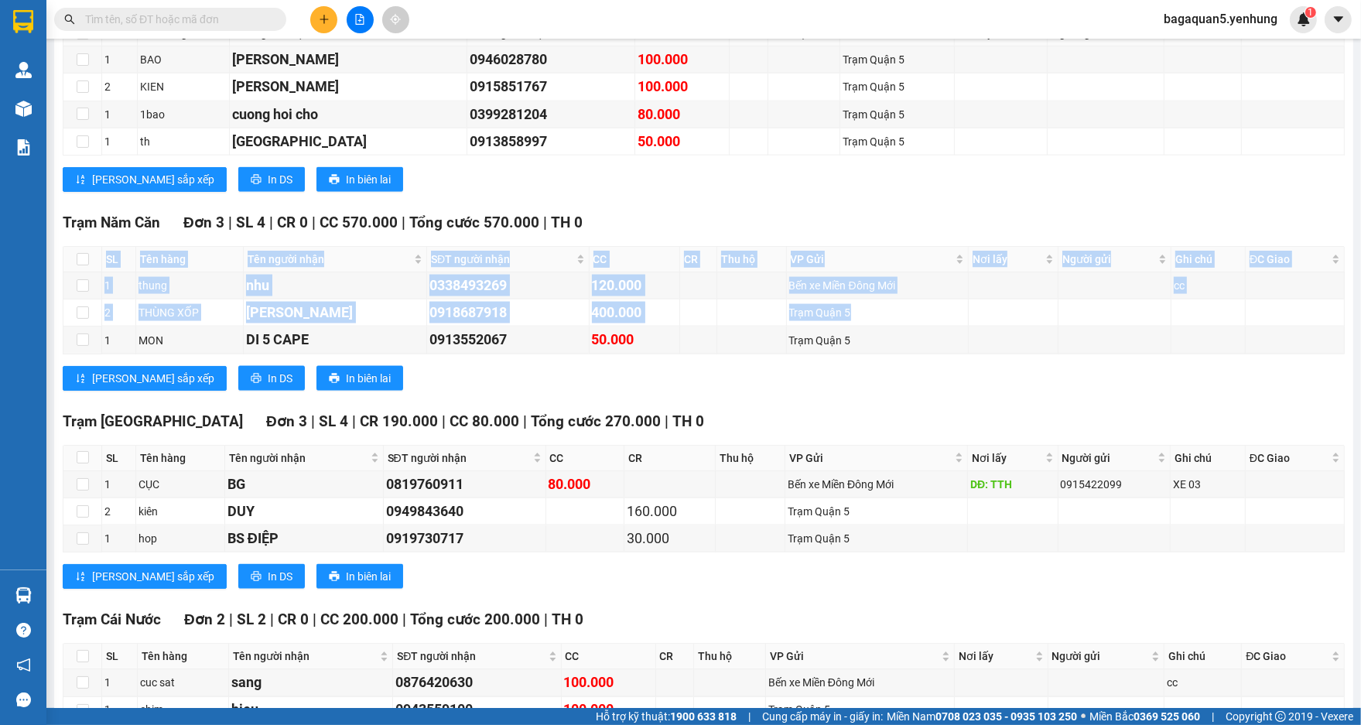
click at [1308, 329] on tbody "1 thung nhu 0338493269 120.000 Bến xe Miền Đông Mới cc 2 THÙNG XỐP THÚY HẰNG 09…" at bounding box center [703, 313] width 1281 height 82
click at [316, 21] on button at bounding box center [323, 19] width 27 height 27
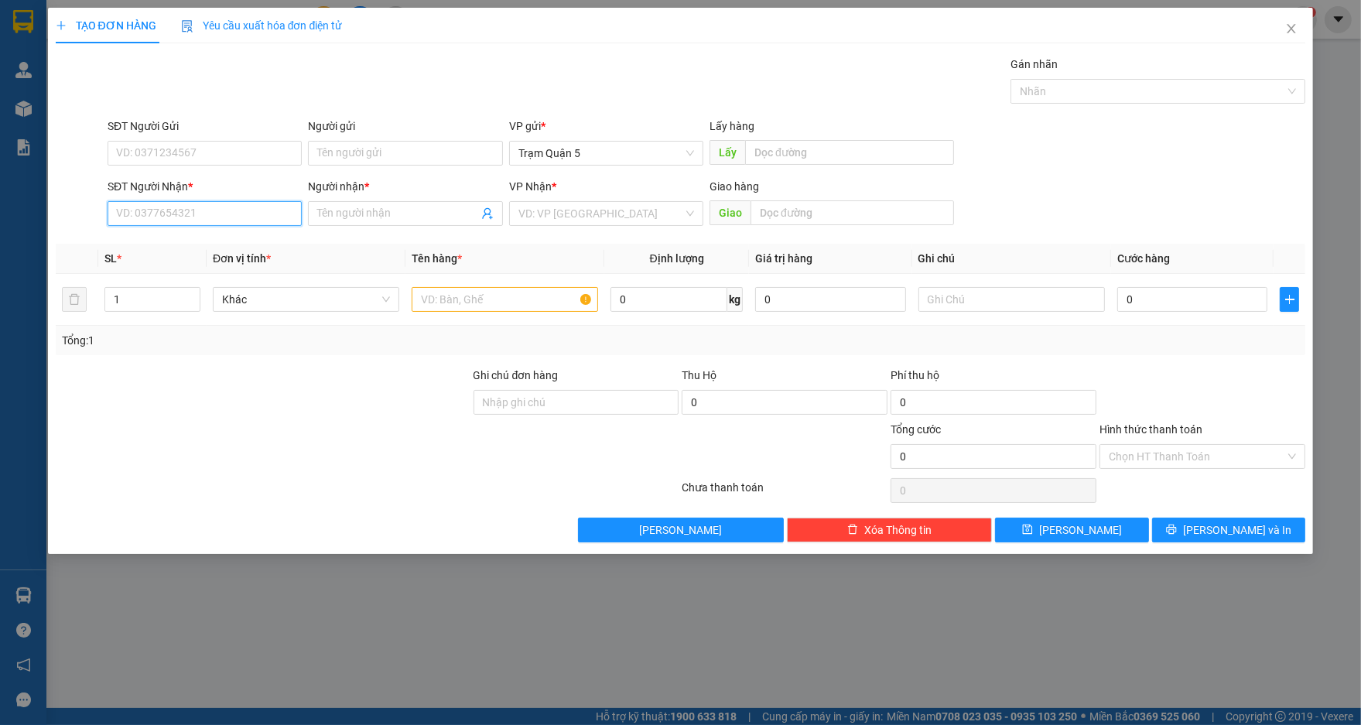
drag, startPoint x: 245, startPoint y: 213, endPoint x: 1406, endPoint y: 173, distance: 1161.8
click at [1360, 173] on html "Kết quả tìm kiếm ( 0 ) Bộ lọc No Data bagaquan5.yenhung 1 Quản Lý Quản lý khách…" at bounding box center [680, 362] width 1361 height 725
type input "0945838328"
click at [403, 218] on input "Người nhận *" at bounding box center [397, 213] width 160 height 17
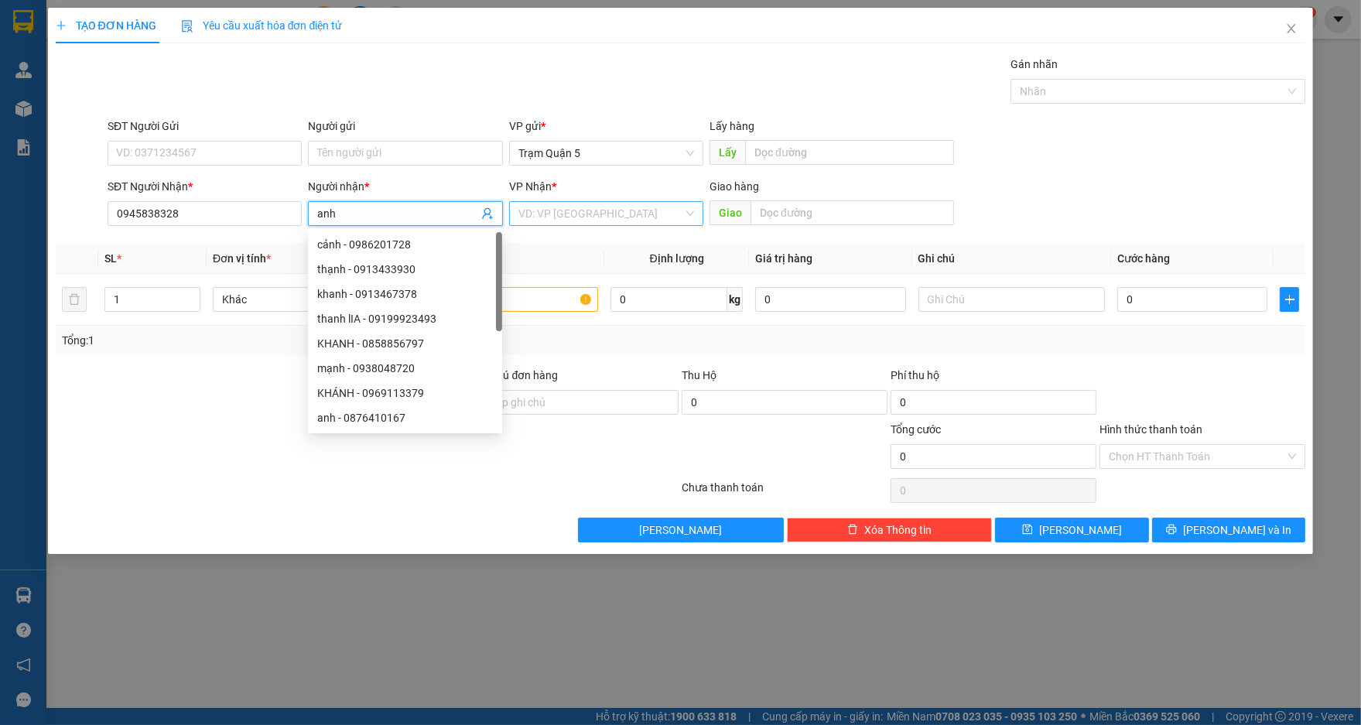
type input "anh"
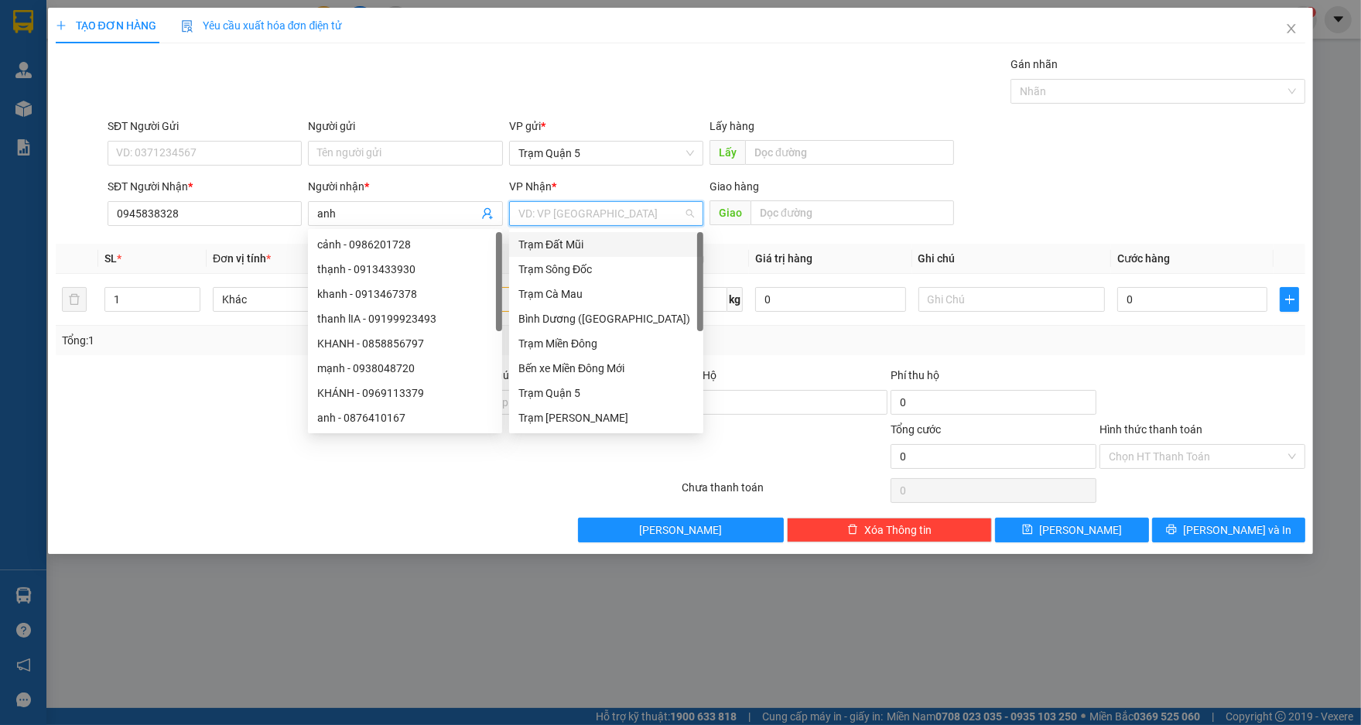
drag, startPoint x: 560, startPoint y: 211, endPoint x: 586, endPoint y: 198, distance: 29.4
click at [565, 209] on input "search" at bounding box center [600, 213] width 165 height 23
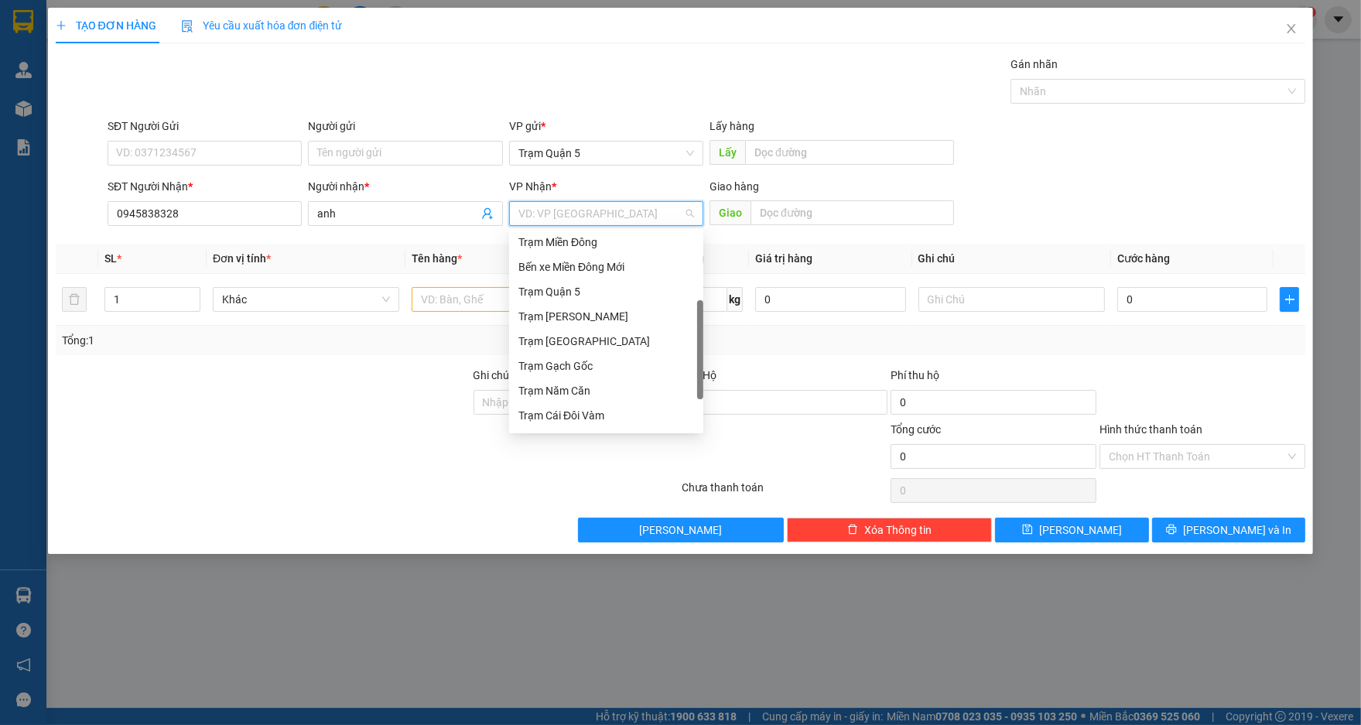
scroll to position [148, 0]
drag, startPoint x: 698, startPoint y: 310, endPoint x: 671, endPoint y: 482, distance: 173.7
click at [685, 494] on body "Kết quả tìm kiếm ( 0 ) Bộ lọc No Data bagaquan5.yenhung 1 Quản Lý Quản lý khách…" at bounding box center [680, 362] width 1361 height 725
drag, startPoint x: 612, startPoint y: 341, endPoint x: 502, endPoint y: 295, distance: 118.9
click at [600, 336] on div "Trạm Năm Căn" at bounding box center [606, 344] width 176 height 17
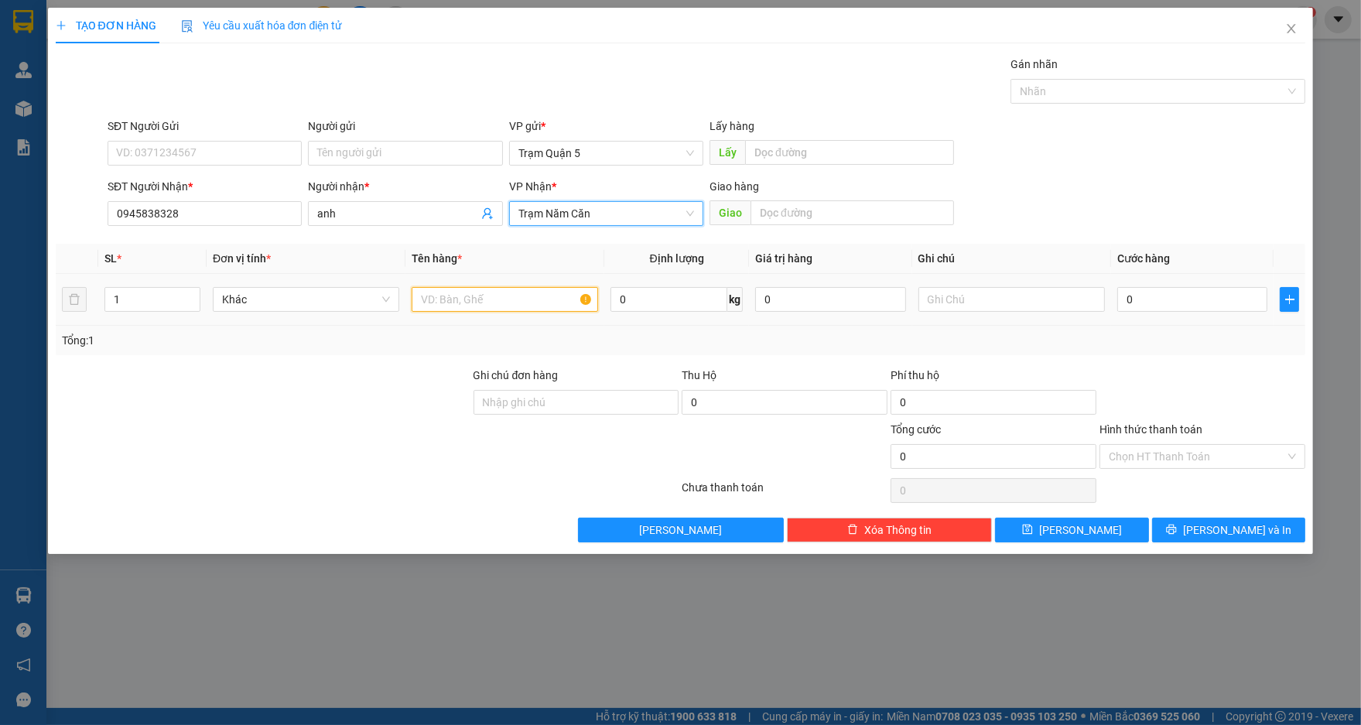
drag, startPoint x: 446, startPoint y: 299, endPoint x: 452, endPoint y: 293, distance: 8.2
click at [448, 295] on input "text" at bounding box center [505, 299] width 186 height 25
type input "b"
type input "8"
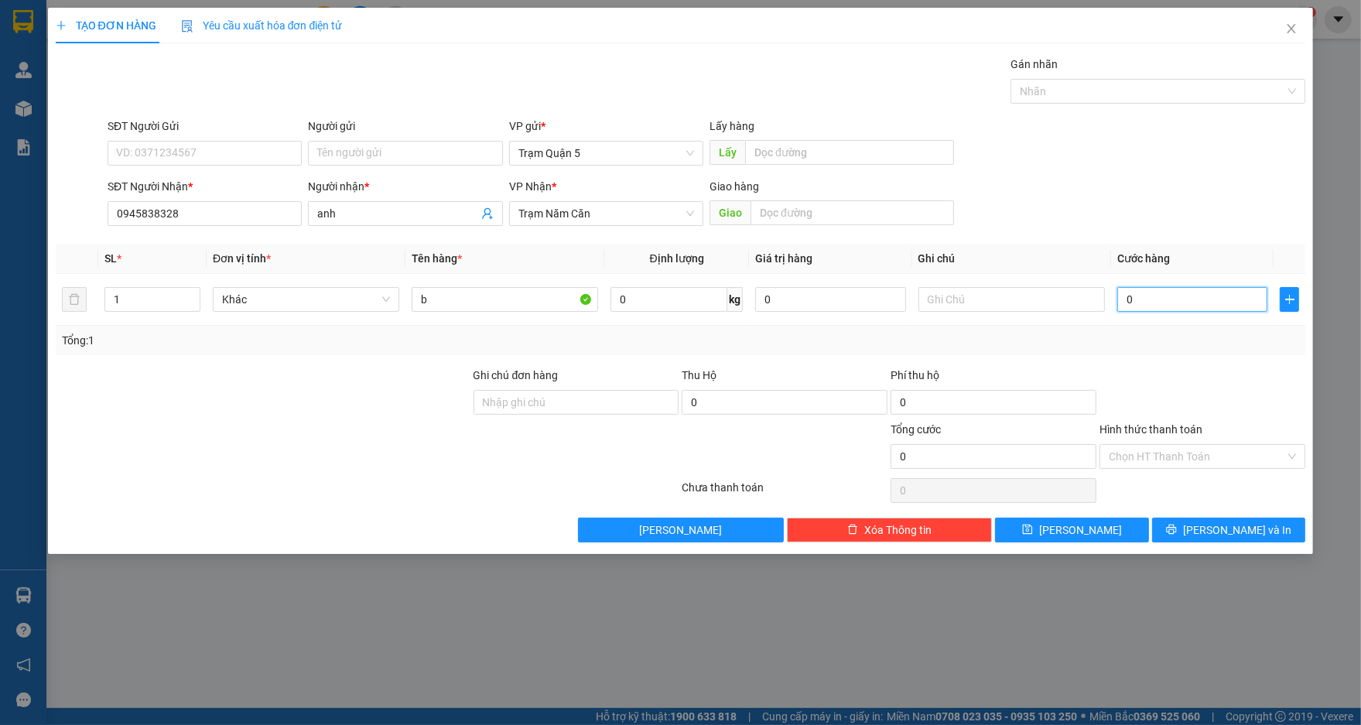
type input "8"
type input "80"
type input "80.000"
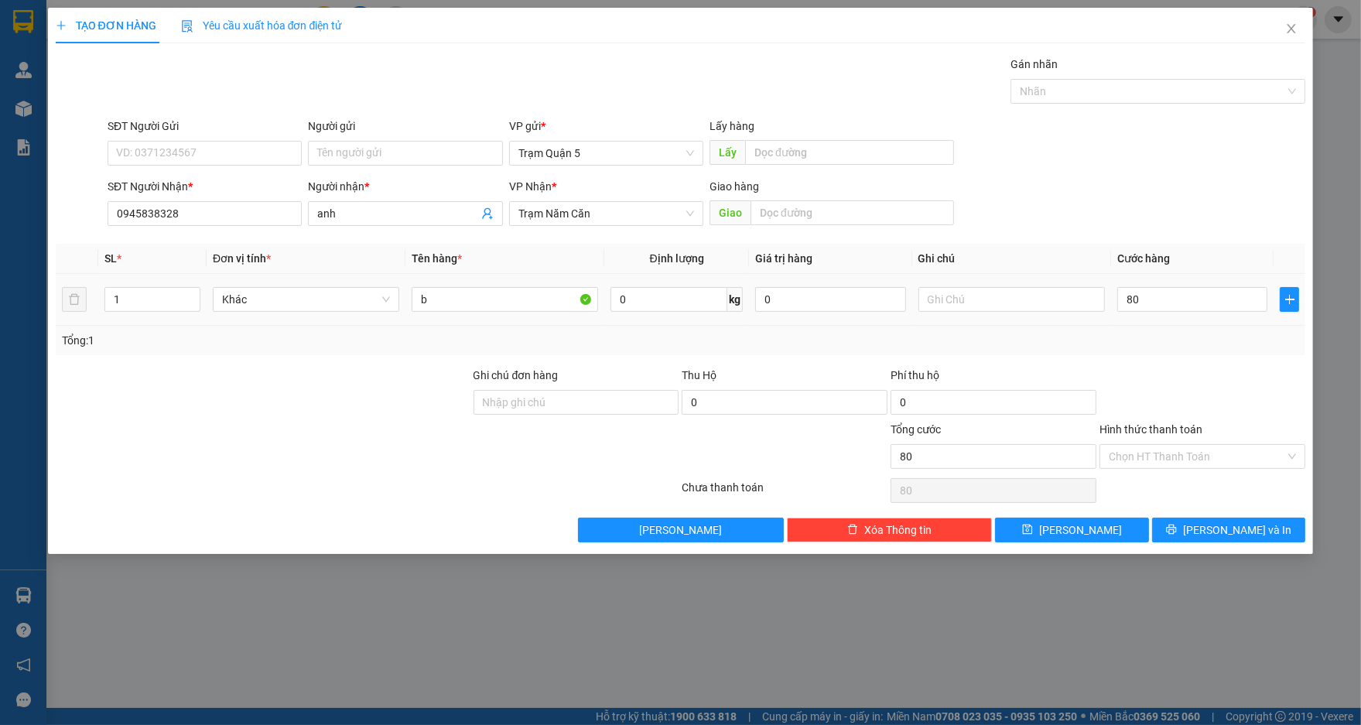
type input "80.000"
click at [1309, 336] on div "TẠO ĐƠN HÀNG Yêu cầu xuất hóa đơn điện tử Transit Pickup Surcharge Ids Transit …" at bounding box center [680, 281] width 1265 height 546
drag, startPoint x: 1303, startPoint y: 374, endPoint x: 1292, endPoint y: 405, distance: 32.8
click at [1303, 377] on div at bounding box center [1202, 394] width 209 height 54
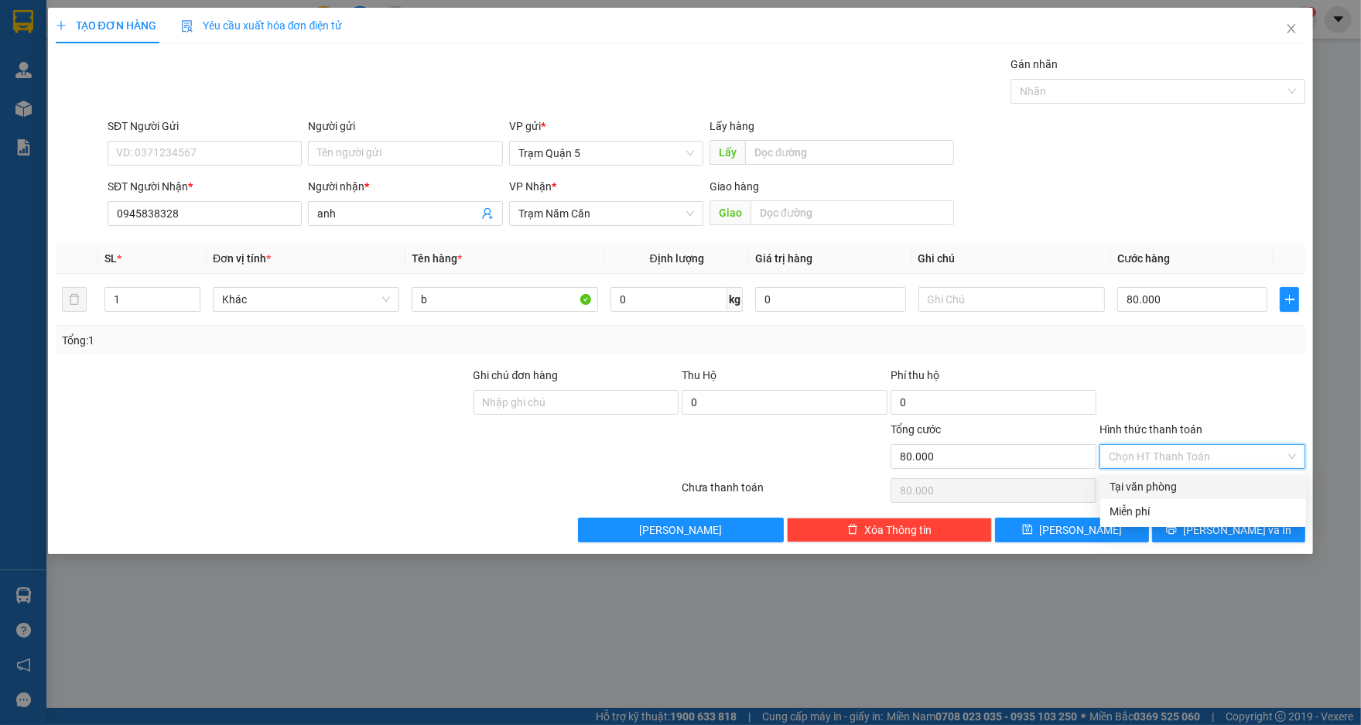
click at [1231, 462] on input "Hình thức thanh toán" at bounding box center [1196, 456] width 176 height 23
click at [1213, 487] on div "Tại văn phòng" at bounding box center [1202, 486] width 187 height 17
type input "0"
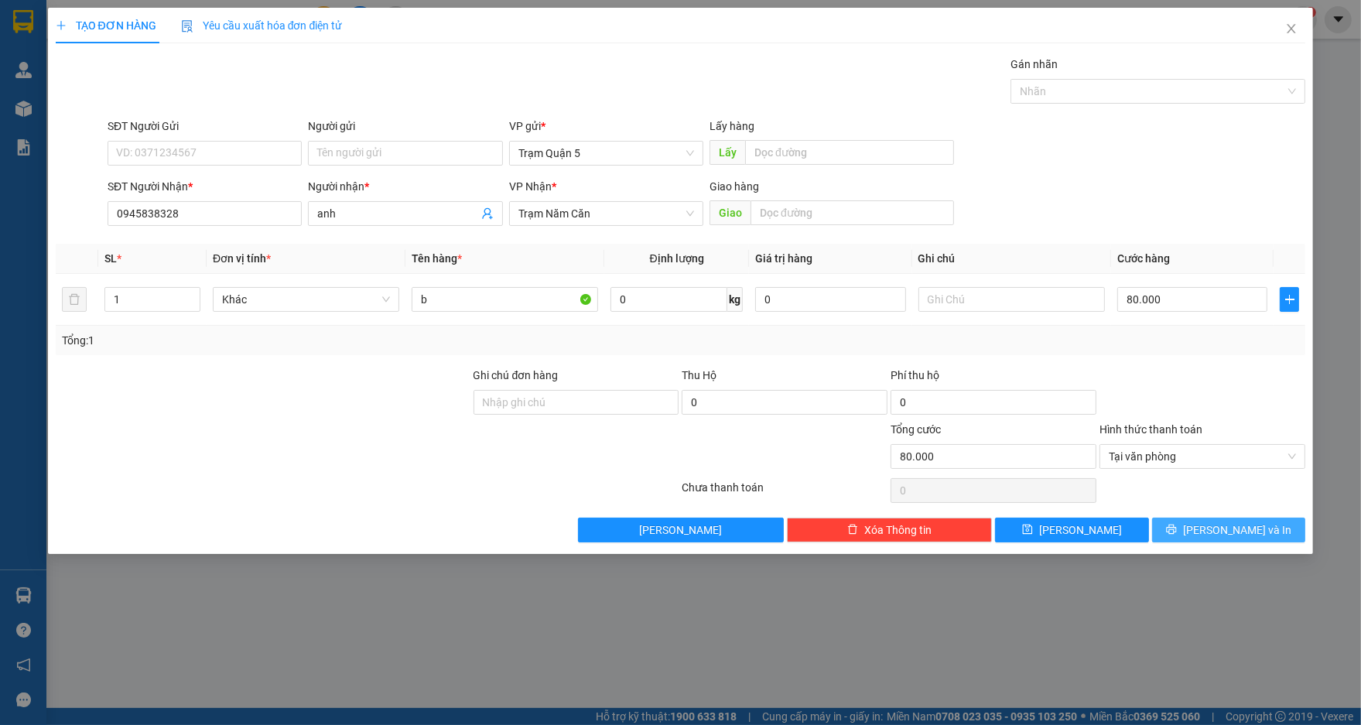
click at [1177, 524] on icon "printer" at bounding box center [1171, 529] width 11 height 11
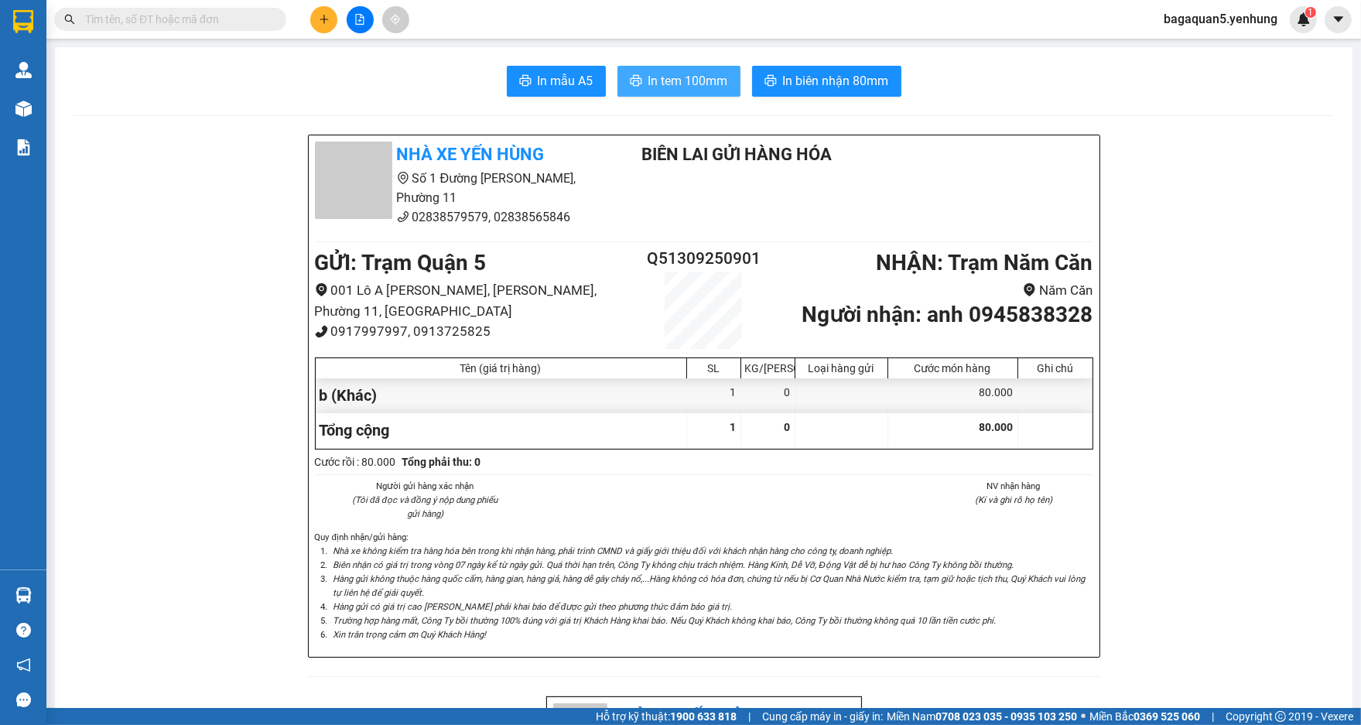
click at [617, 87] on button "In tem 100mm" at bounding box center [678, 81] width 123 height 31
